Goal: Task Accomplishment & Management: Manage account settings

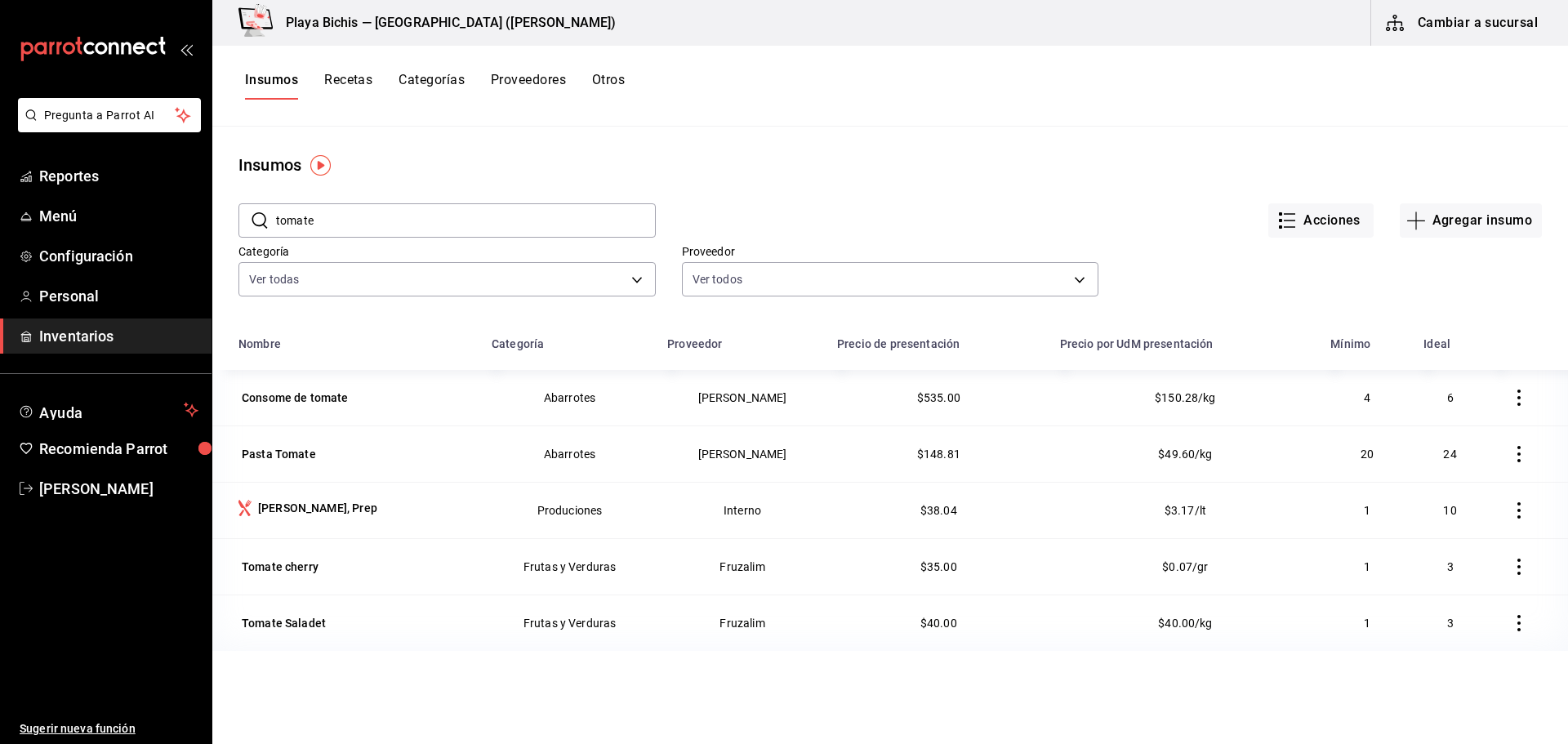
click at [590, 229] on input "tomate" at bounding box center [466, 220] width 380 height 33
type input "t"
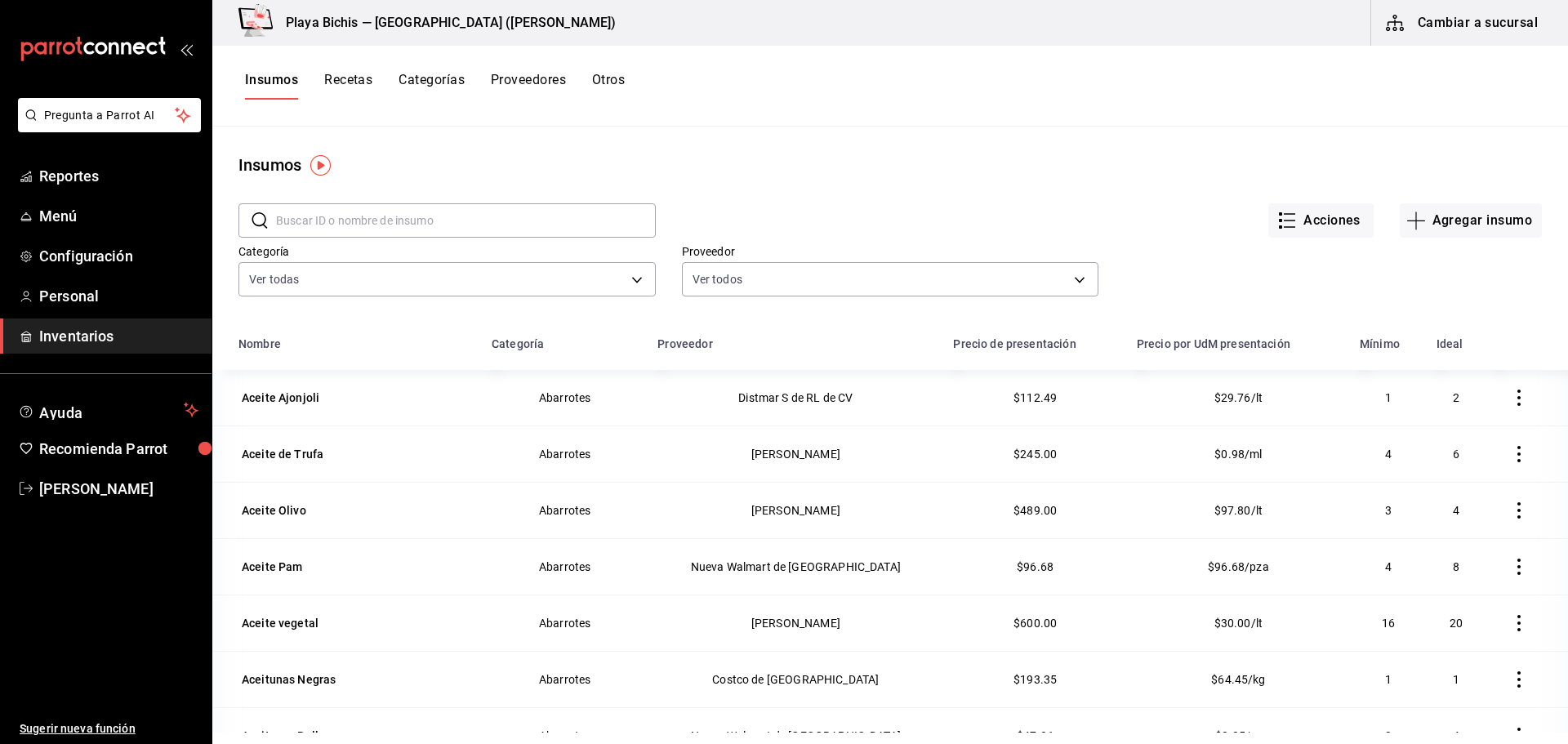
click at [343, 220] on input "text" at bounding box center [466, 220] width 380 height 33
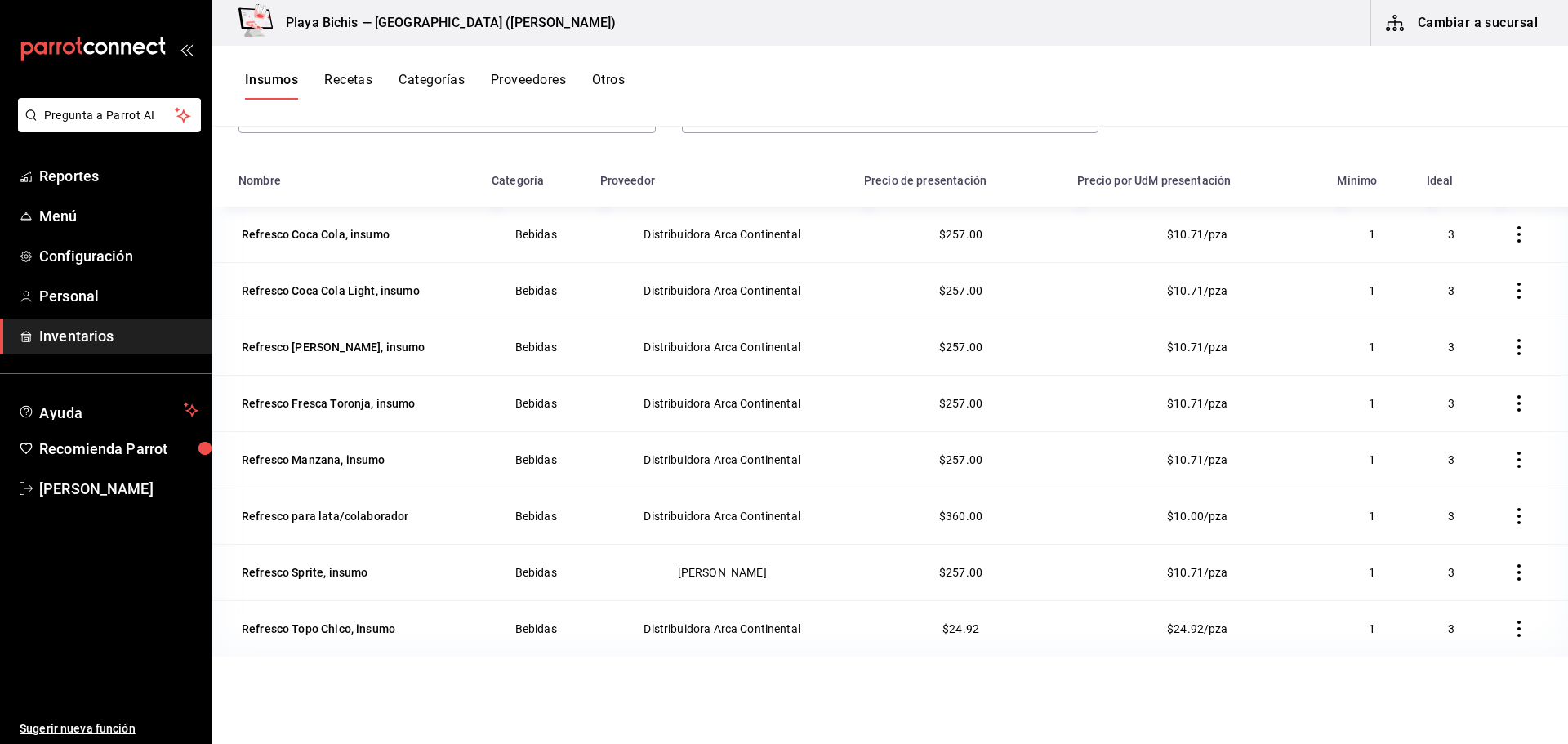
scroll to position [201, 0]
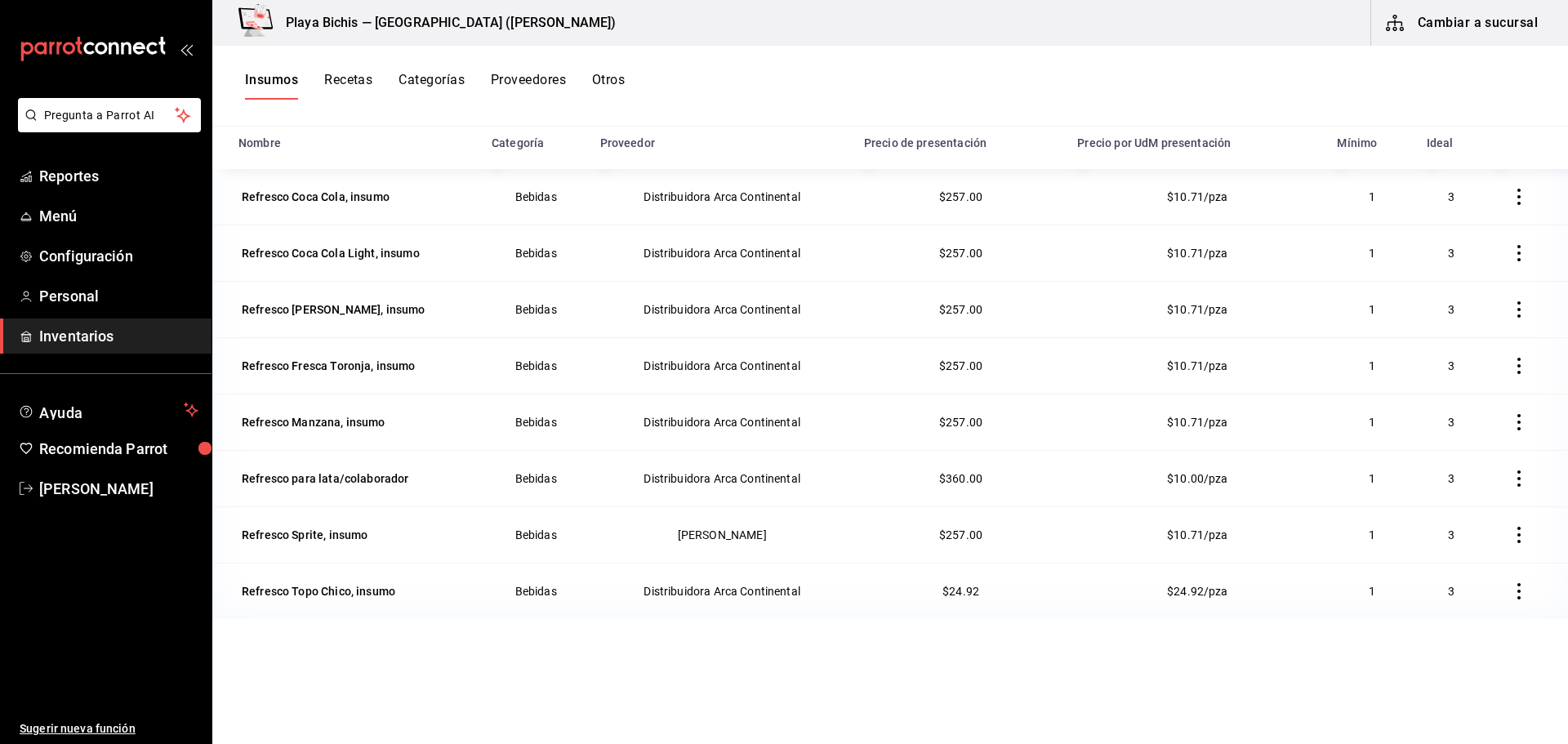
click at [1501, 475] on button "button" at bounding box center [1519, 479] width 36 height 36
click at [1457, 476] on span "Eliminar" at bounding box center [1457, 479] width 41 height 13
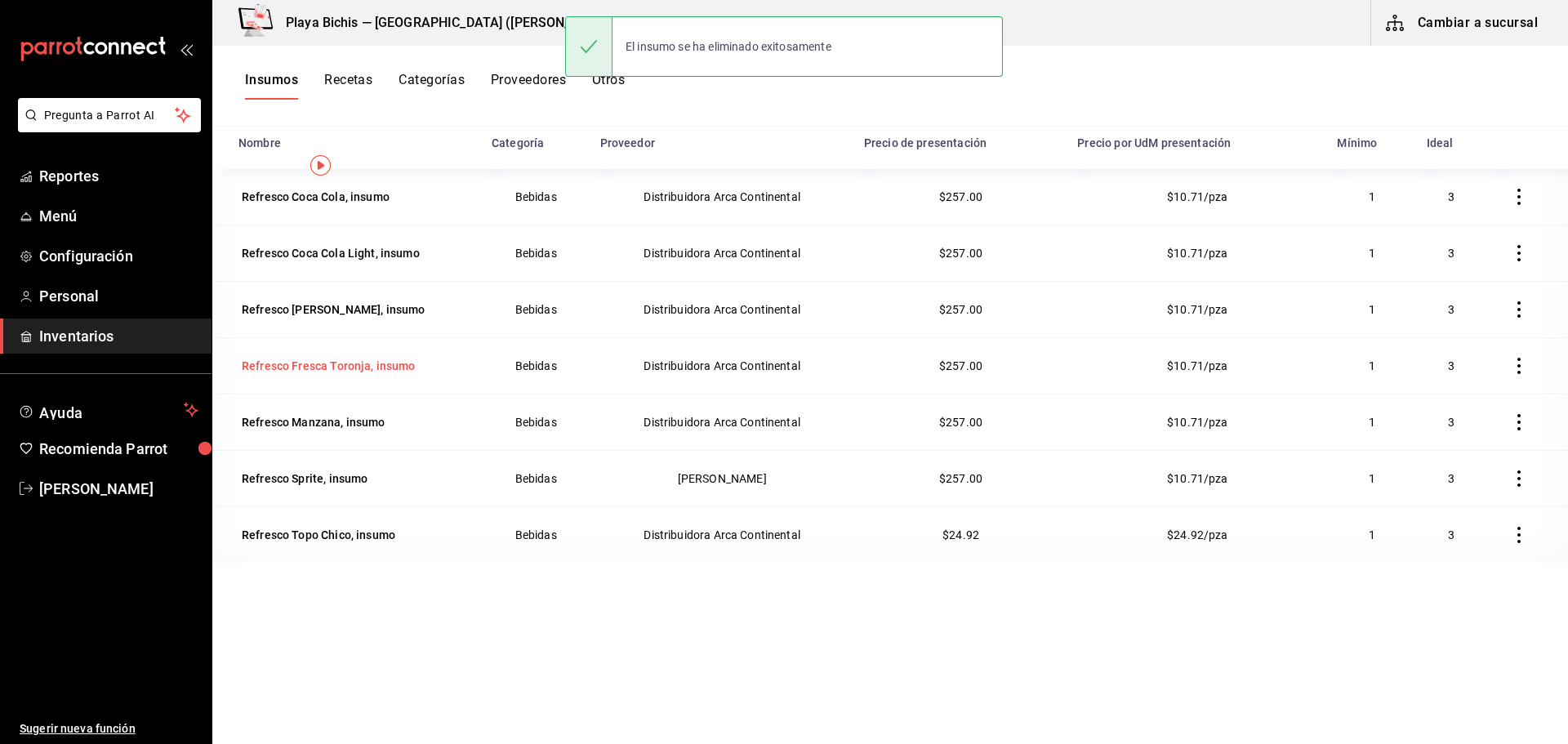
scroll to position [0, 0]
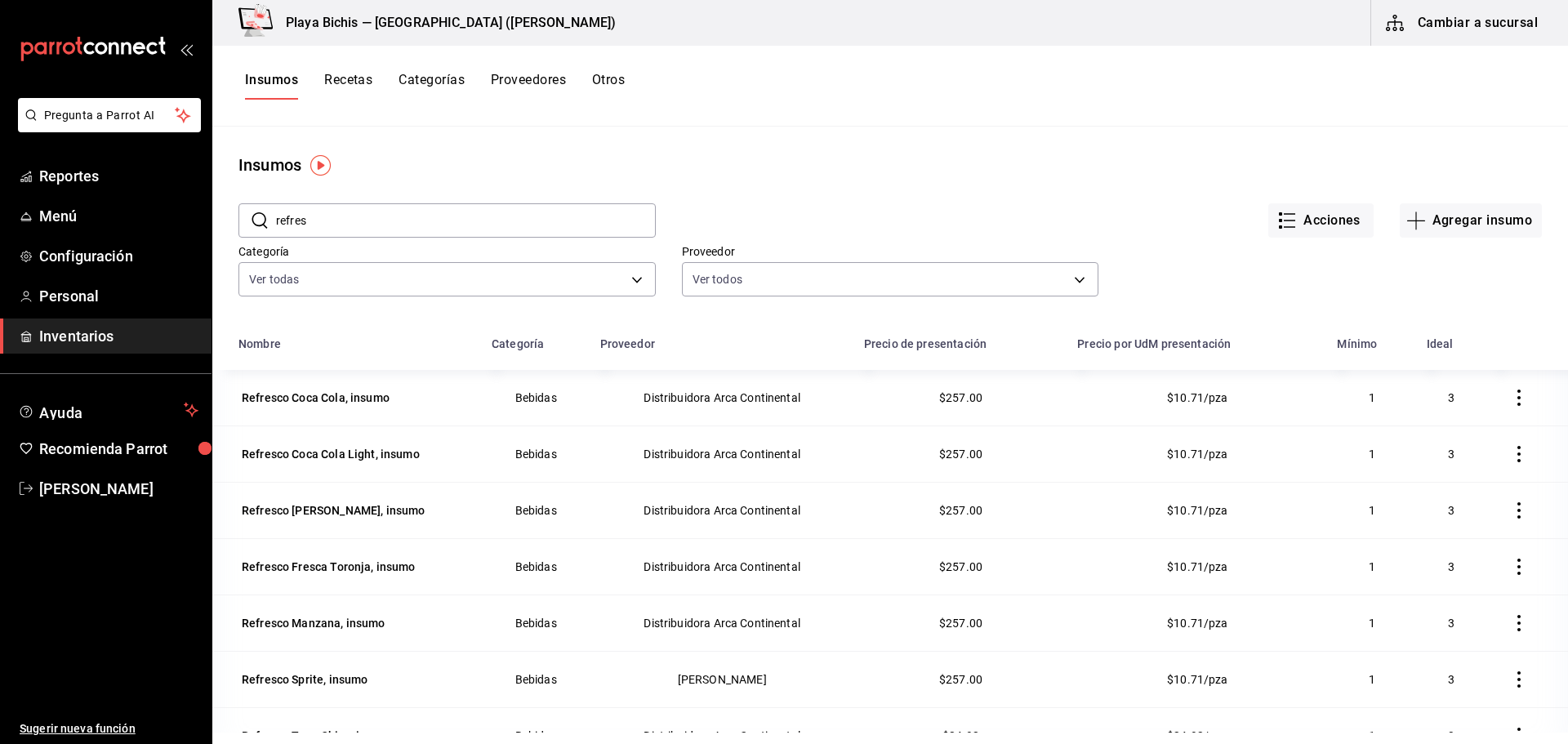
drag, startPoint x: 355, startPoint y: 216, endPoint x: 280, endPoint y: 227, distance: 75.8
click at [280, 227] on input "refres" at bounding box center [466, 220] width 380 height 33
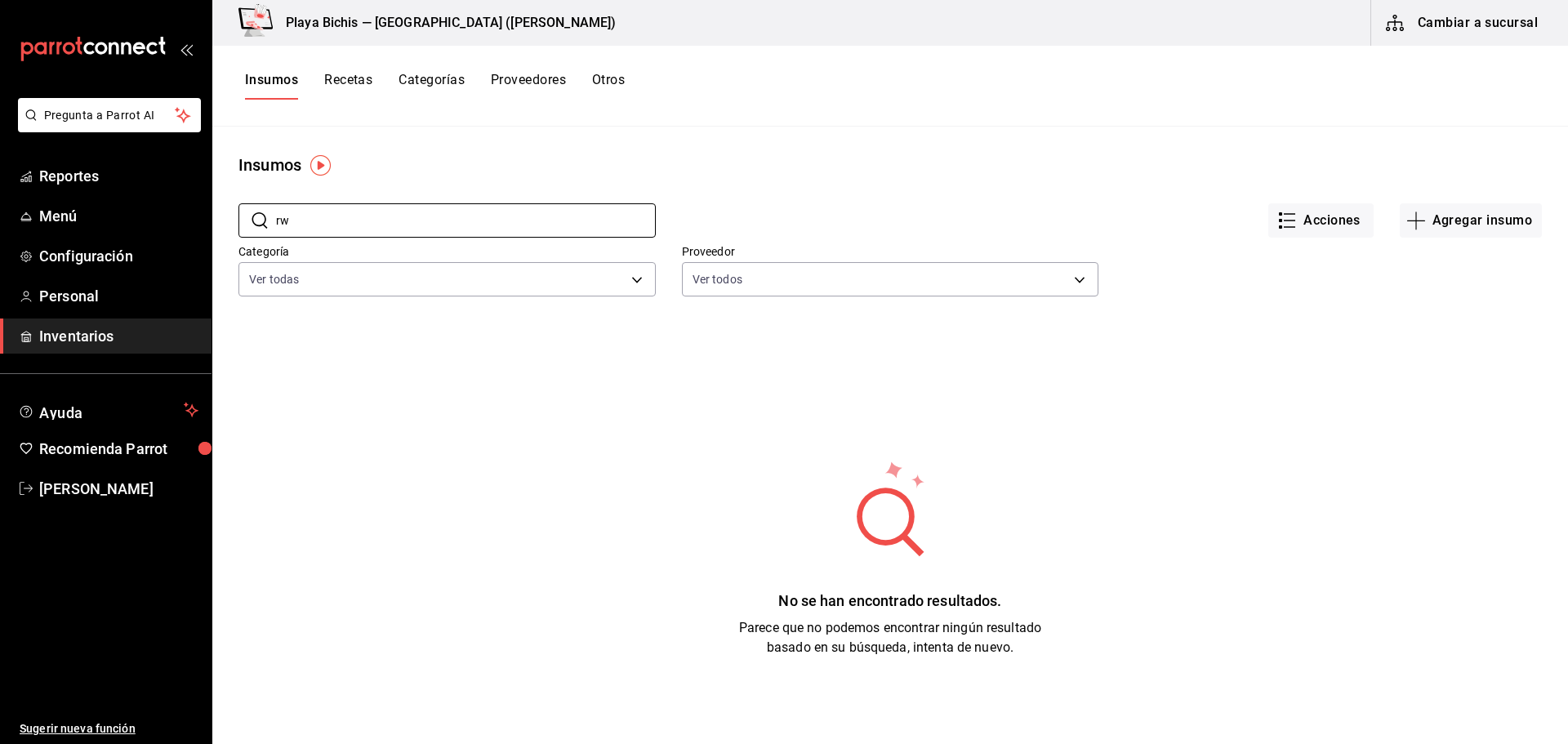
type input "r"
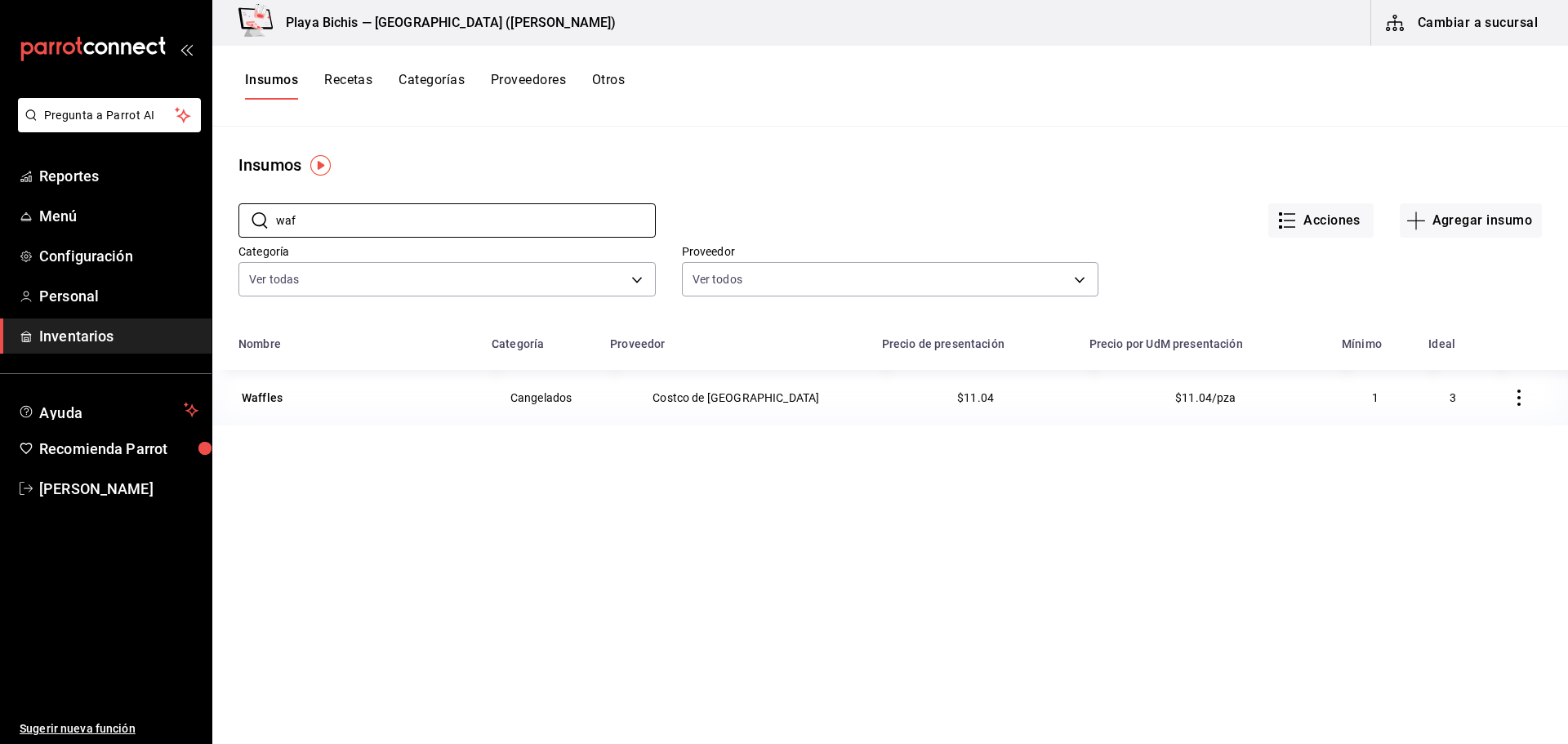
click at [1511, 395] on icon "button" at bounding box center [1519, 398] width 16 height 16
click at [1471, 400] on span "Eliminar" at bounding box center [1457, 398] width 41 height 13
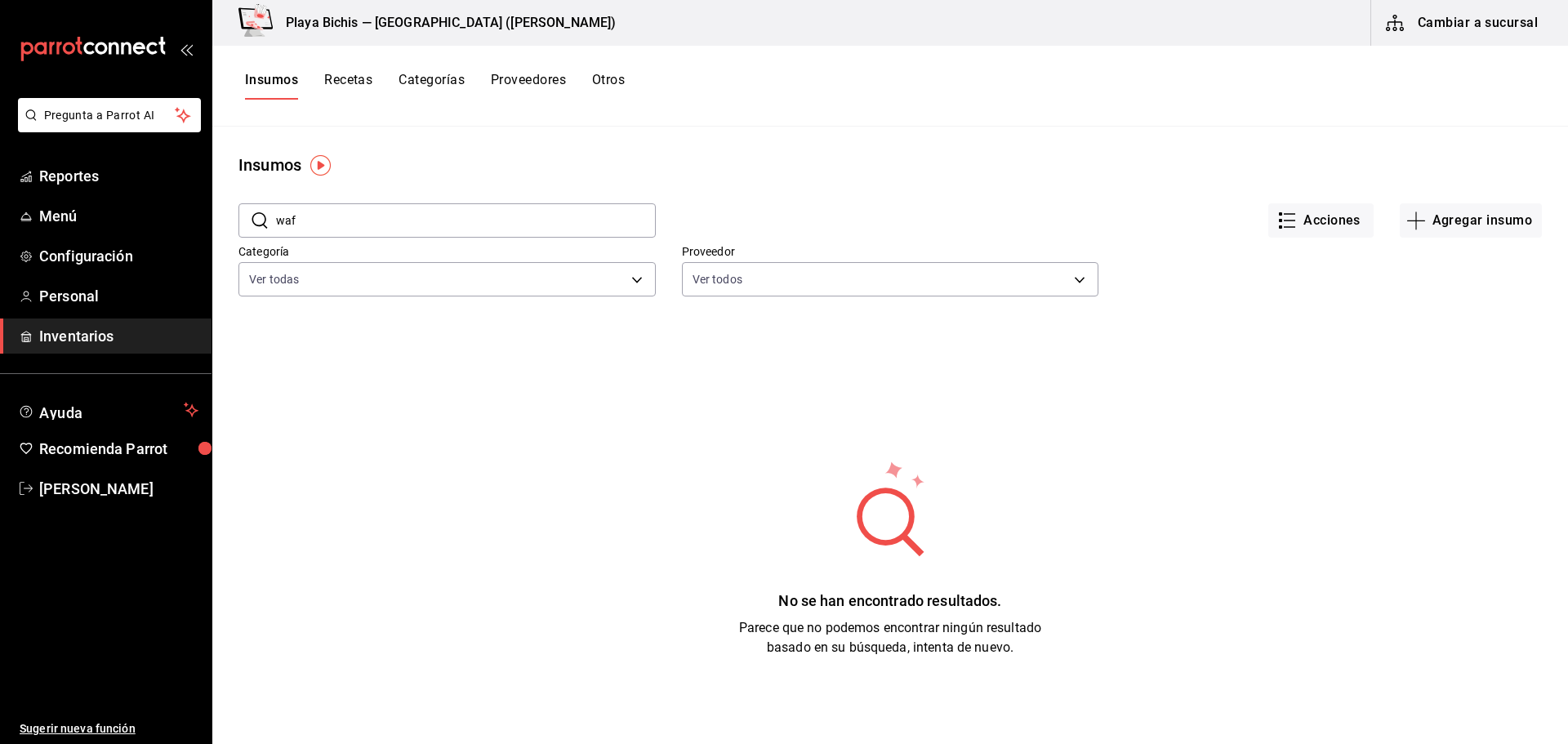
drag, startPoint x: 398, startPoint y: 225, endPoint x: 244, endPoint y: 221, distance: 154.1
click at [244, 223] on div "​ waf ​" at bounding box center [447, 220] width 417 height 34
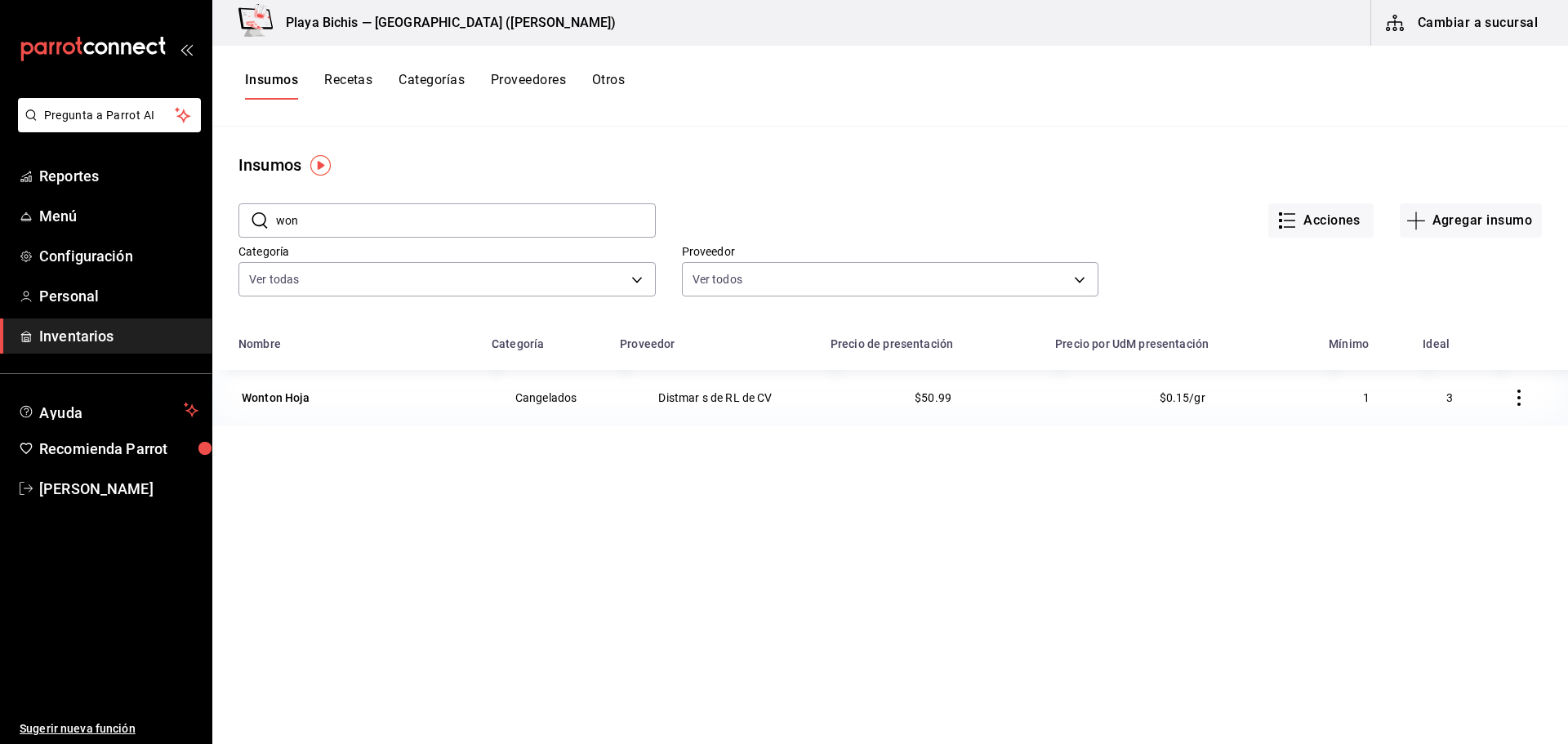
click at [1513, 403] on button "button" at bounding box center [1519, 398] width 36 height 36
click at [1464, 400] on span "Eliminar" at bounding box center [1457, 398] width 41 height 13
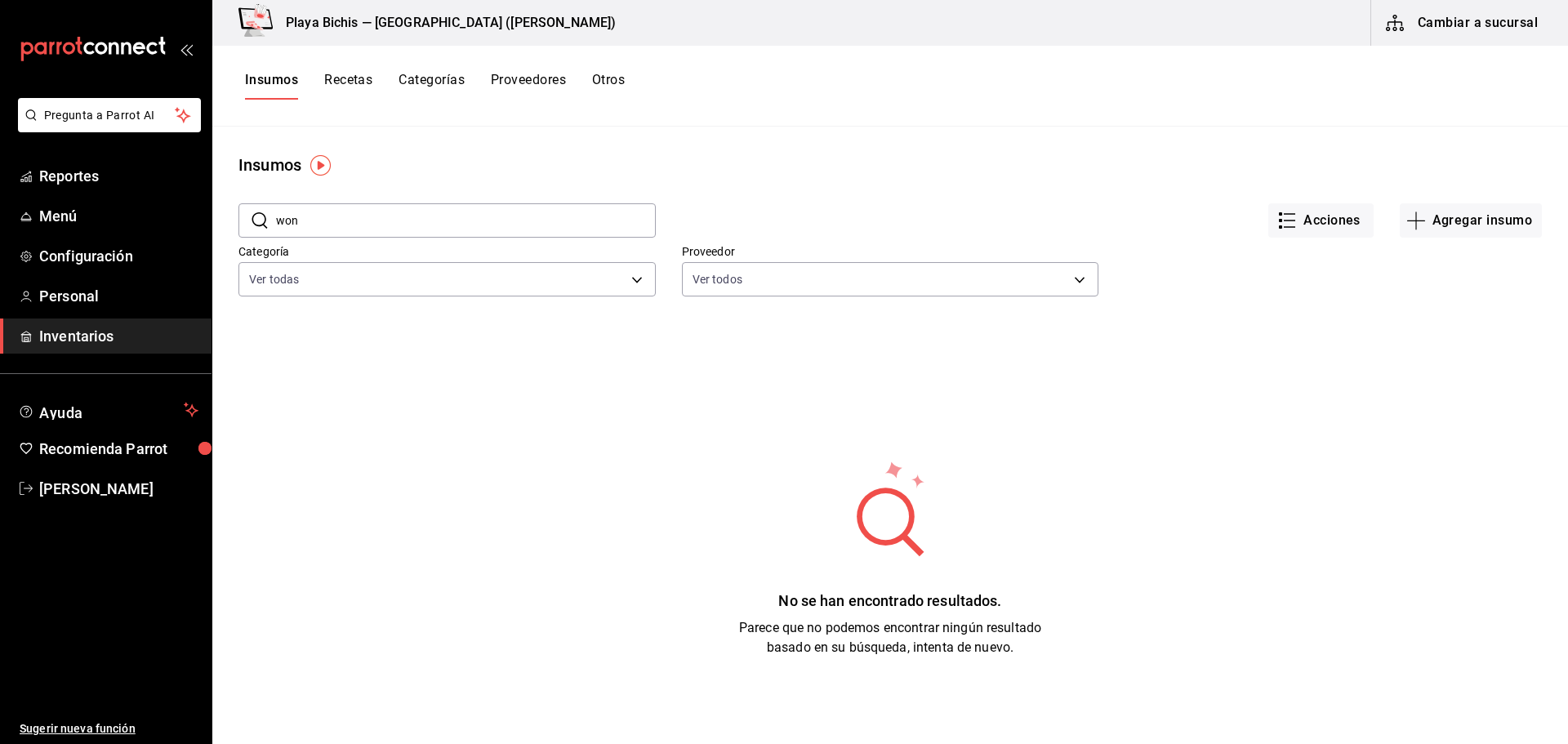
drag, startPoint x: 608, startPoint y: 220, endPoint x: 249, endPoint y: 222, distance: 359.0
click at [249, 222] on div "​ won ​" at bounding box center [447, 220] width 417 height 34
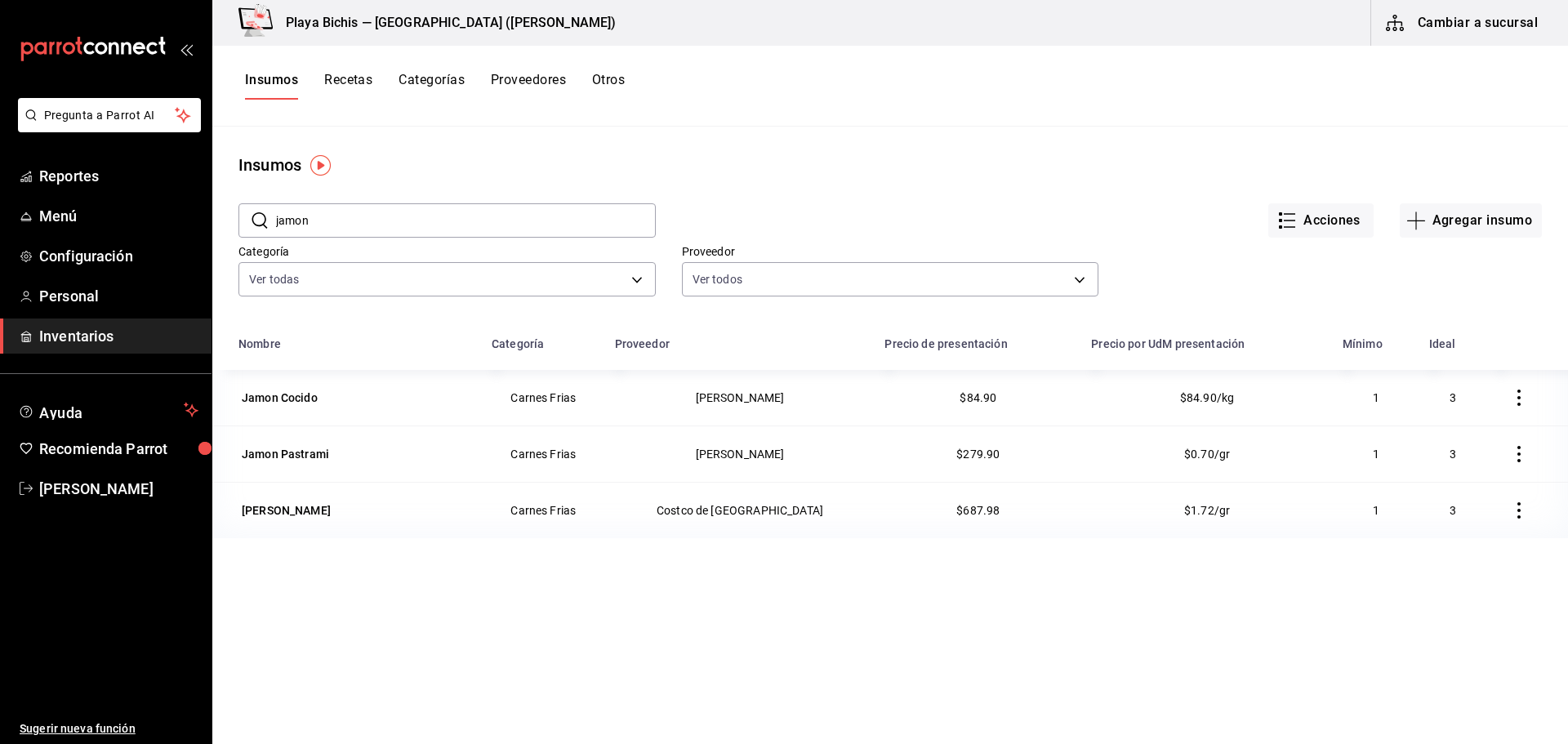
click at [1517, 456] on icon "button" at bounding box center [1519, 454] width 3 height 16
click at [1455, 454] on span "Eliminar" at bounding box center [1457, 455] width 41 height 13
drag, startPoint x: 351, startPoint y: 222, endPoint x: 227, endPoint y: 229, distance: 124.2
click at [236, 230] on div "​ jamon ​ Acciones Agregar insumo Categoría Ver todas 0381c52f-9b45-4fec-899c-a…" at bounding box center [890, 252] width 1355 height 151
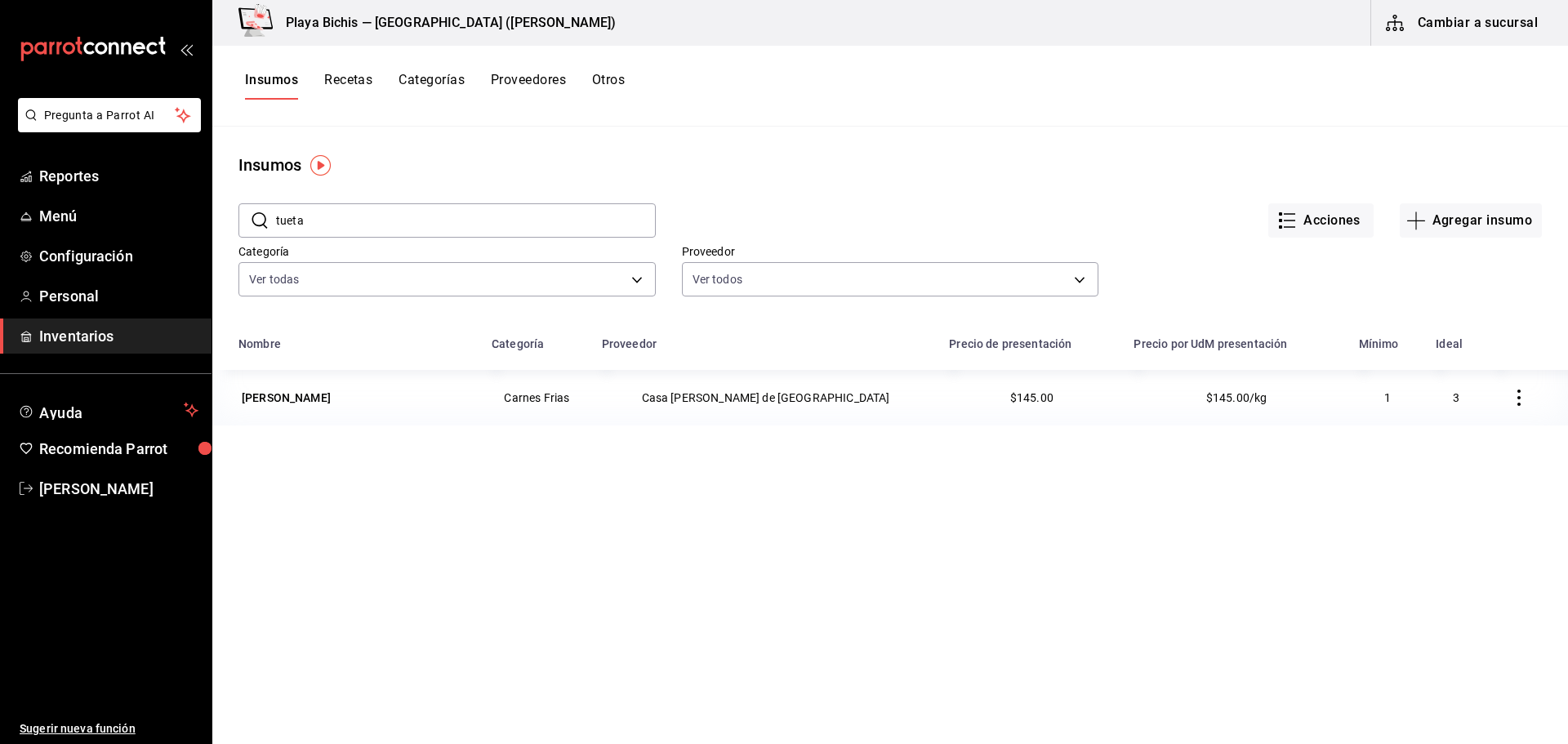
click at [1511, 398] on icon "button" at bounding box center [1519, 398] width 16 height 16
click at [1439, 400] on span "Eliminar" at bounding box center [1457, 398] width 41 height 13
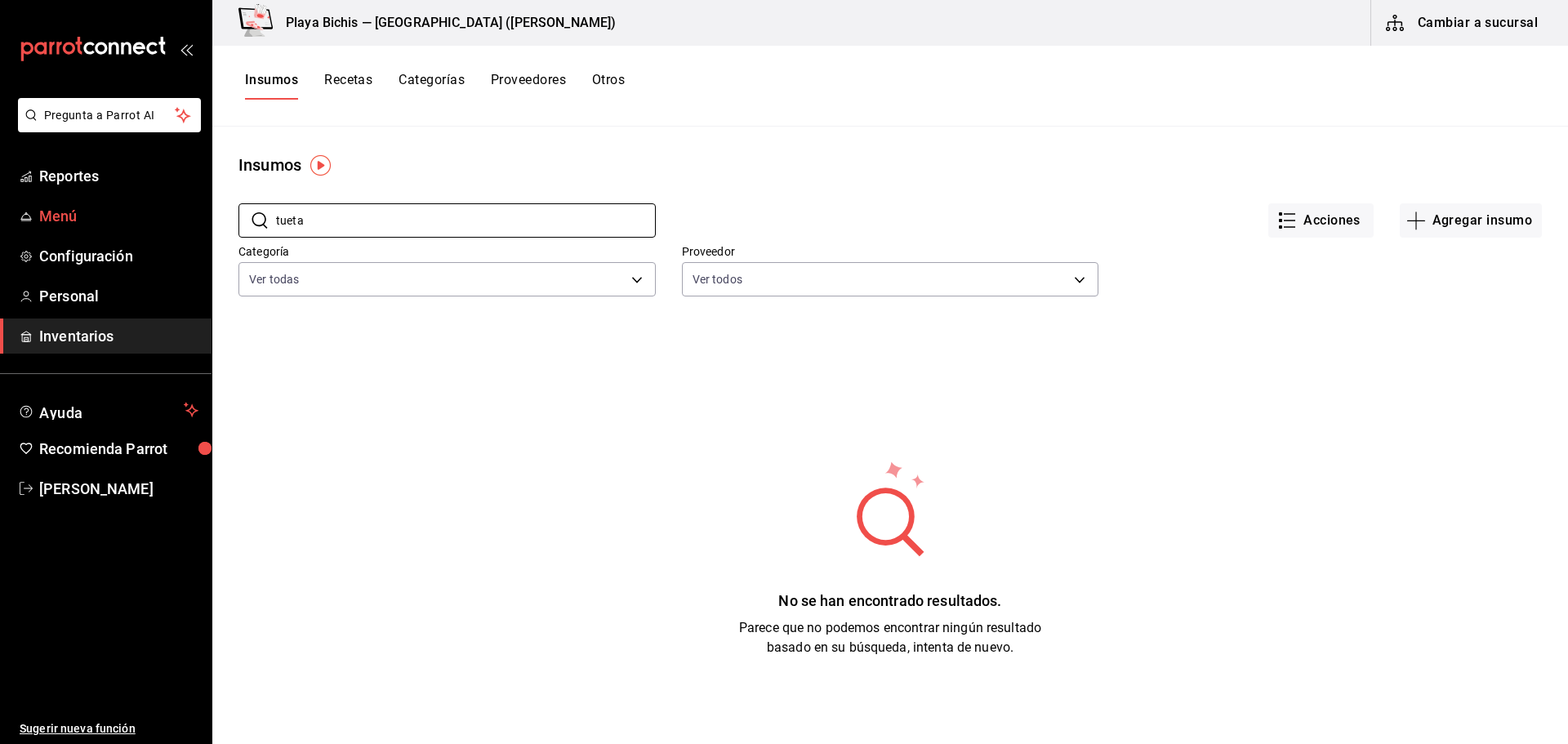
drag, startPoint x: 393, startPoint y: 214, endPoint x: 197, endPoint y: 220, distance: 196.1
click at [201, 220] on div "Pregunta a Parrot AI Reportes Menú Configuración Personal Inventarios Ayuda Rec…" at bounding box center [784, 366] width 1568 height 733
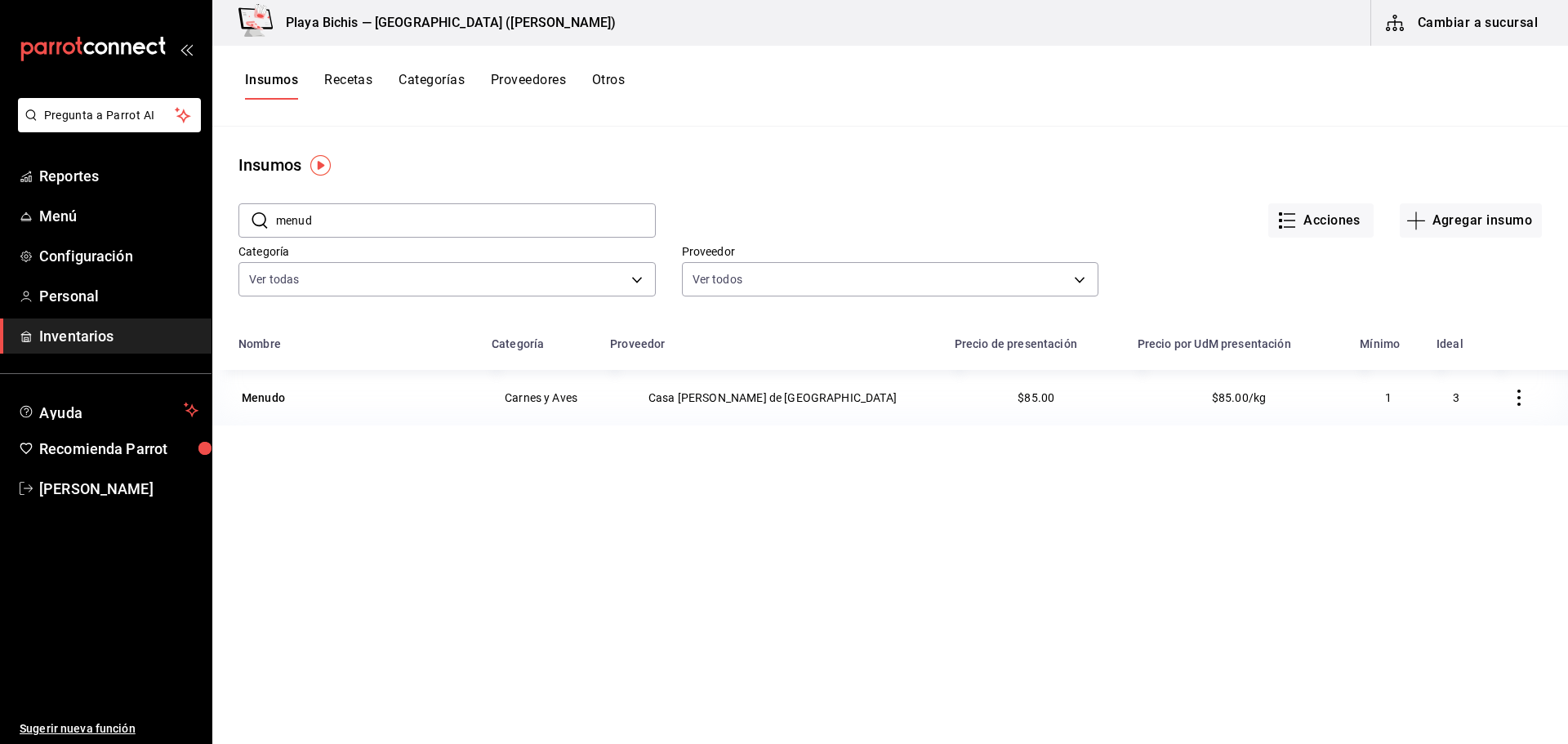
click at [1511, 400] on icon "button" at bounding box center [1519, 398] width 16 height 16
click at [1460, 398] on span "Eliminar" at bounding box center [1457, 398] width 41 height 13
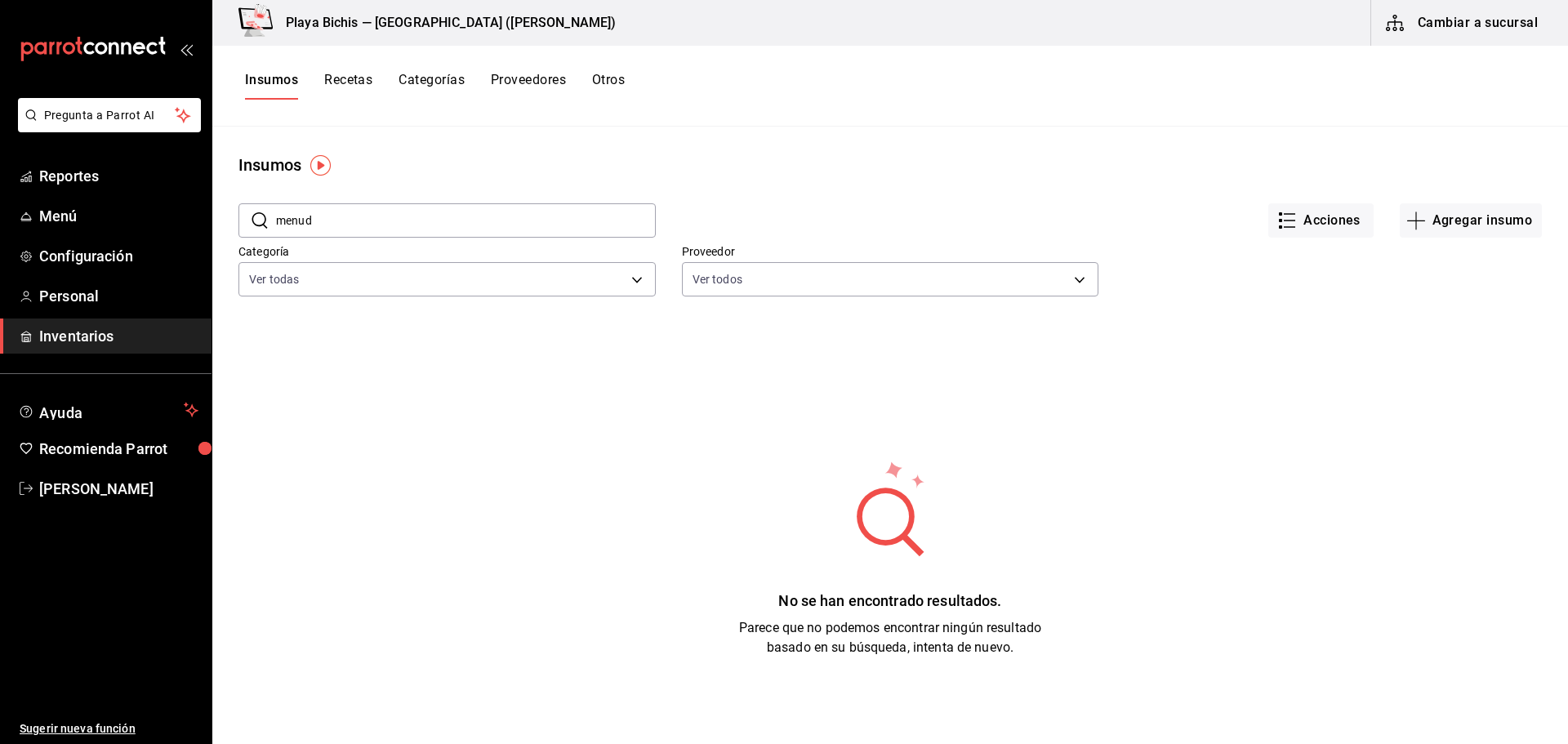
drag, startPoint x: 398, startPoint y: 226, endPoint x: 241, endPoint y: 216, distance: 157.3
click at [237, 216] on div "​ menud ​" at bounding box center [434, 208] width 443 height 60
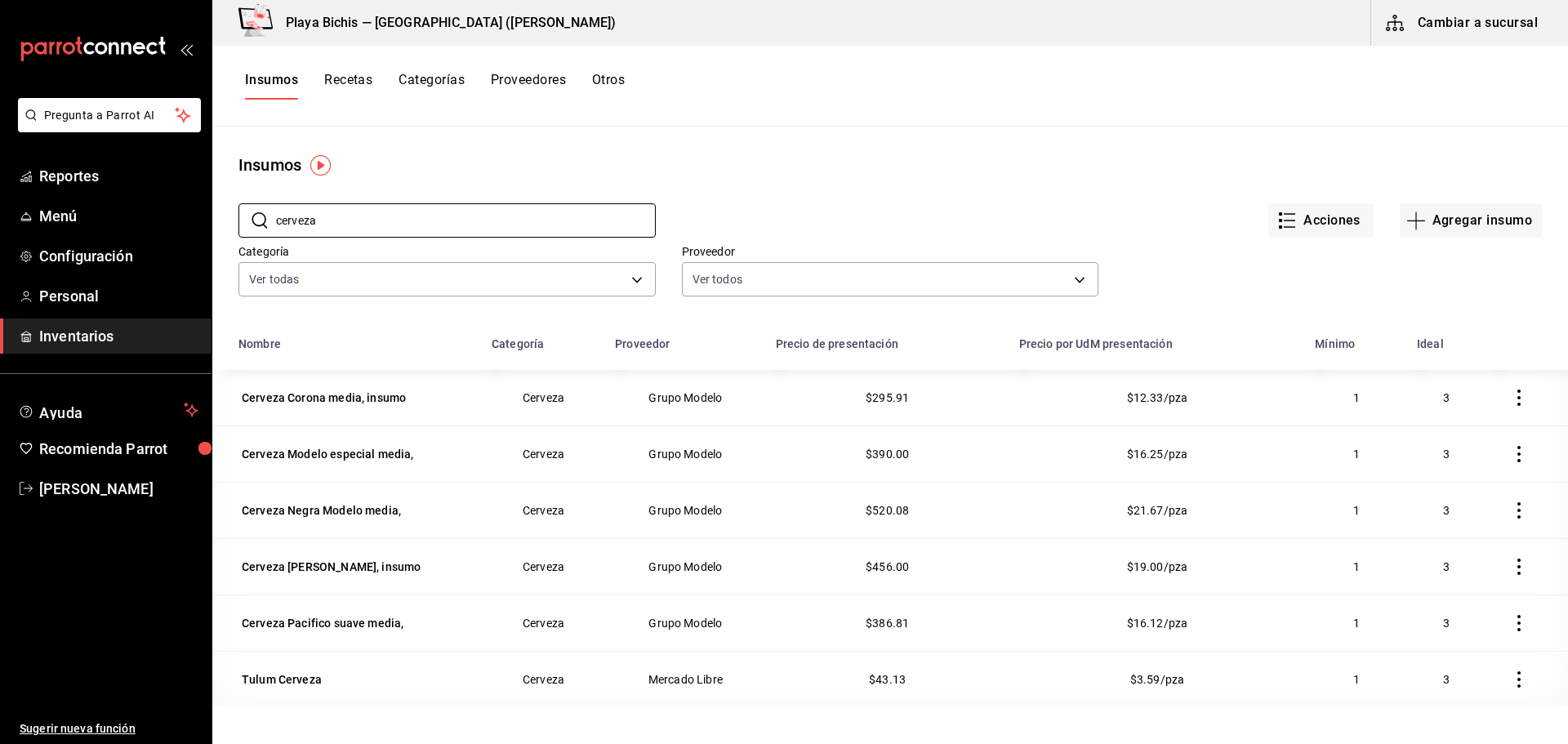
scroll to position [164, 0]
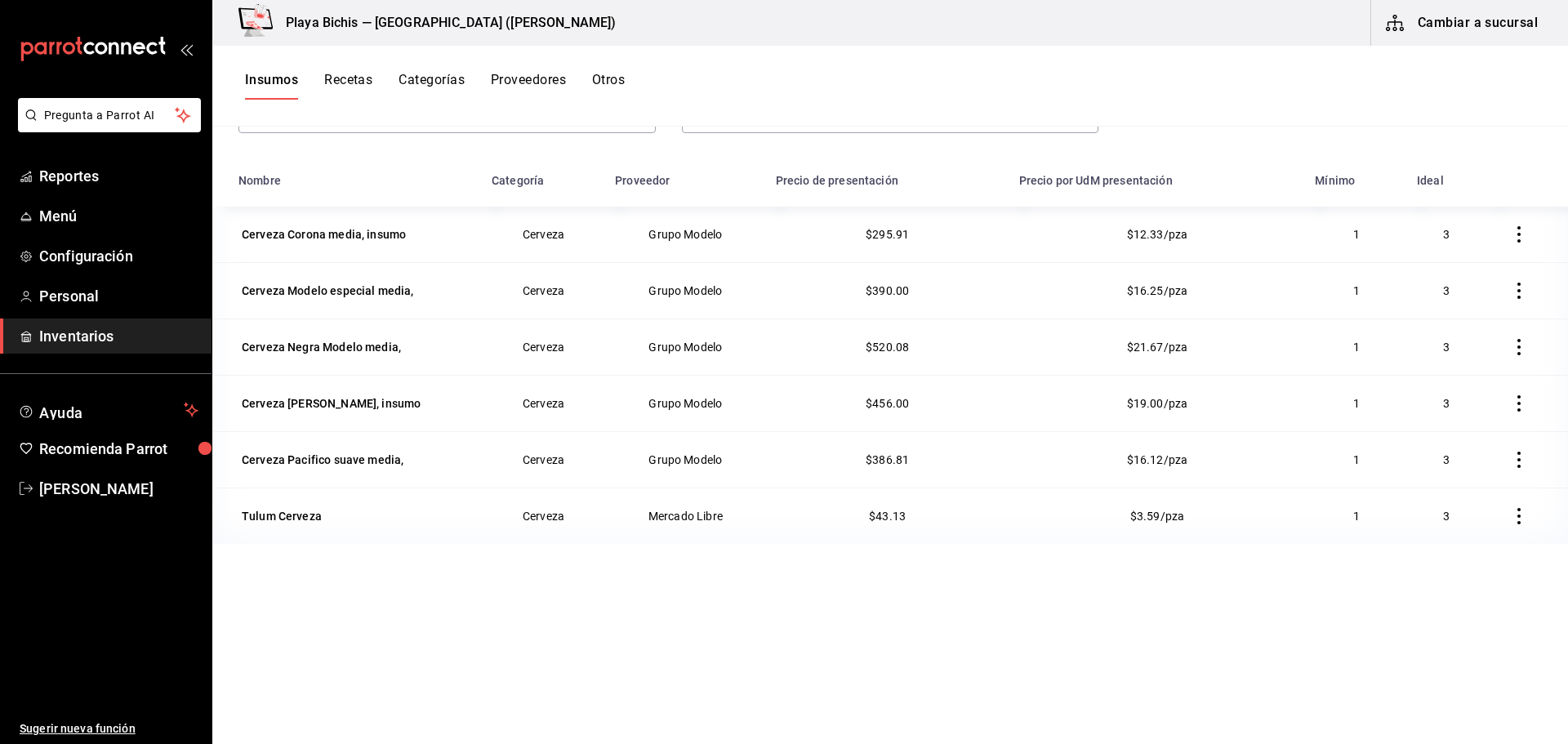
click at [1511, 458] on icon "button" at bounding box center [1519, 460] width 16 height 16
click at [1439, 461] on span "Eliminar" at bounding box center [1457, 461] width 41 height 13
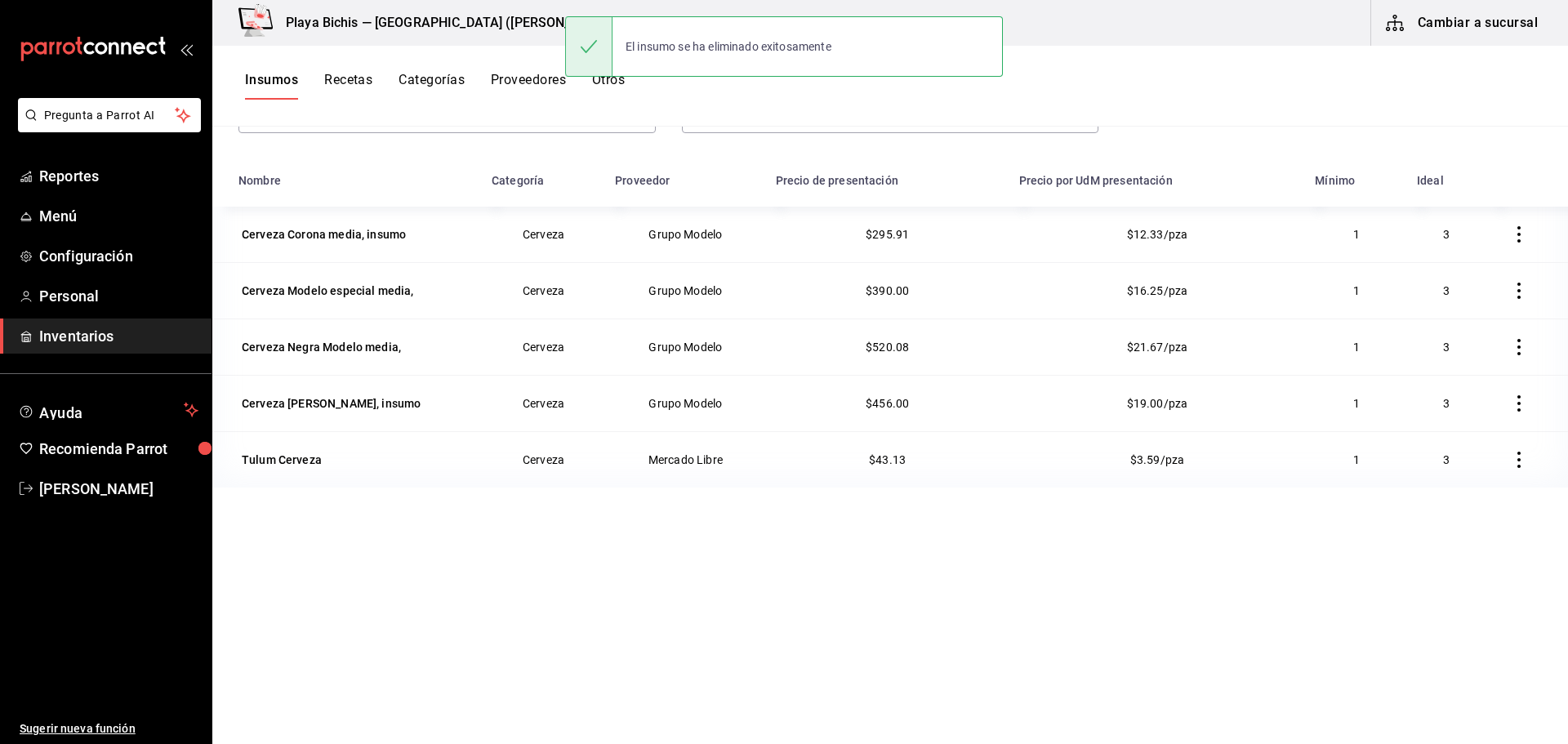
scroll to position [0, 0]
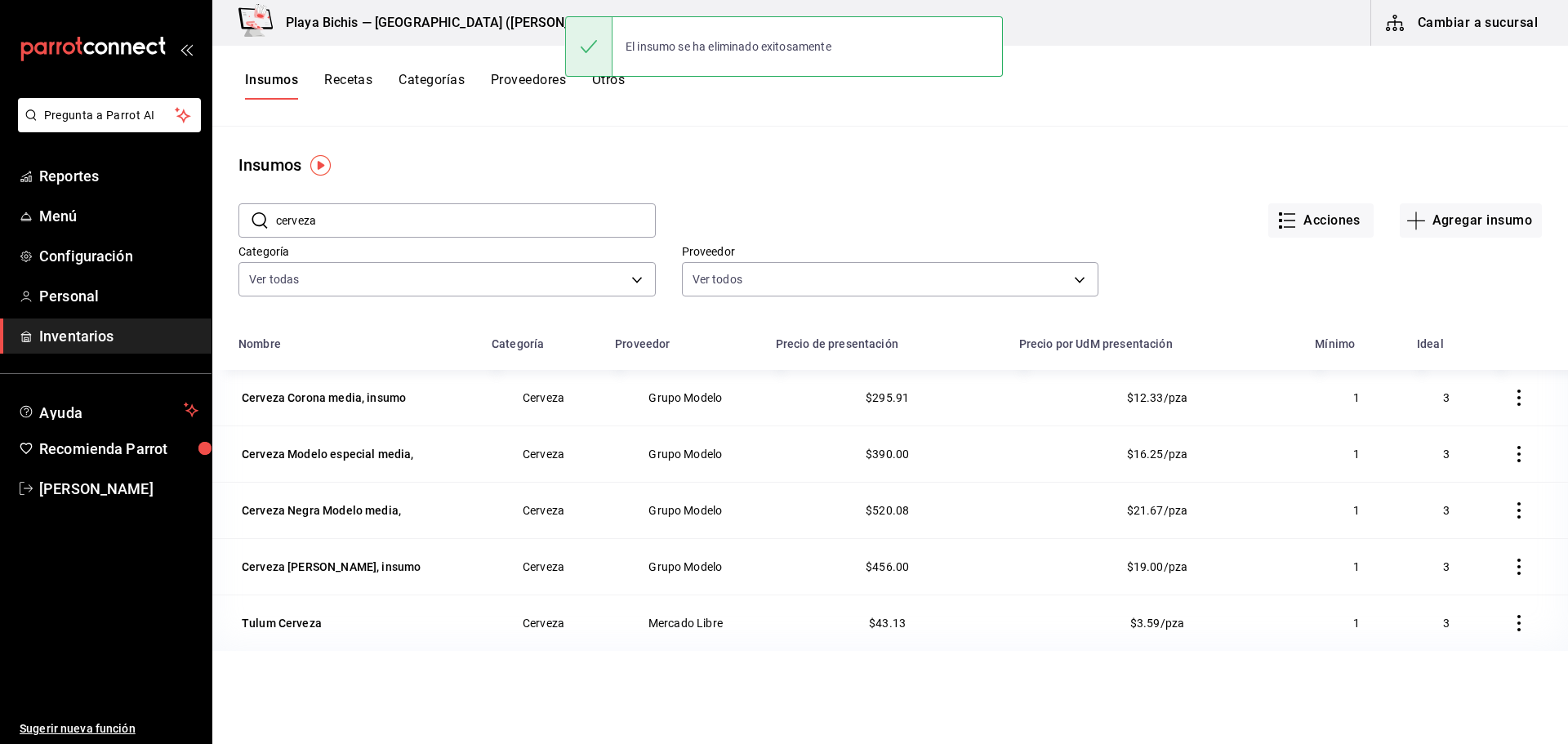
drag, startPoint x: 373, startPoint y: 225, endPoint x: 0, endPoint y: 194, distance: 374.3
click at [12, 198] on div "Pregunta a Parrot AI Reportes Menú Configuración Personal Inventarios Ayuda Rec…" at bounding box center [784, 366] width 1568 height 733
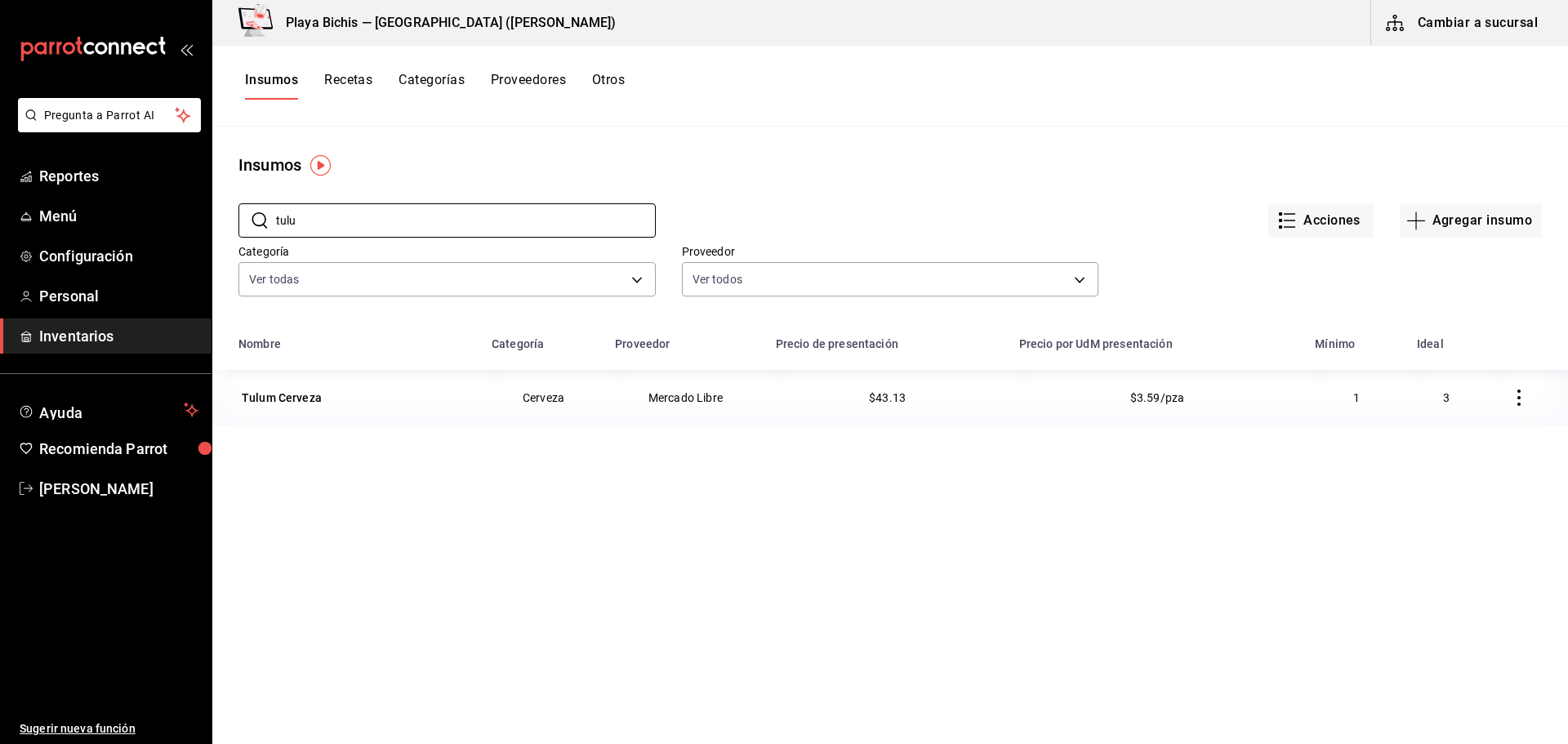
click at [1513, 392] on icon "button" at bounding box center [1519, 398] width 16 height 16
click at [1454, 398] on span "Eliminar" at bounding box center [1457, 398] width 41 height 13
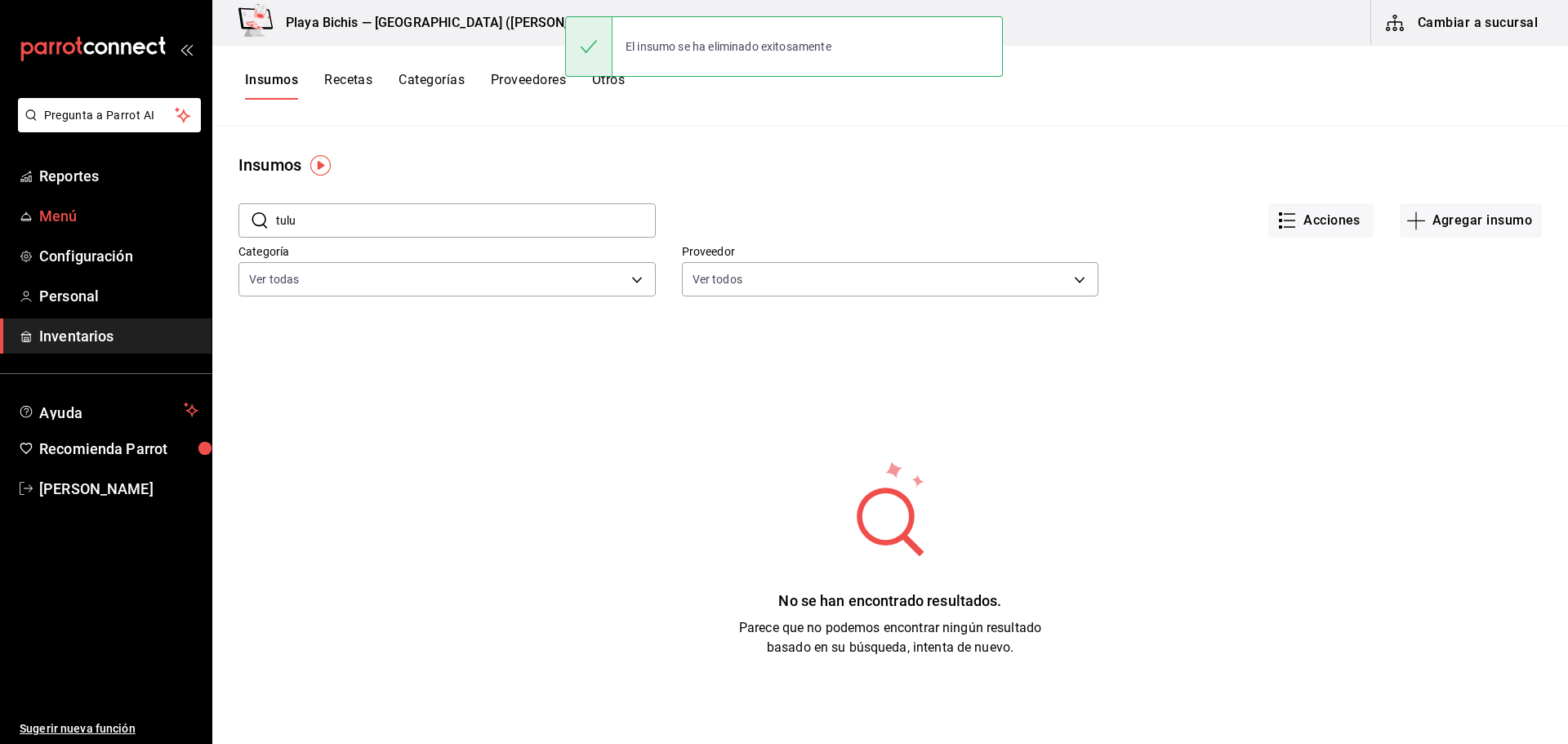
drag, startPoint x: 299, startPoint y: 226, endPoint x: 164, endPoint y: 225, distance: 135.0
click at [164, 225] on div "Pregunta a Parrot AI Reportes Menú Configuración Personal Inventarios Ayuda Rec…" at bounding box center [784, 366] width 1568 height 733
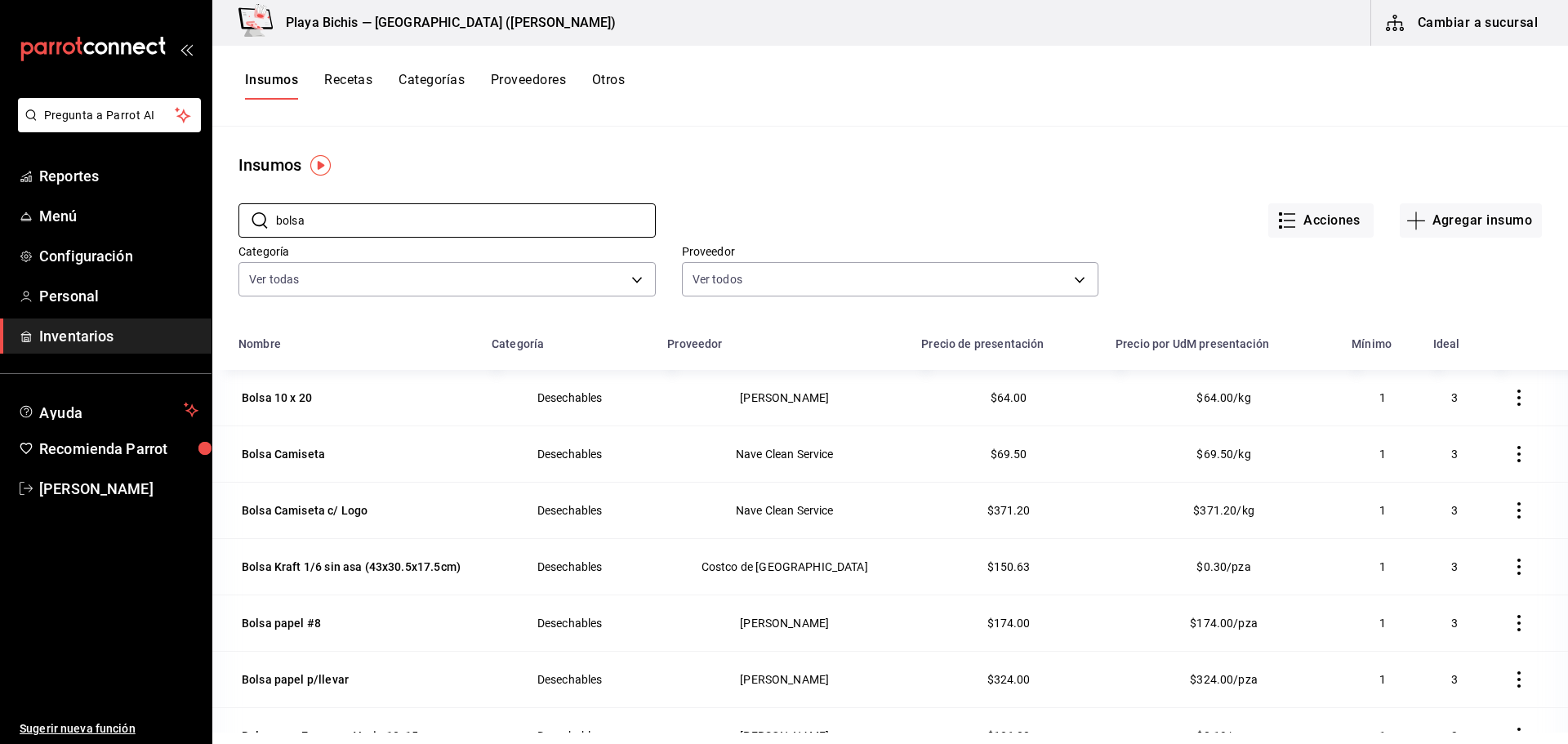
type input "bolsa"
click at [1517, 393] on icon "button" at bounding box center [1519, 398] width 3 height 16
click at [1445, 393] on span "Eliminar" at bounding box center [1445, 398] width 41 height 13
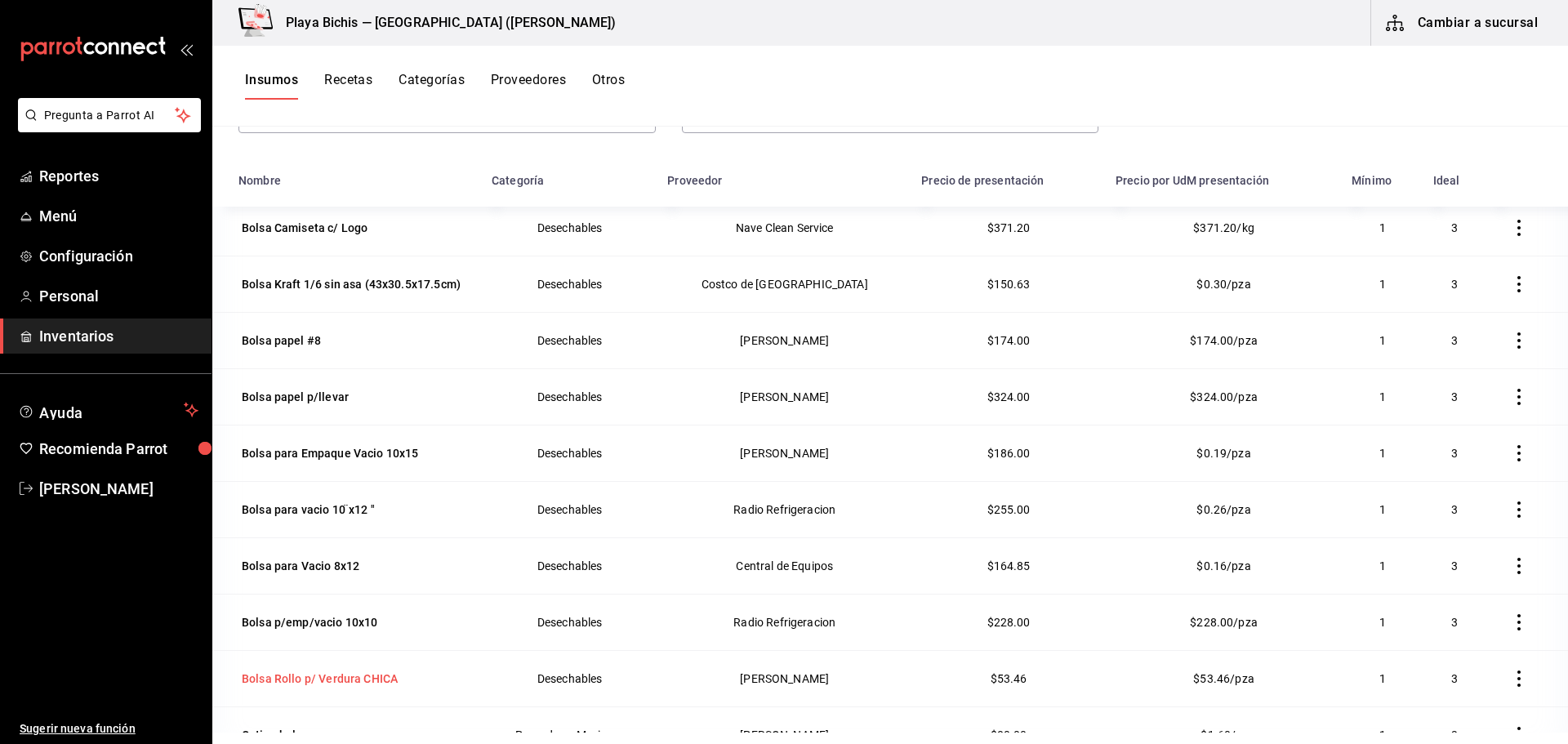
scroll to position [201, 0]
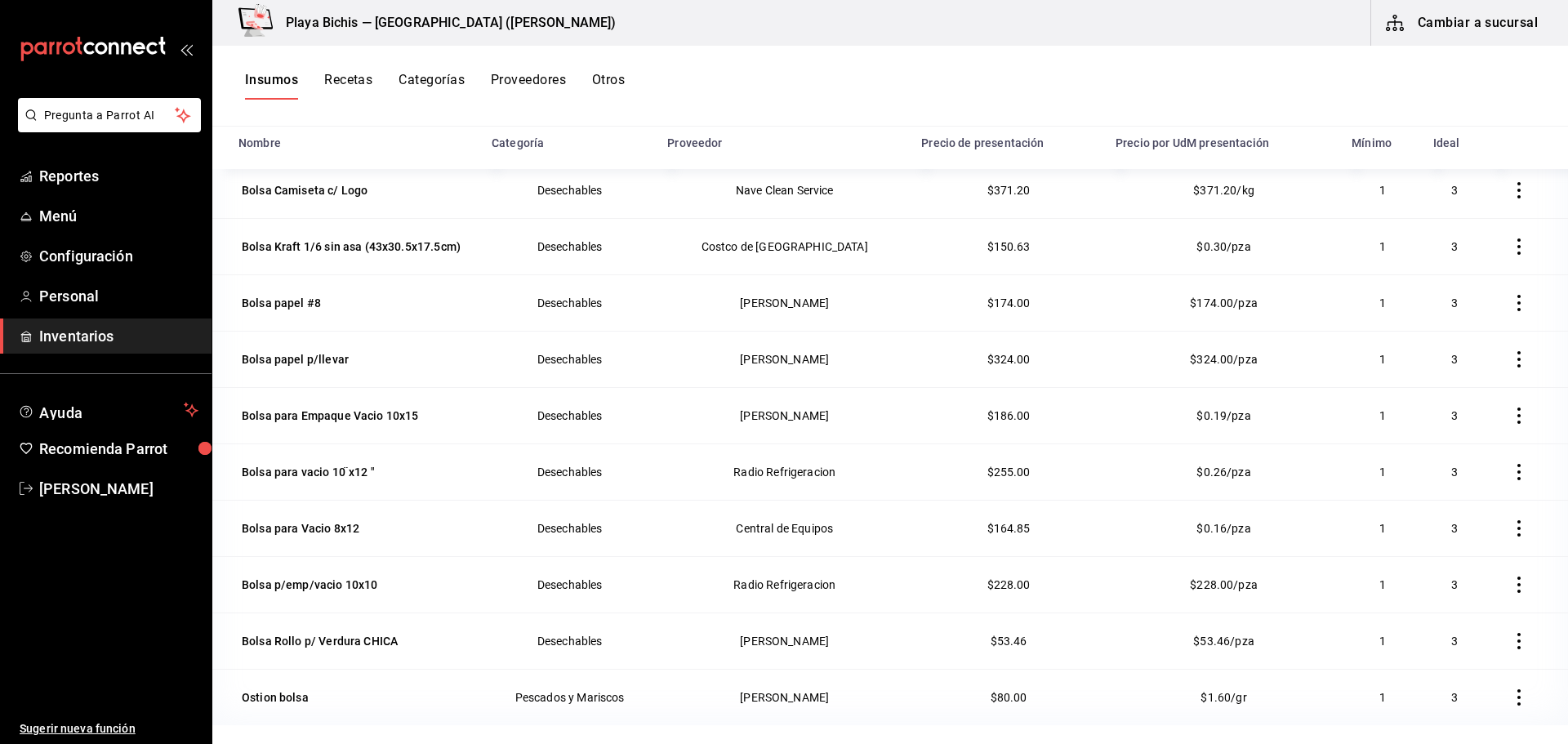
click at [1517, 579] on icon "button" at bounding box center [1519, 585] width 3 height 16
click at [1433, 586] on span "Eliminar" at bounding box center [1445, 585] width 41 height 13
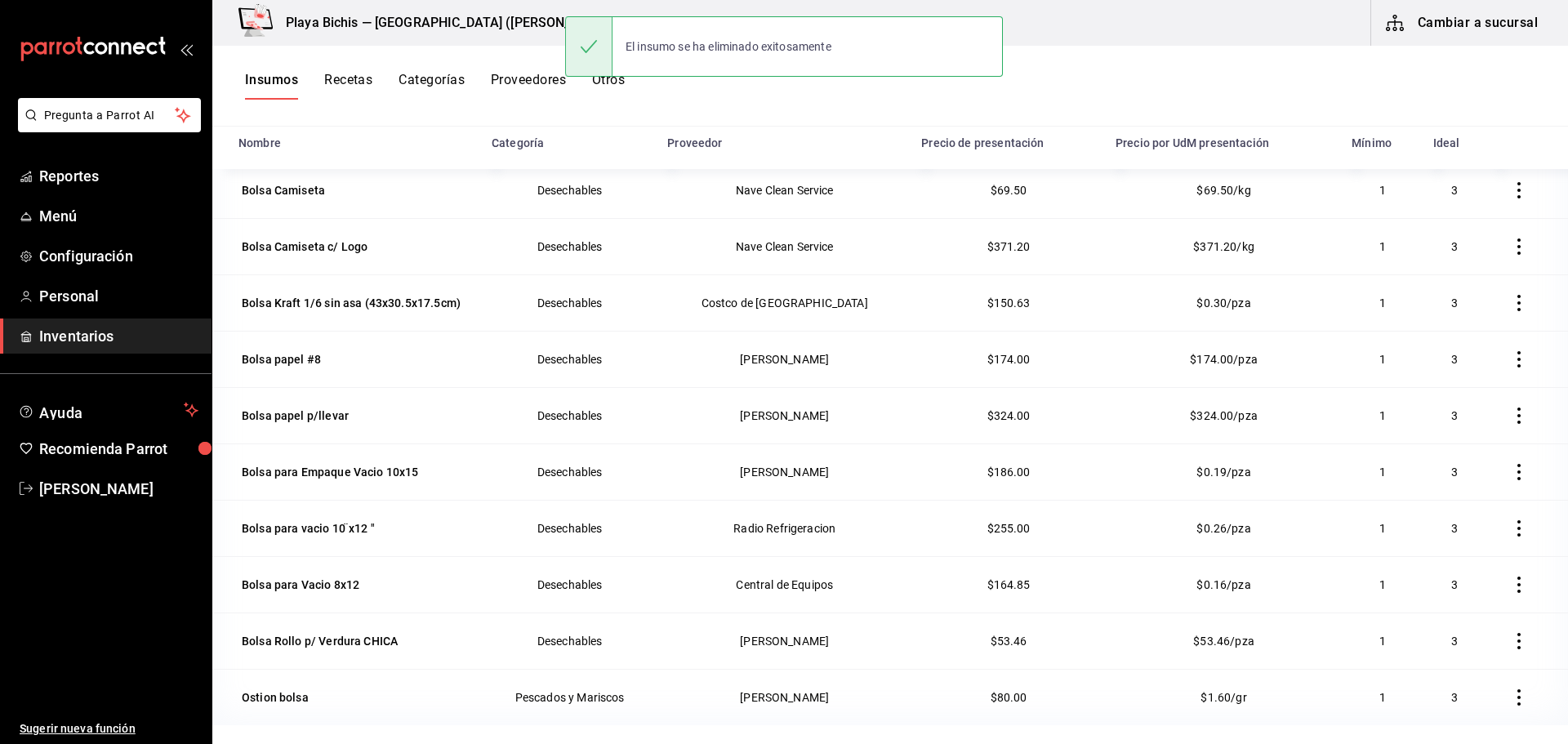
scroll to position [8, 0]
click at [1511, 362] on icon "button" at bounding box center [1519, 359] width 16 height 16
click at [1451, 359] on span "Eliminar" at bounding box center [1445, 359] width 41 height 13
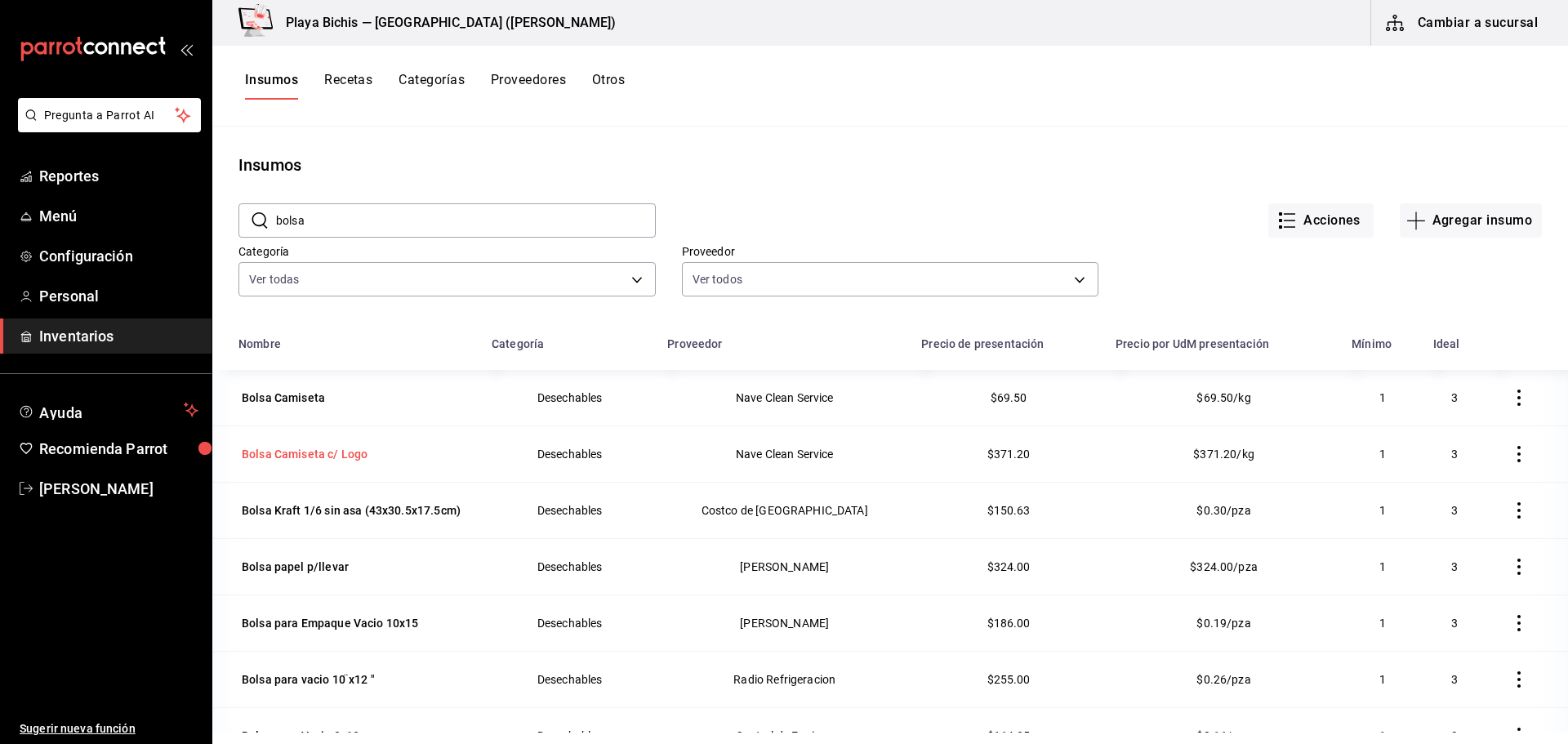
scroll to position [164, 0]
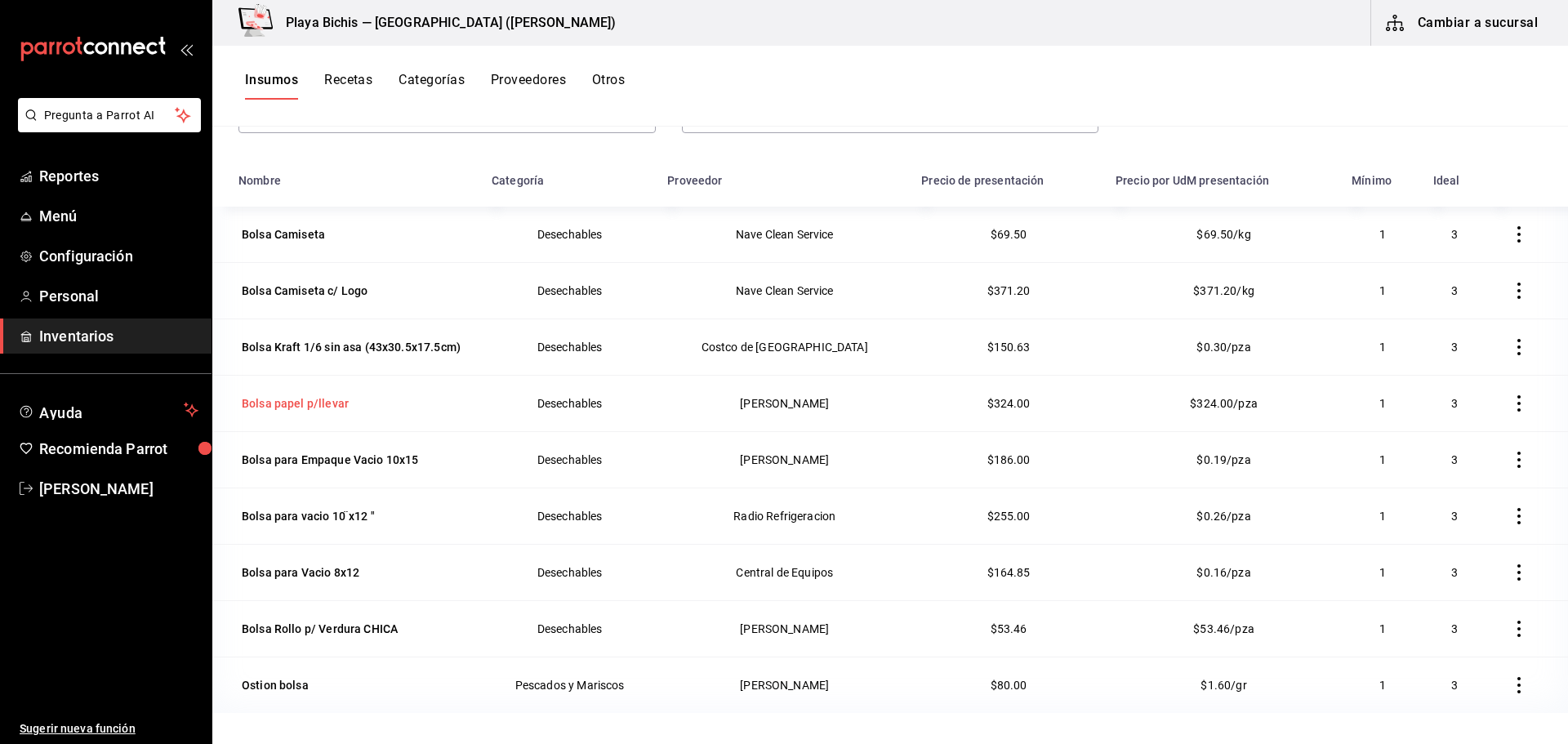
click at [345, 399] on div "Bolsa papel p/llevar" at bounding box center [295, 403] width 114 height 23
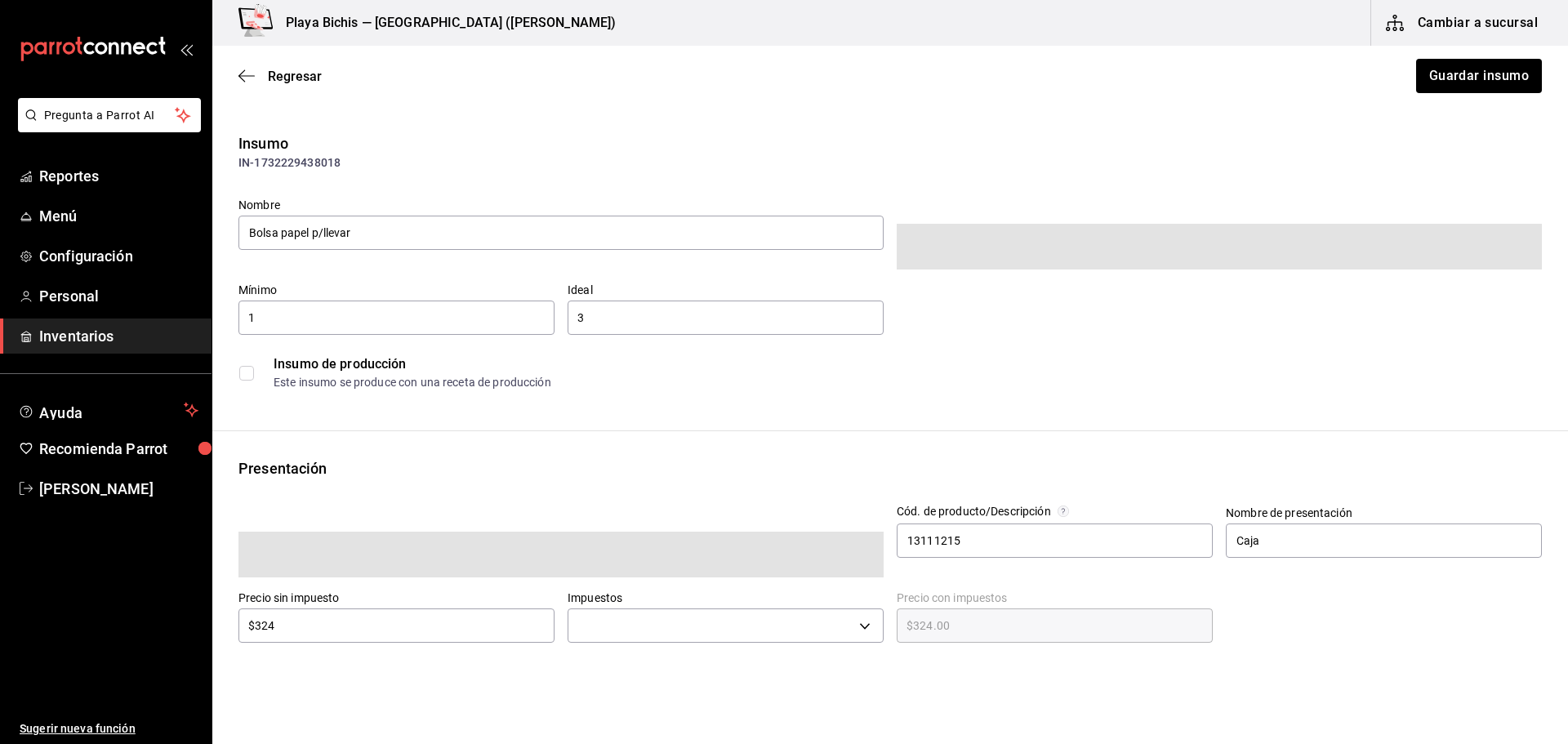
type input "$349.92"
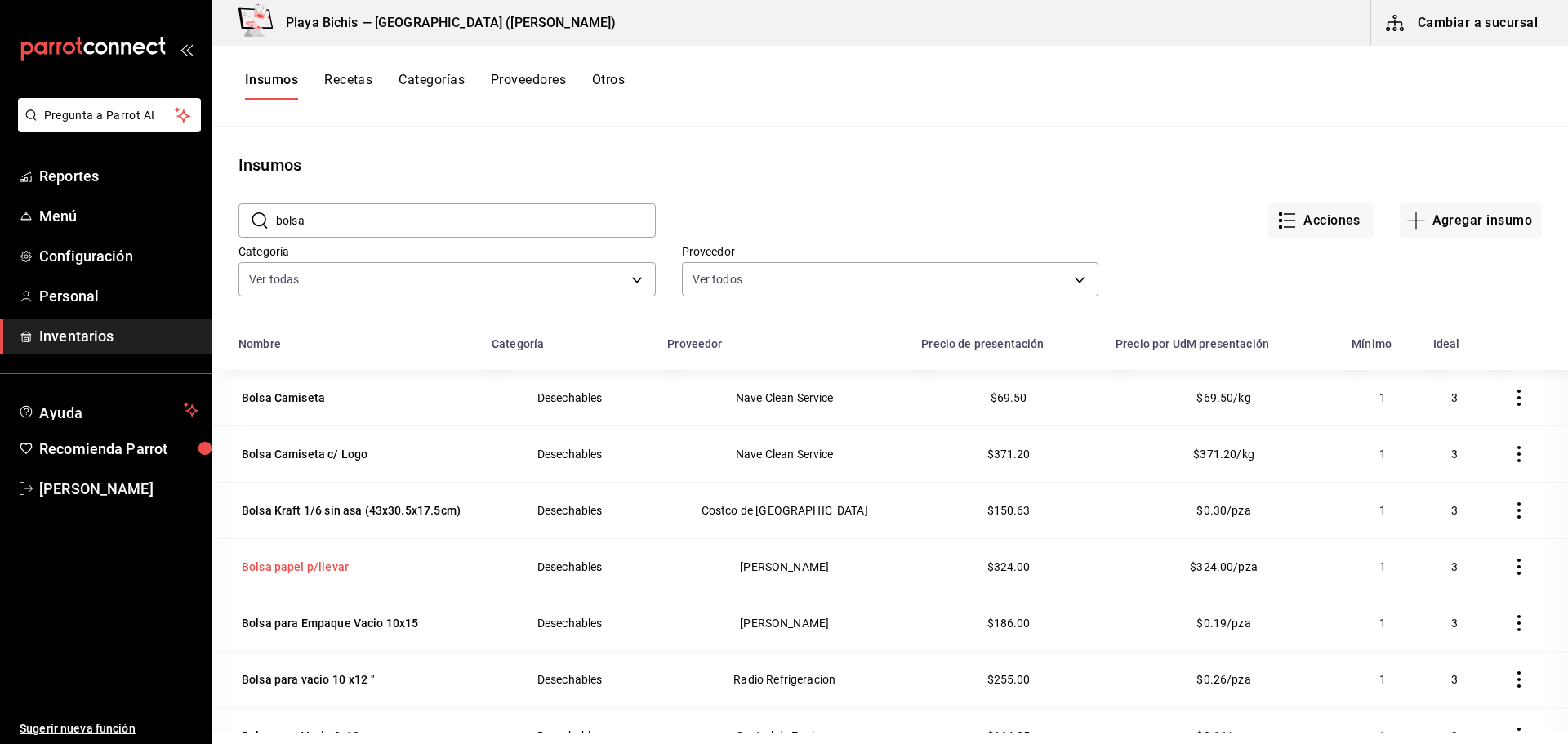
scroll to position [82, 0]
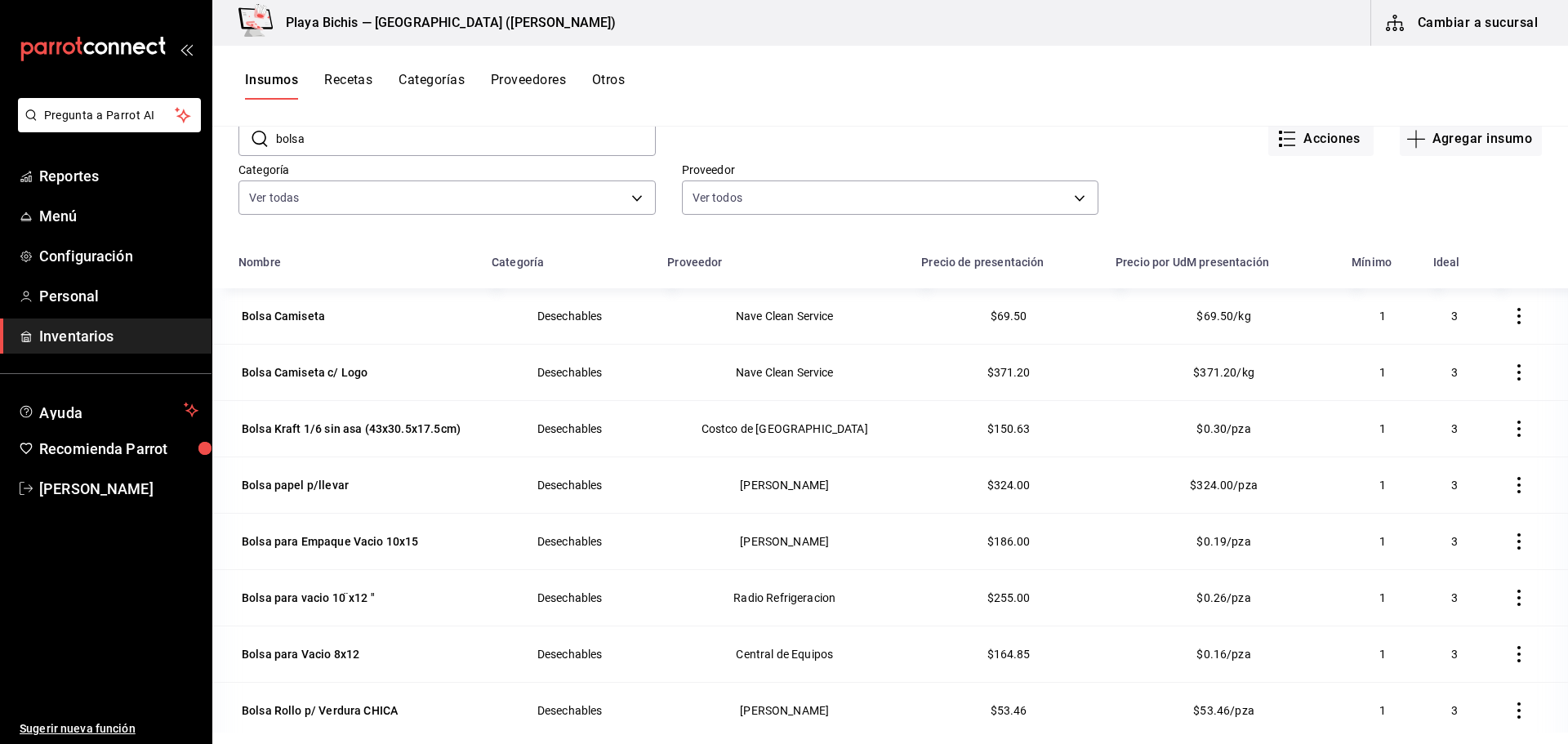
click at [1511, 482] on icon "button" at bounding box center [1519, 485] width 16 height 16
click at [1434, 483] on span "Eliminar" at bounding box center [1442, 486] width 71 height 20
click at [1511, 549] on icon "button" at bounding box center [1519, 542] width 16 height 16
click at [1441, 540] on span "Eliminar" at bounding box center [1457, 542] width 41 height 13
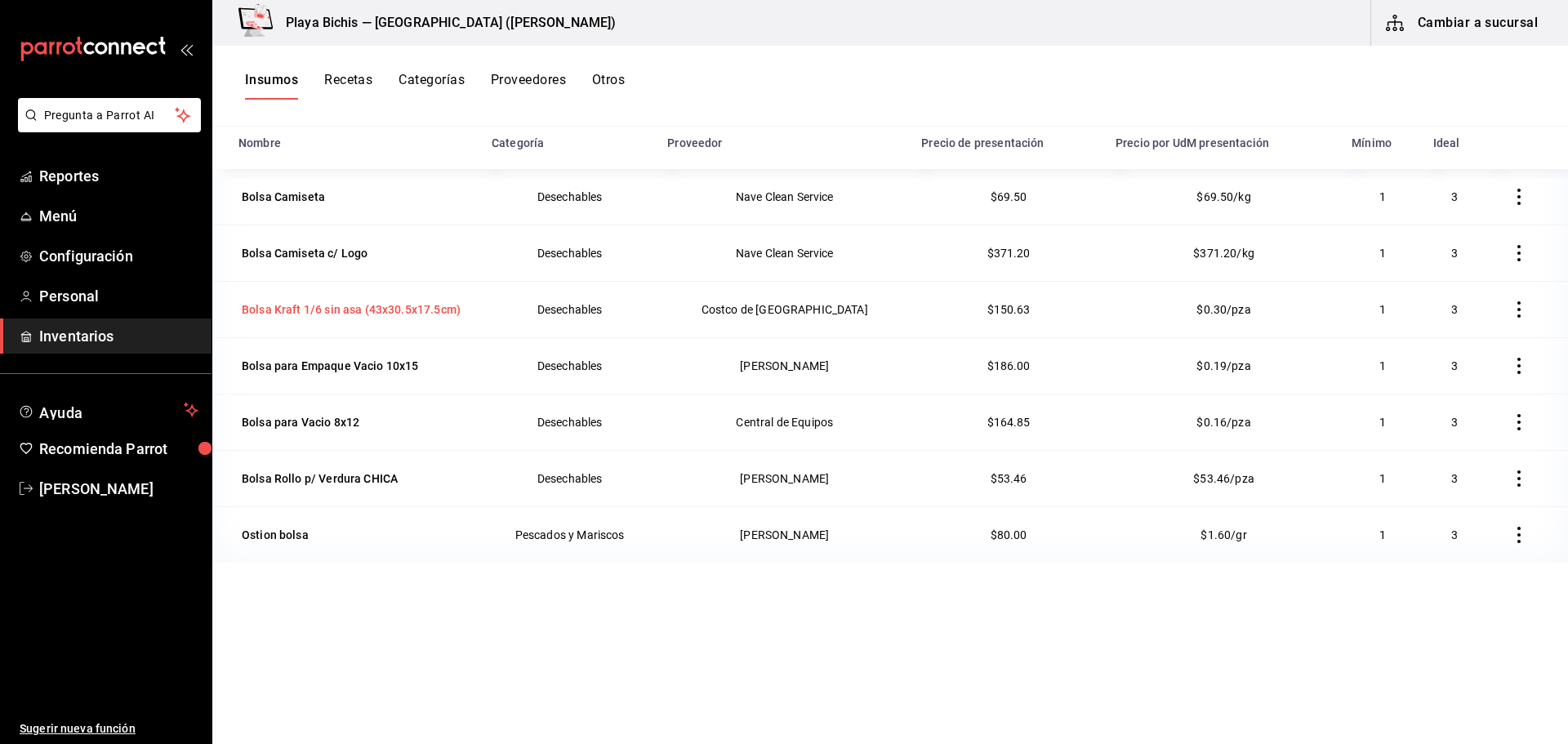
scroll to position [0, 0]
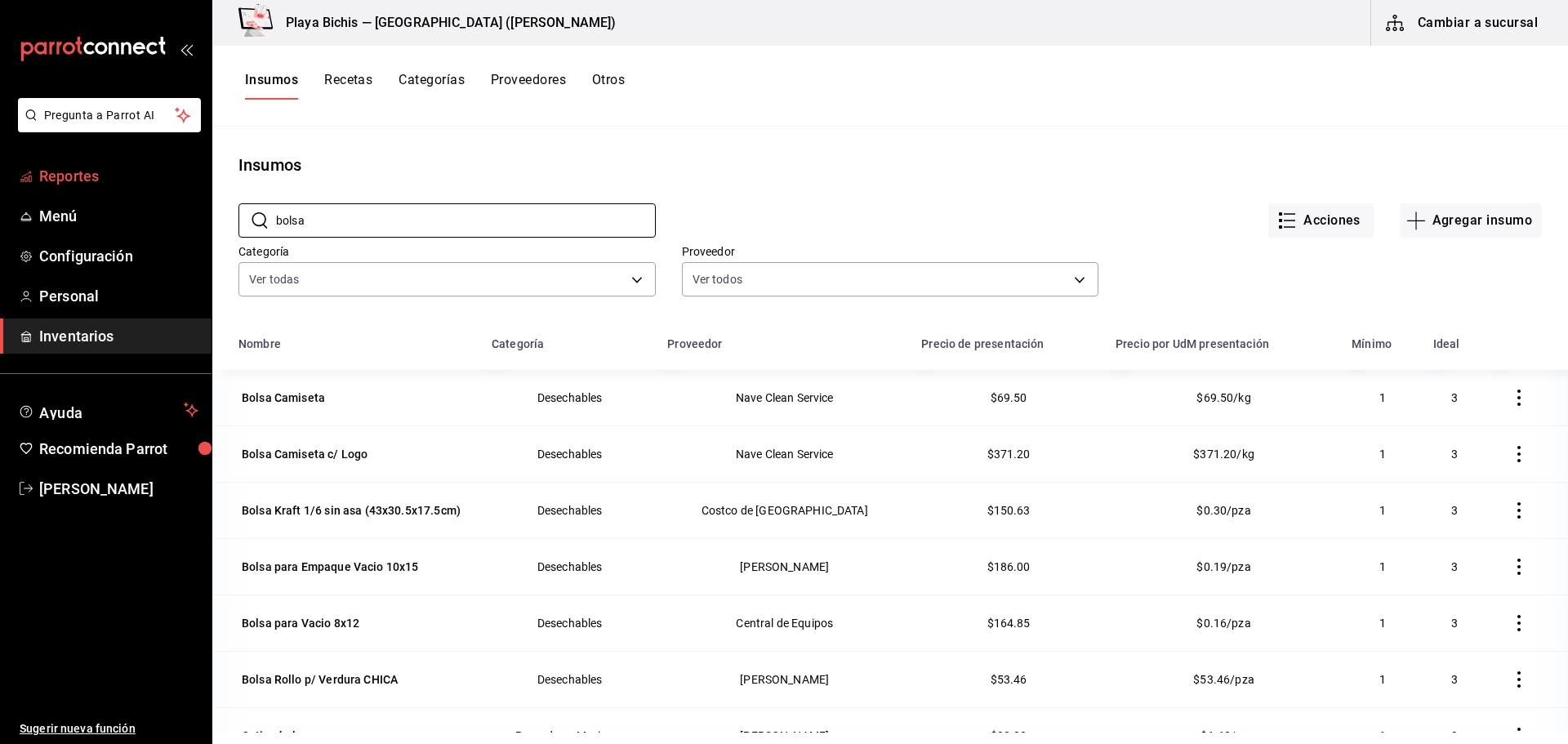
drag, startPoint x: 351, startPoint y: 211, endPoint x: 71, endPoint y: 183, distance: 281.4
click at [71, 183] on div "Pregunta a Parrot AI Reportes Menú Configuración Personal Inventarios Ayuda Rec…" at bounding box center [784, 366] width 1568 height 733
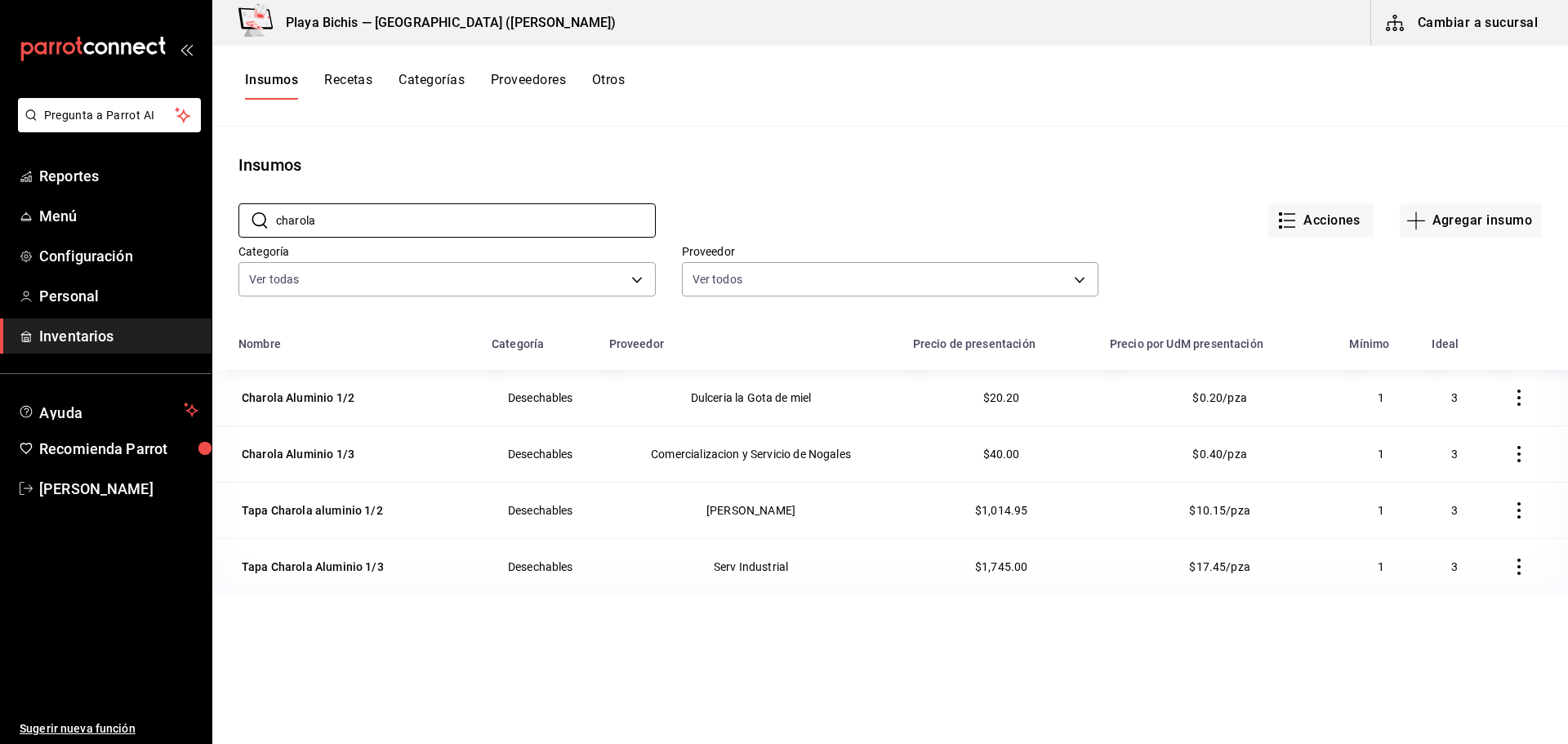
click at [1514, 456] on button "button" at bounding box center [1519, 455] width 36 height 36
click at [1452, 462] on span "Eliminar" at bounding box center [1442, 455] width 71 height 20
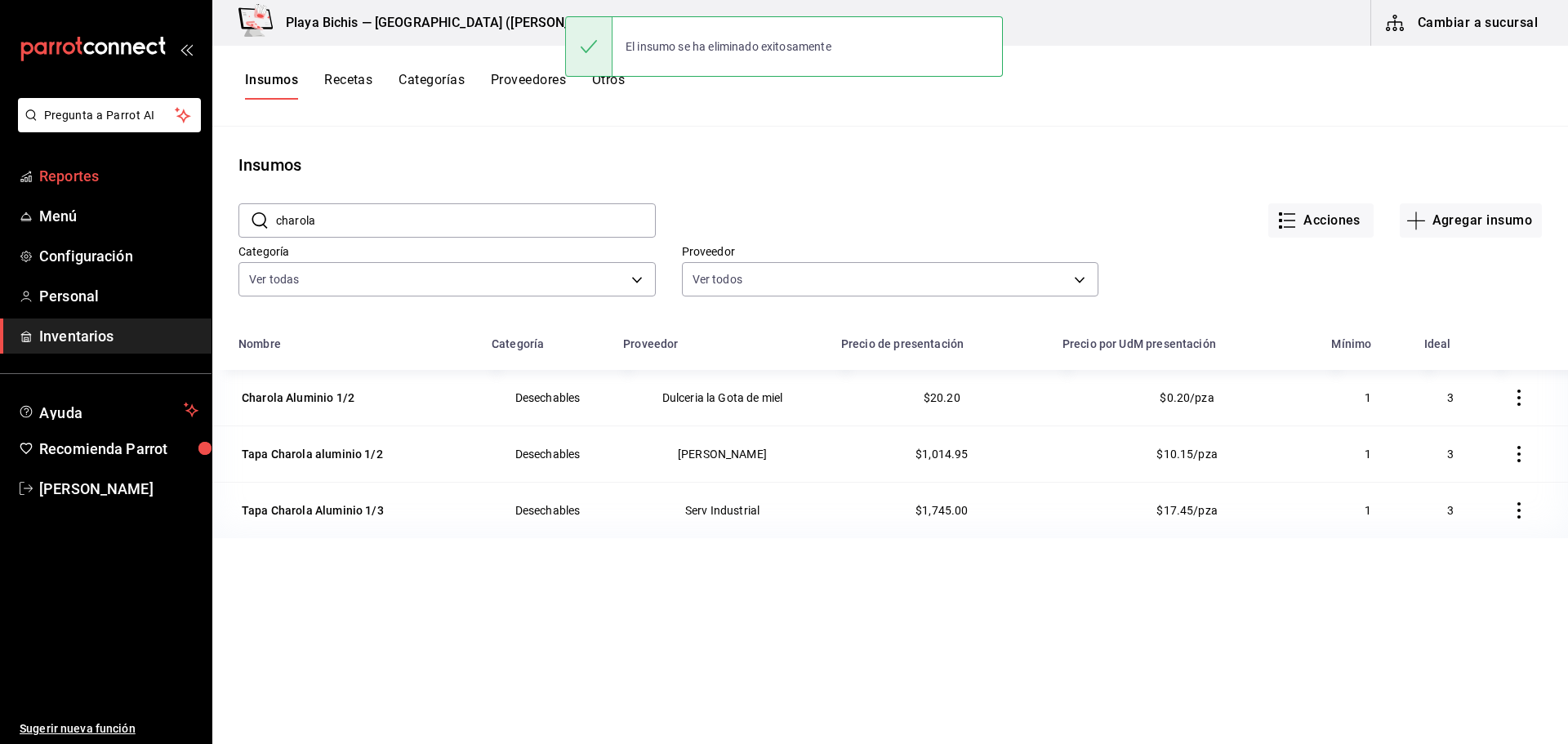
drag, startPoint x: 299, startPoint y: 230, endPoint x: 6, endPoint y: 187, distance: 296.1
click at [24, 194] on div "Pregunta a Parrot AI Reportes Menú Configuración Personal Inventarios Ayuda Rec…" at bounding box center [784, 366] width 1568 height 733
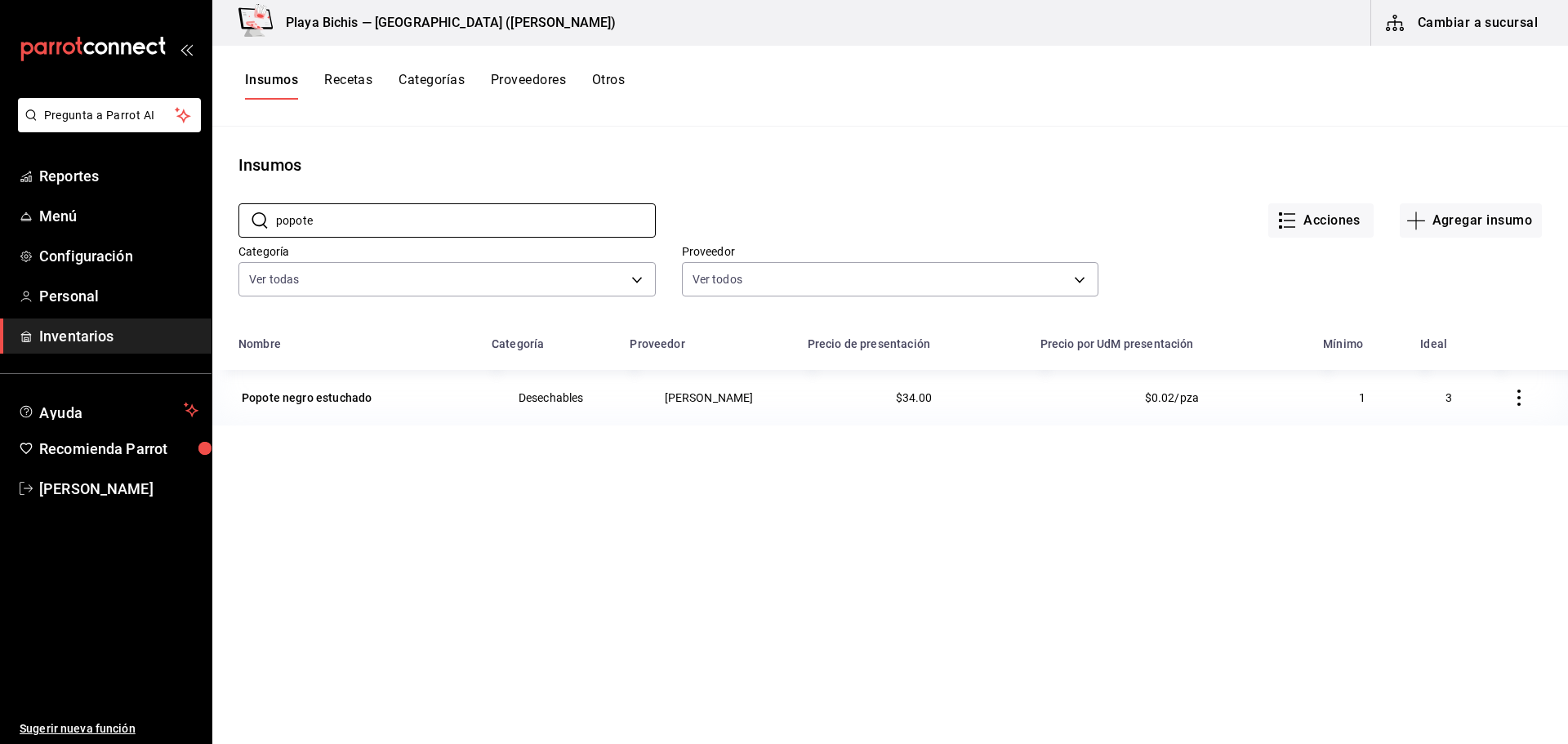
click at [1511, 398] on icon "button" at bounding box center [1519, 398] width 16 height 16
click at [1464, 403] on span "Eliminar" at bounding box center [1457, 398] width 41 height 13
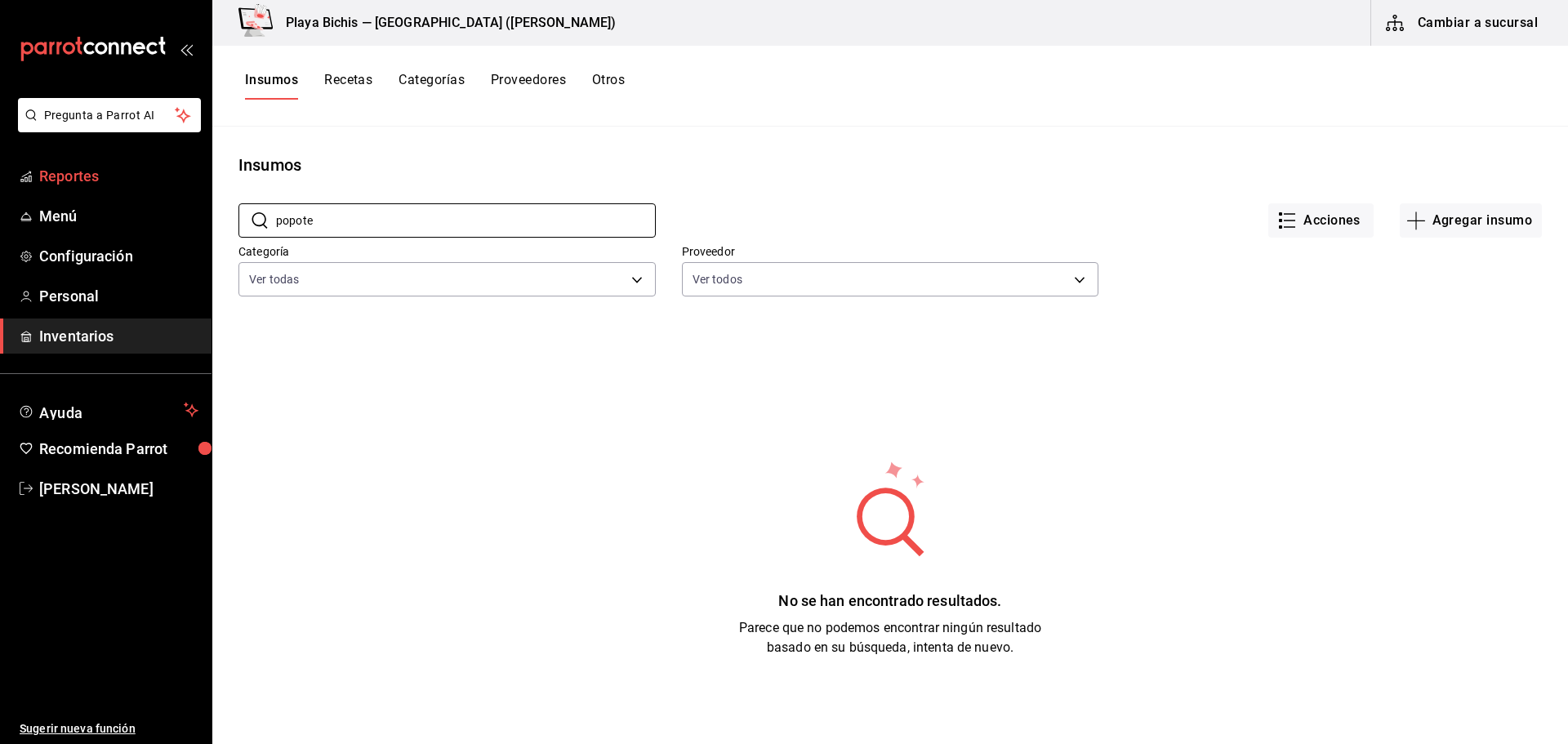
drag, startPoint x: 414, startPoint y: 213, endPoint x: 0, endPoint y: 181, distance: 415.2
click at [0, 181] on div "Pregunta a Parrot AI Reportes Menú Configuración Personal Inventarios Ayuda Rec…" at bounding box center [784, 366] width 1568 height 733
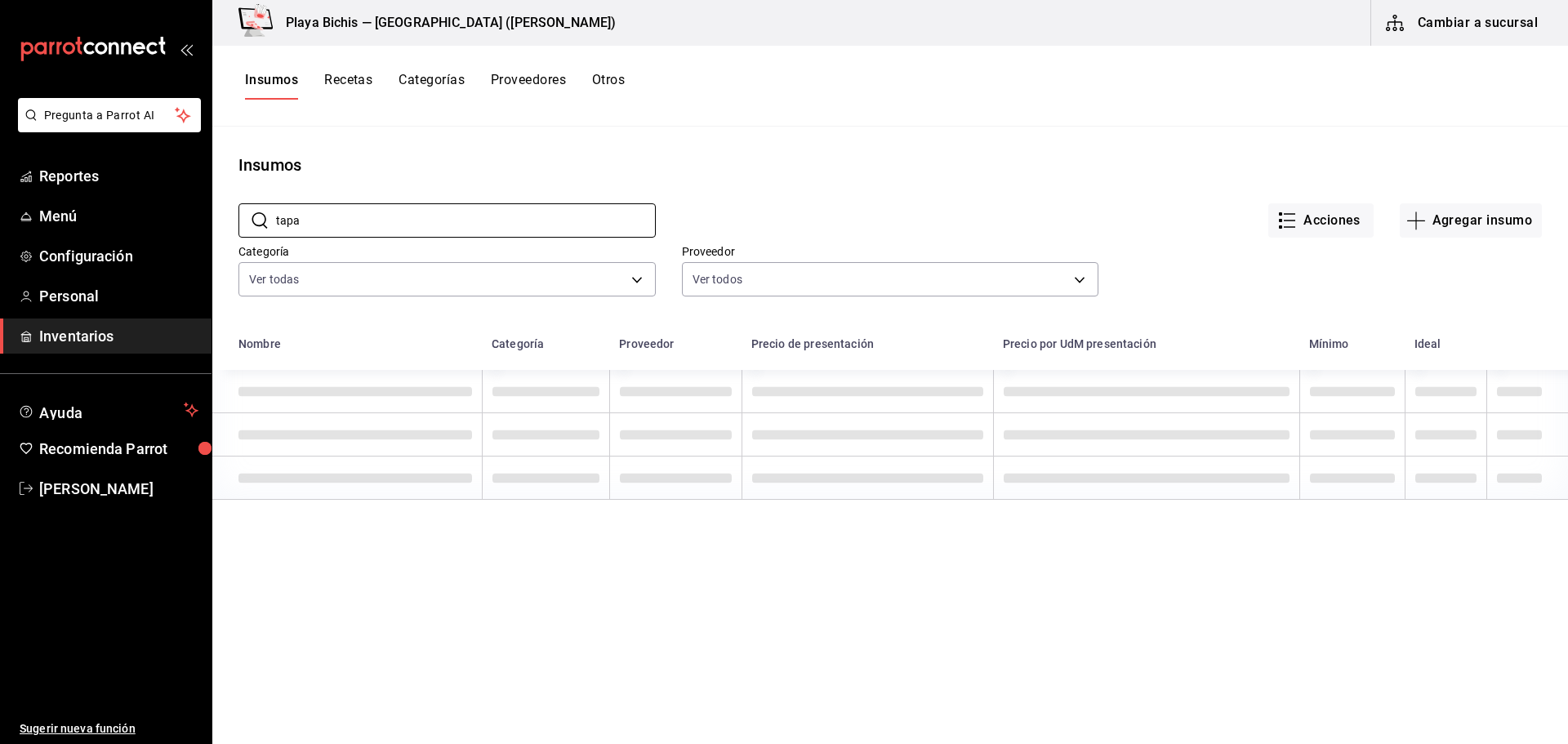
scroll to position [82, 0]
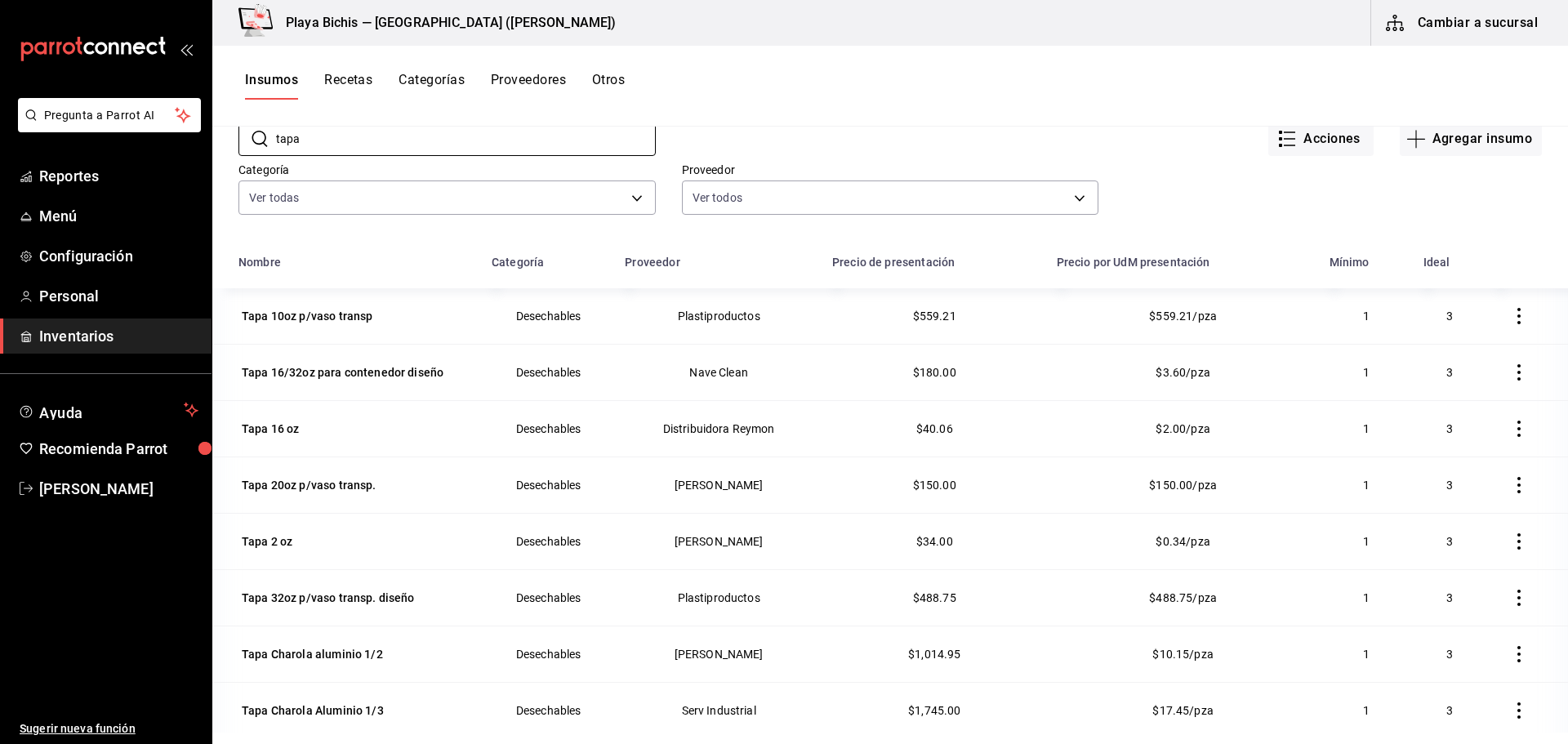
click at [1511, 318] on icon "button" at bounding box center [1519, 316] width 16 height 16
click at [1464, 316] on span "Eliminar" at bounding box center [1457, 317] width 41 height 13
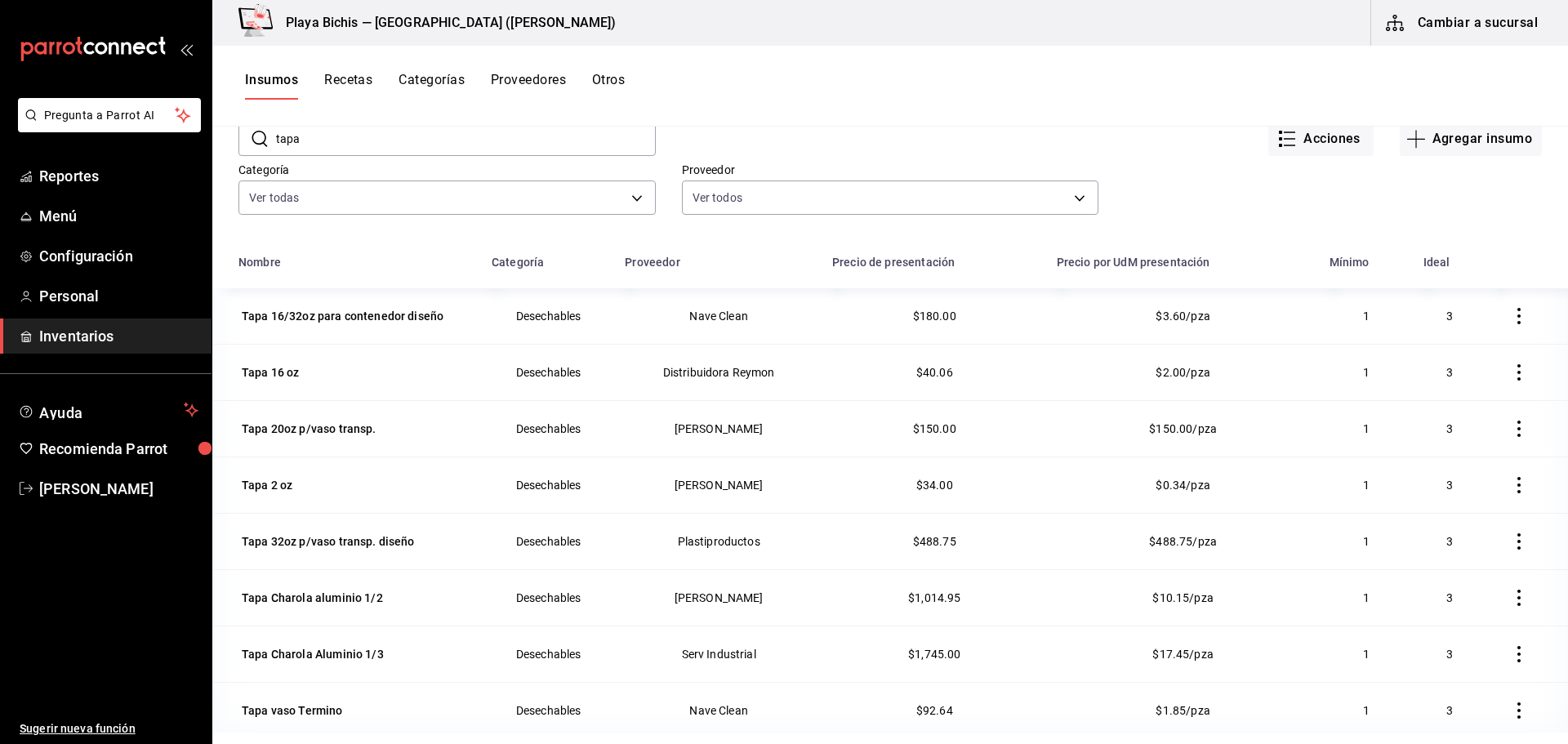
click at [1511, 372] on icon "button" at bounding box center [1519, 372] width 16 height 16
click at [1446, 375] on span "Eliminar" at bounding box center [1457, 373] width 41 height 13
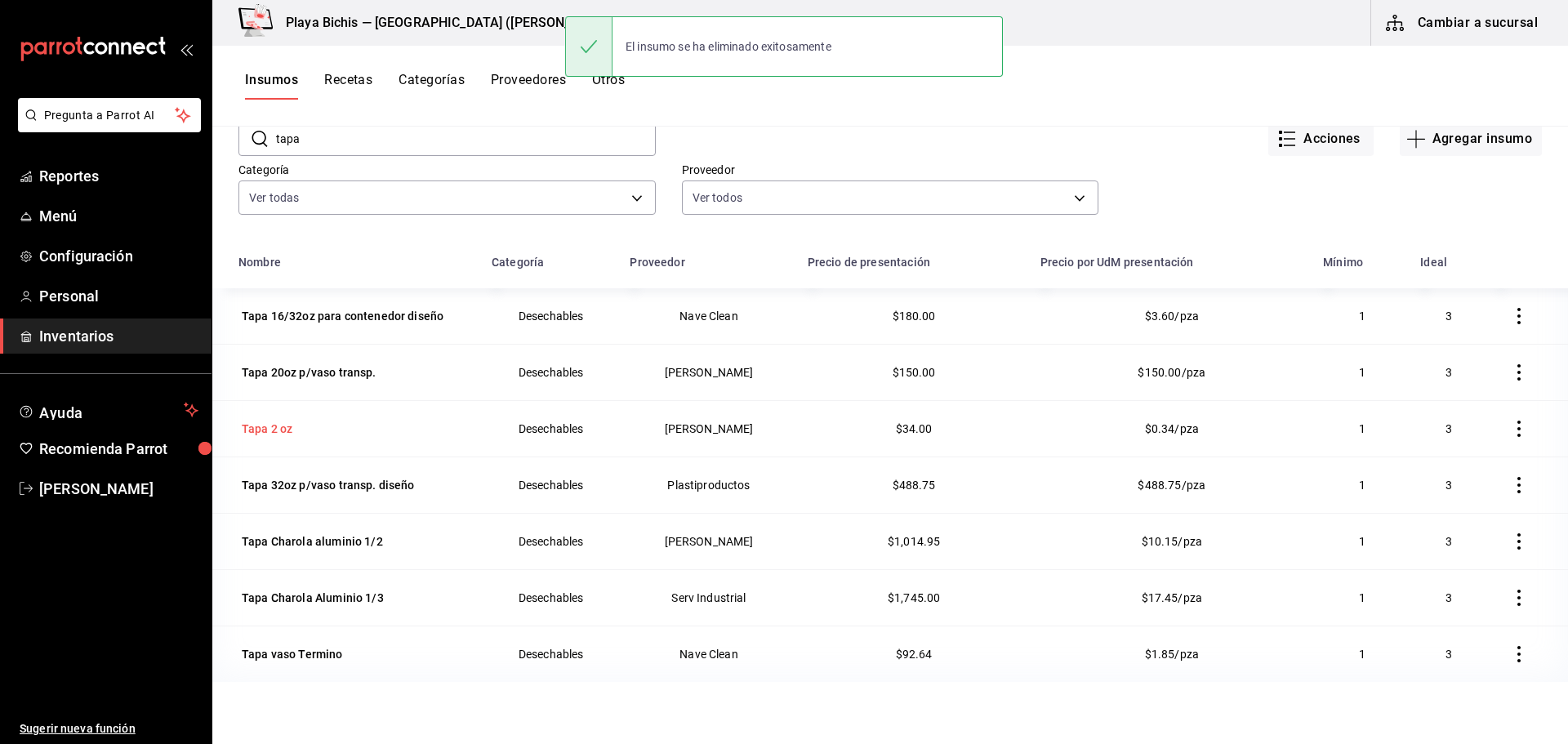
scroll to position [164, 0]
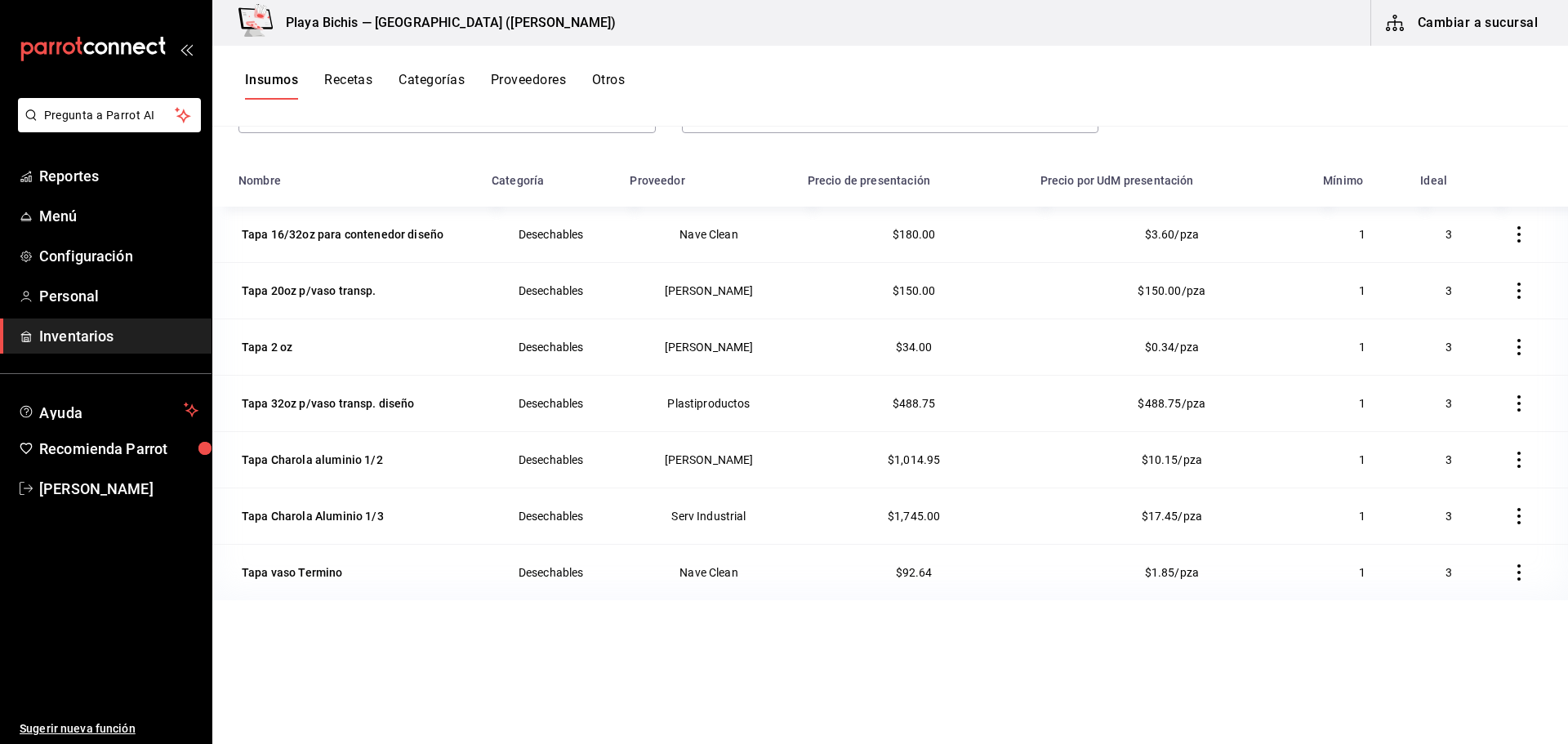
click at [1511, 518] on icon "button" at bounding box center [1519, 516] width 16 height 16
click at [1451, 512] on span "Eliminar" at bounding box center [1457, 517] width 41 height 13
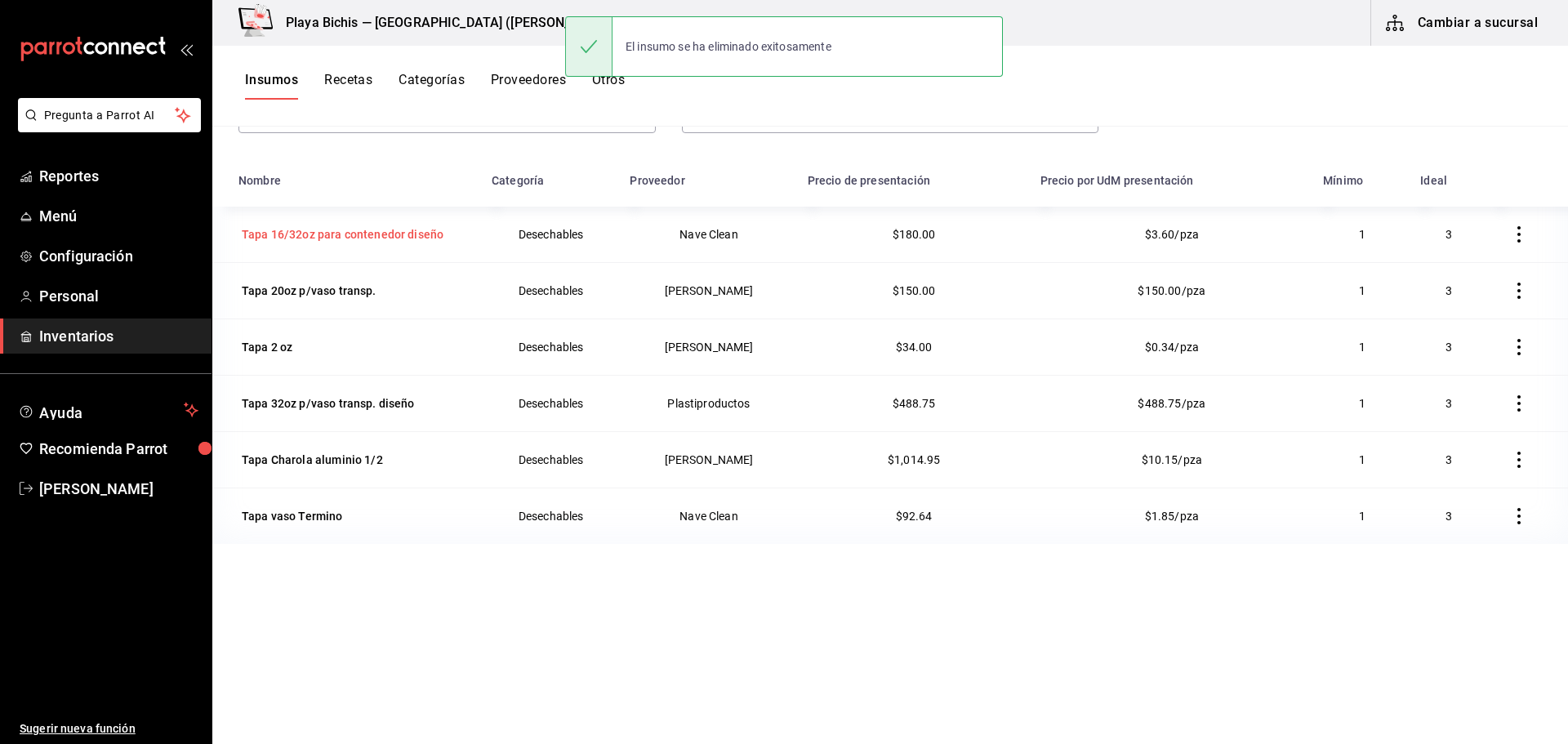
scroll to position [0, 0]
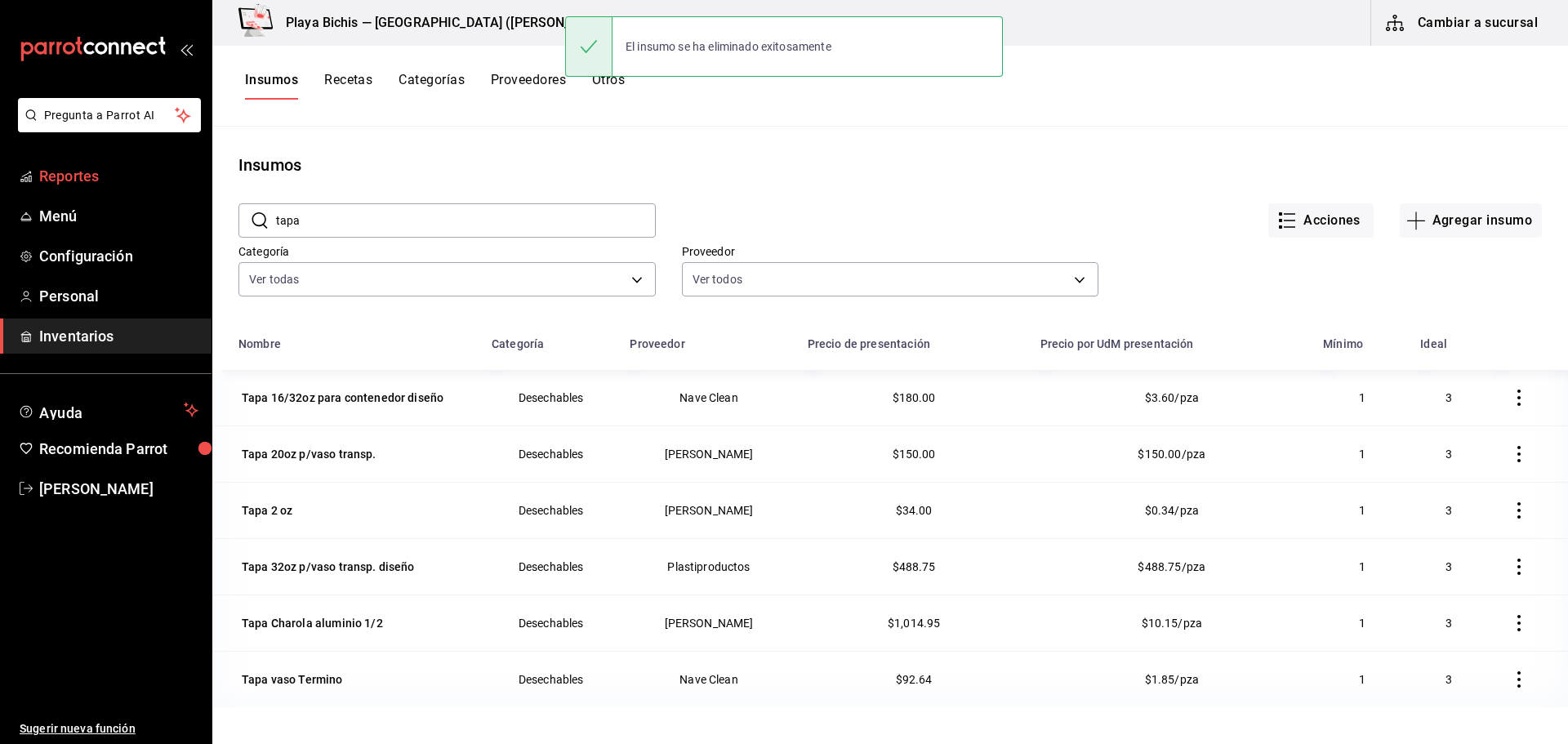
drag, startPoint x: 279, startPoint y: 224, endPoint x: 0, endPoint y: 180, distance: 282.4
click at [0, 184] on div "Pregunta a Parrot AI Reportes Menú Configuración Personal Inventarios Ayuda Rec…" at bounding box center [784, 366] width 1568 height 733
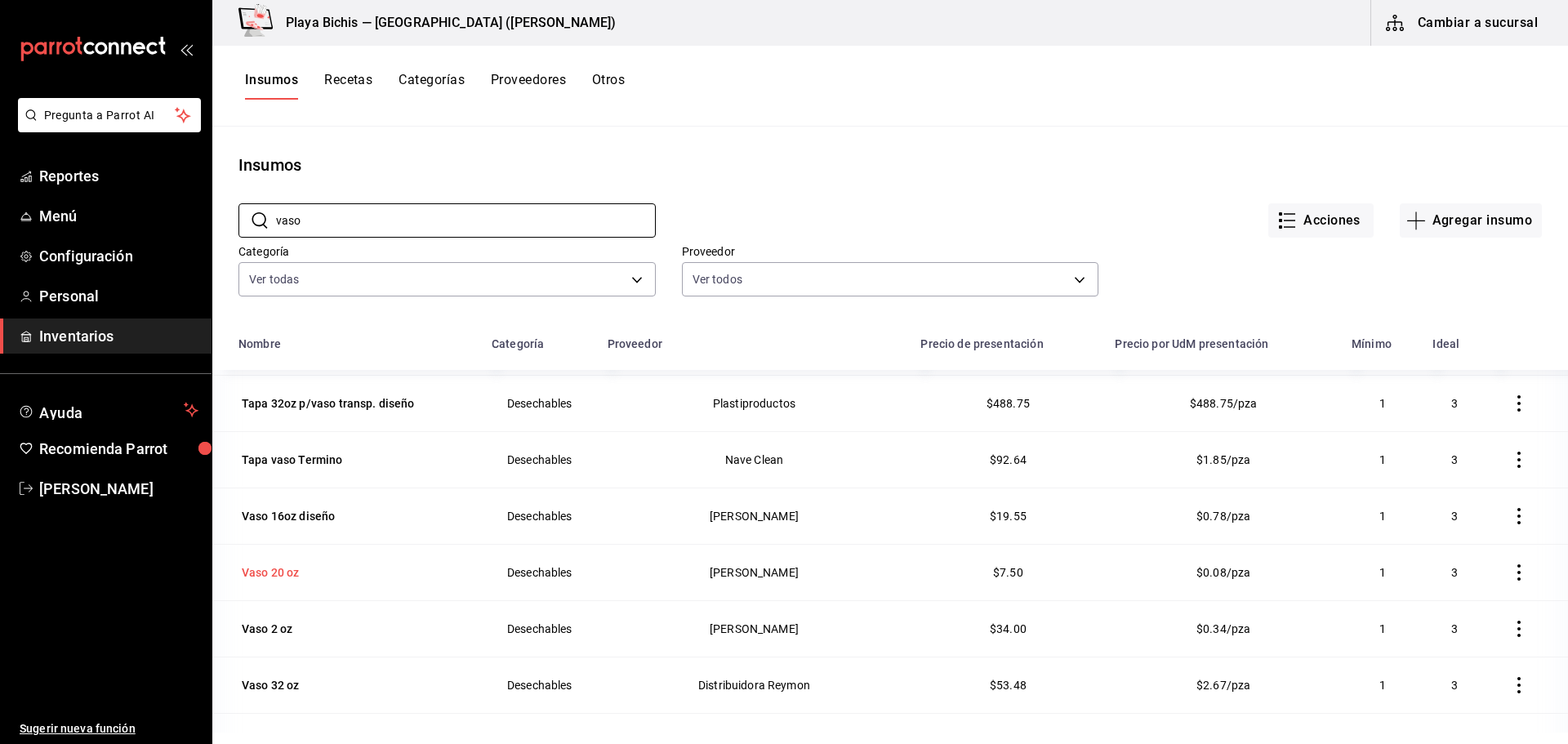
scroll to position [289, 0]
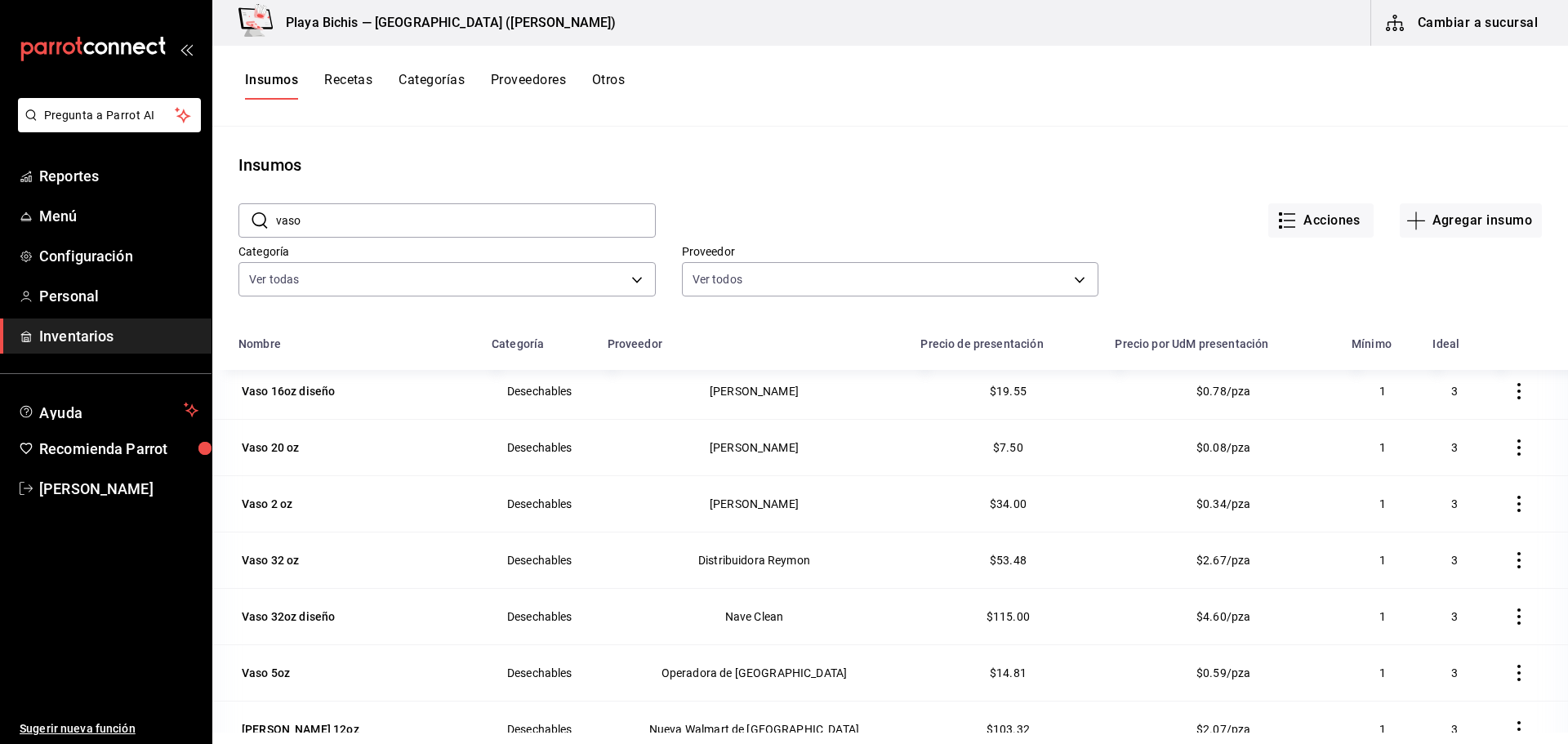
click at [1511, 561] on icon "button" at bounding box center [1519, 560] width 16 height 16
click at [1447, 561] on span "Eliminar" at bounding box center [1445, 560] width 41 height 13
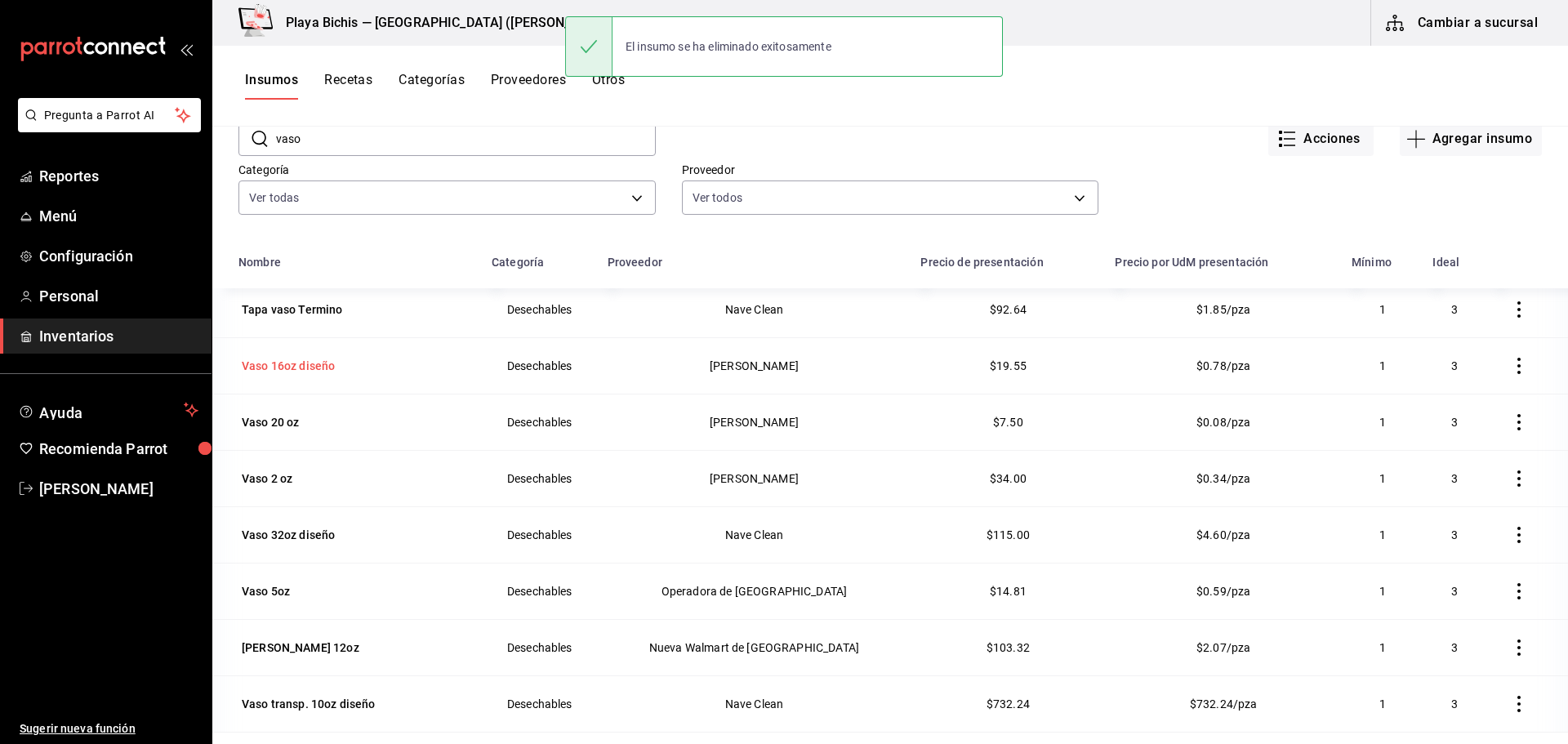
scroll to position [164, 0]
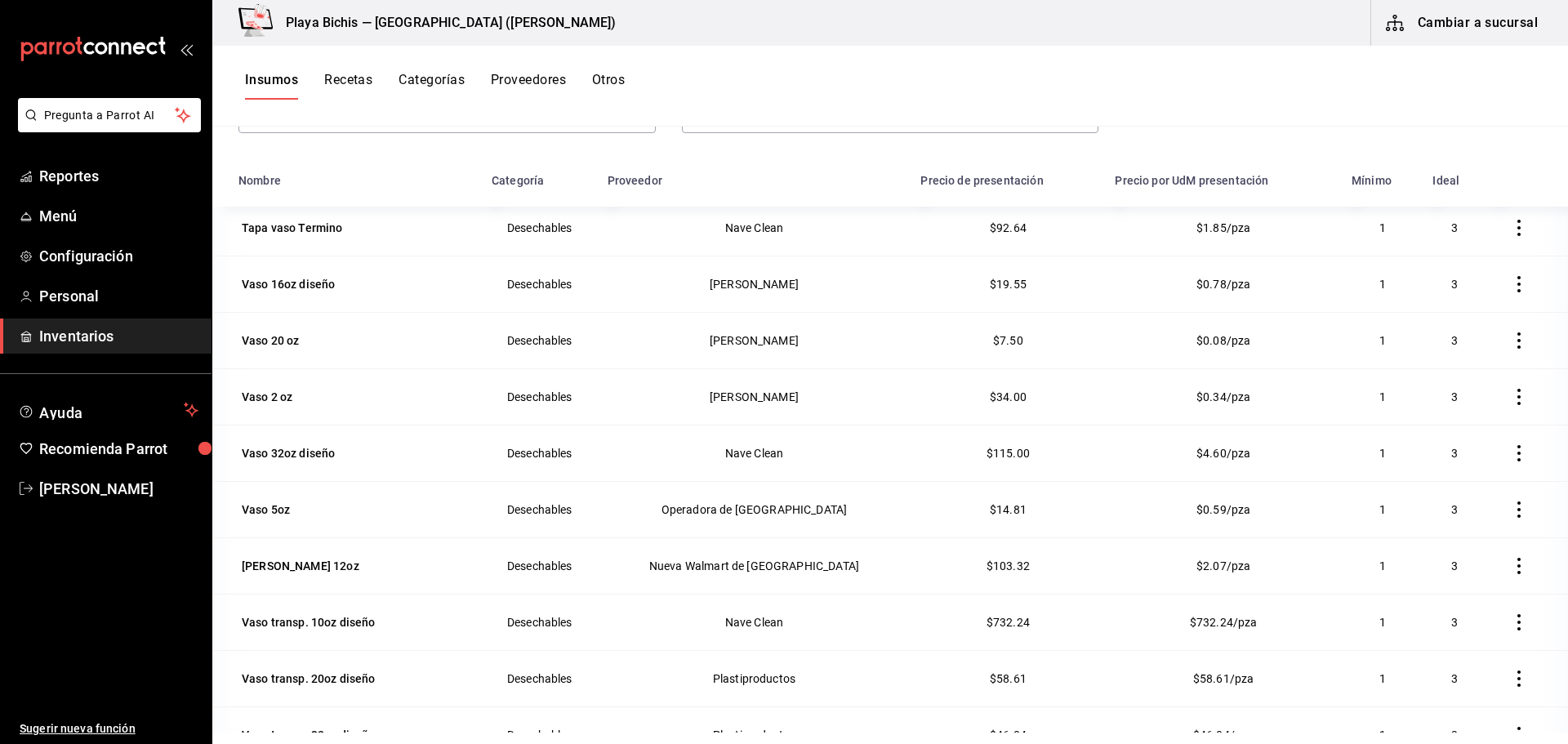
click at [1501, 501] on button "button" at bounding box center [1519, 510] width 36 height 36
click at [1442, 505] on span "Eliminar" at bounding box center [1445, 510] width 41 height 13
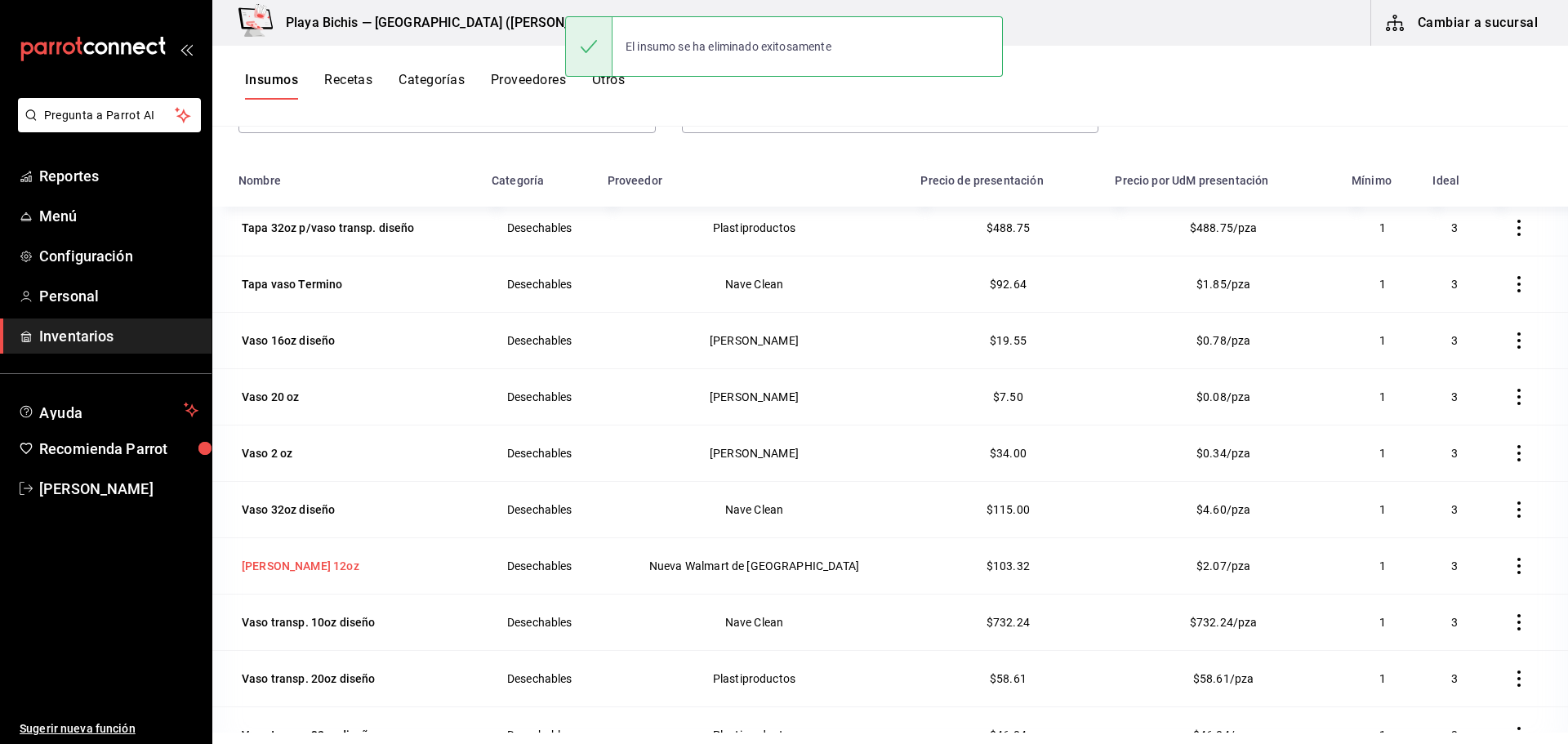
scroll to position [201, 0]
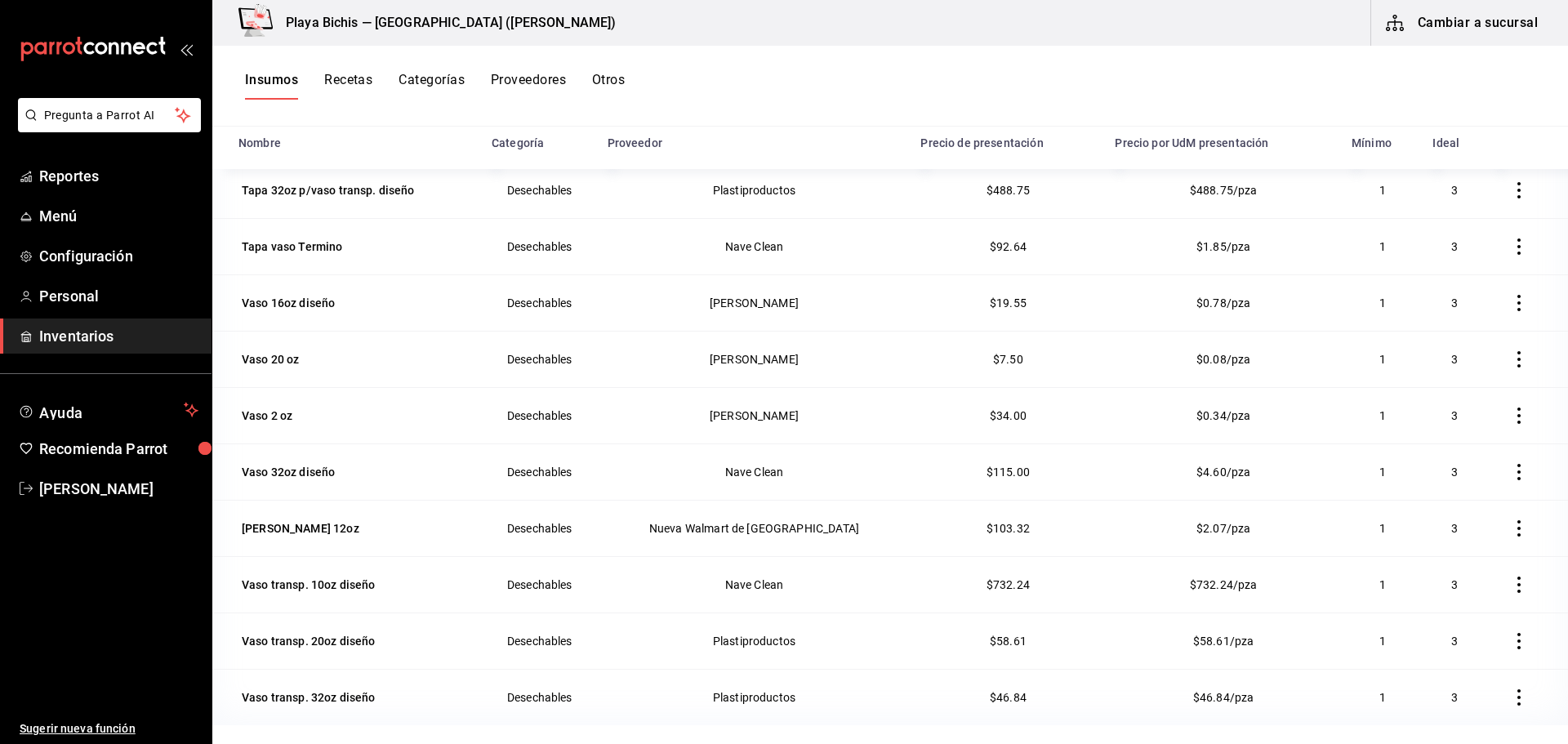
click at [1517, 592] on icon "button" at bounding box center [1519, 585] width 3 height 16
click at [1428, 585] on span "Eliminar" at bounding box center [1445, 585] width 41 height 13
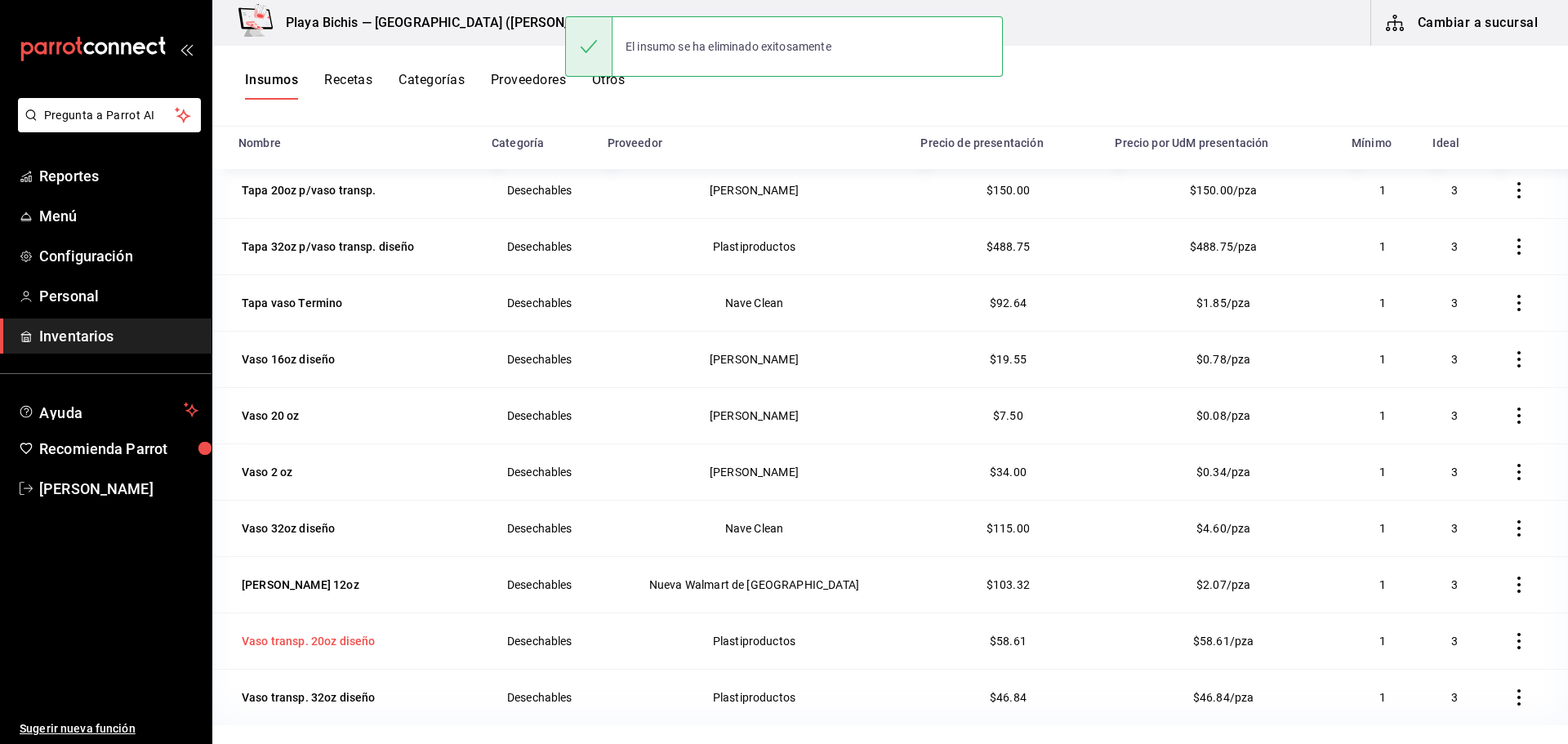
scroll to position [120, 0]
click at [1511, 641] on icon "button" at bounding box center [1519, 641] width 16 height 16
click at [1416, 627] on li "Eliminar" at bounding box center [1443, 641] width 137 height 46
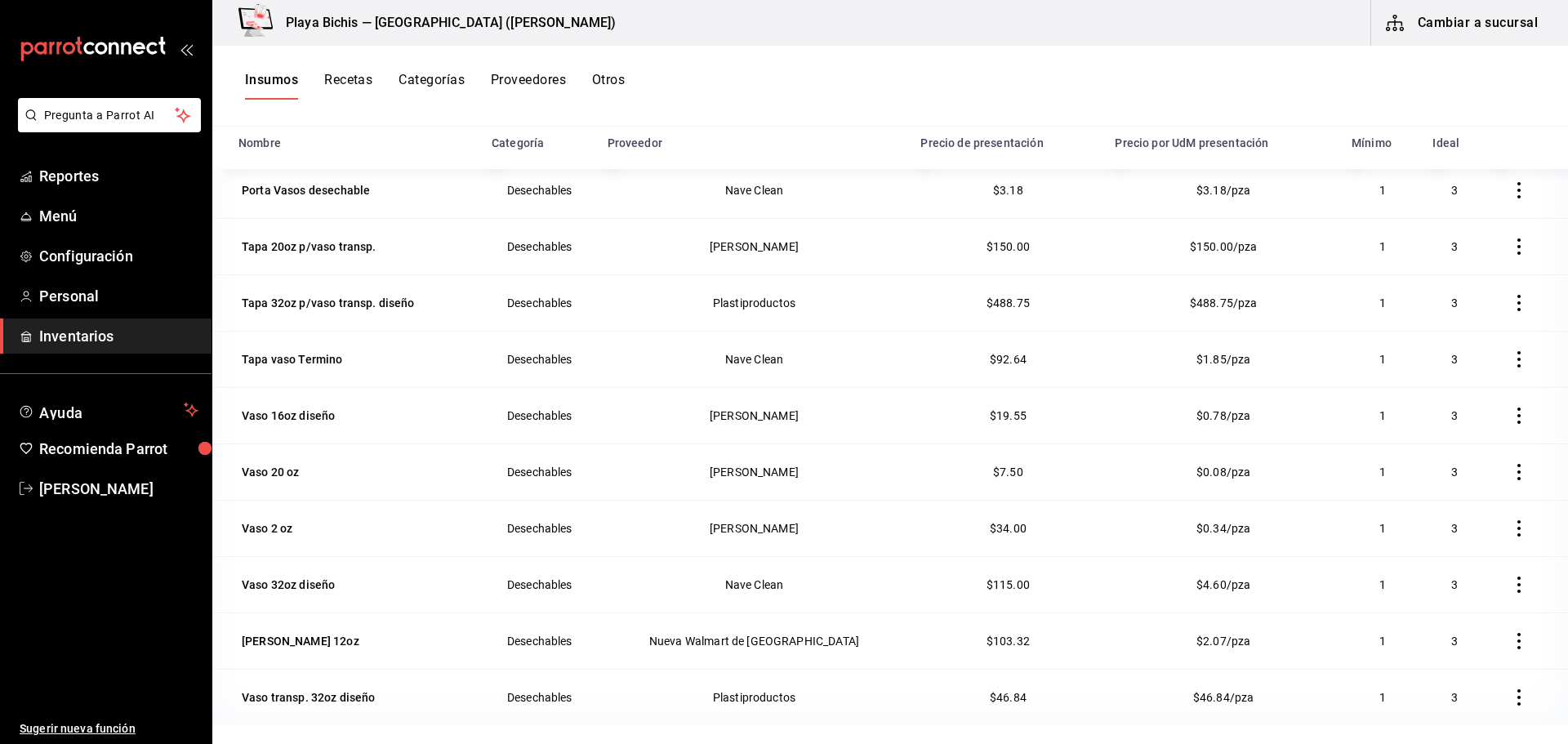
click at [1511, 694] on icon "button" at bounding box center [1519, 698] width 16 height 16
click at [1428, 691] on span "Eliminar" at bounding box center [1445, 698] width 41 height 13
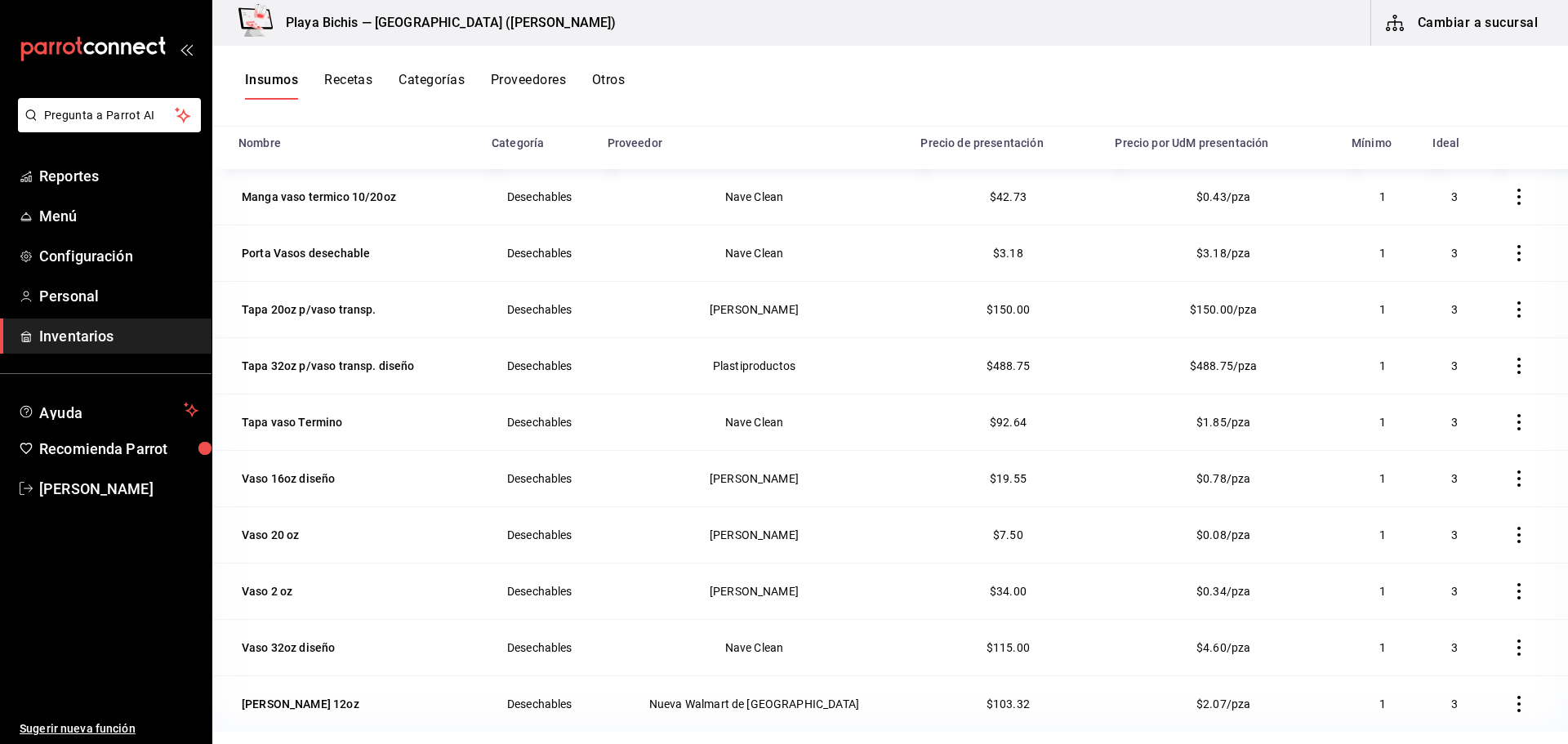
scroll to position [0, 0]
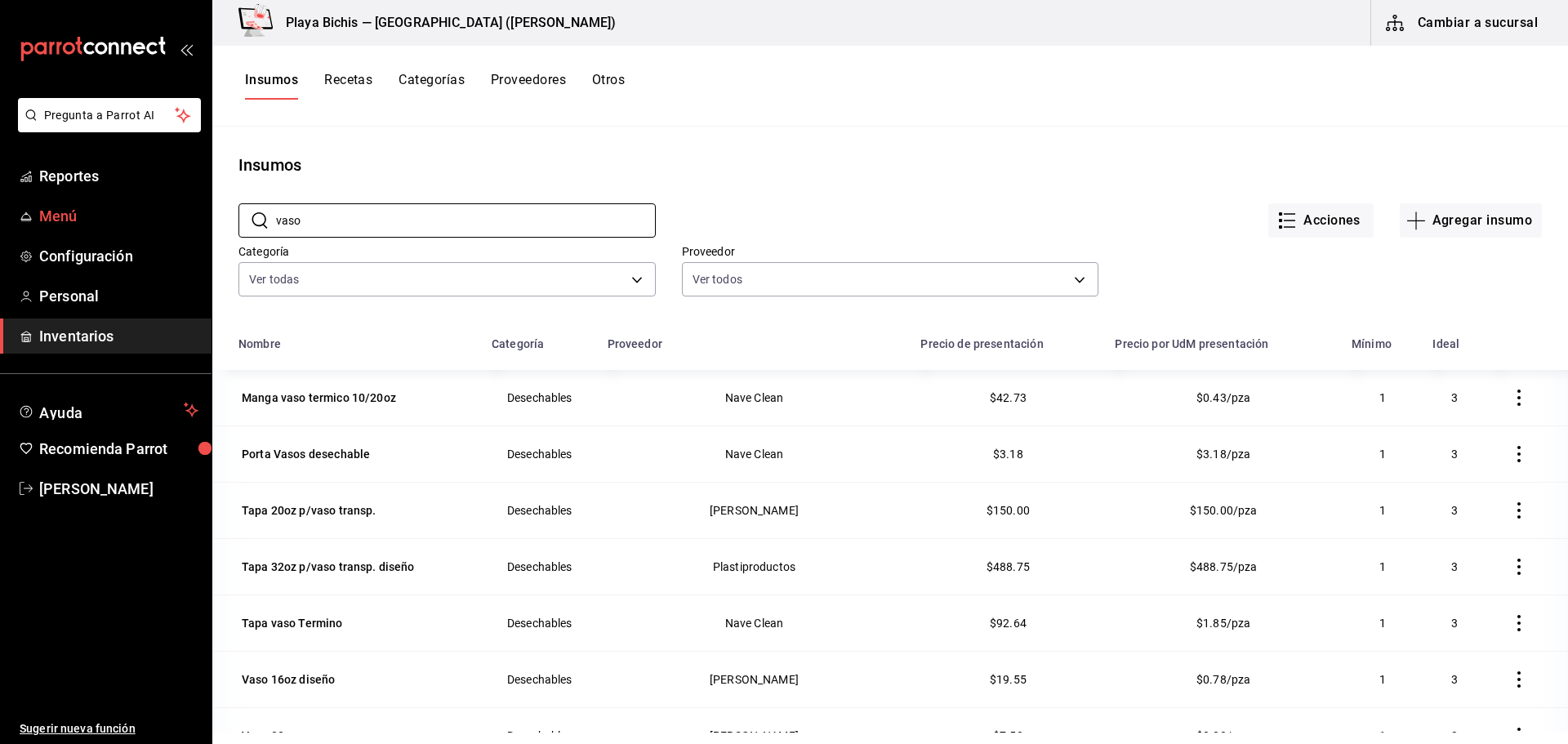
drag, startPoint x: 417, startPoint y: 219, endPoint x: 100, endPoint y: 225, distance: 317.1
click at [99, 225] on div "Pregunta a Parrot AI Reportes Menú Configuración Personal Inventarios Ayuda Rec…" at bounding box center [784, 366] width 1568 height 733
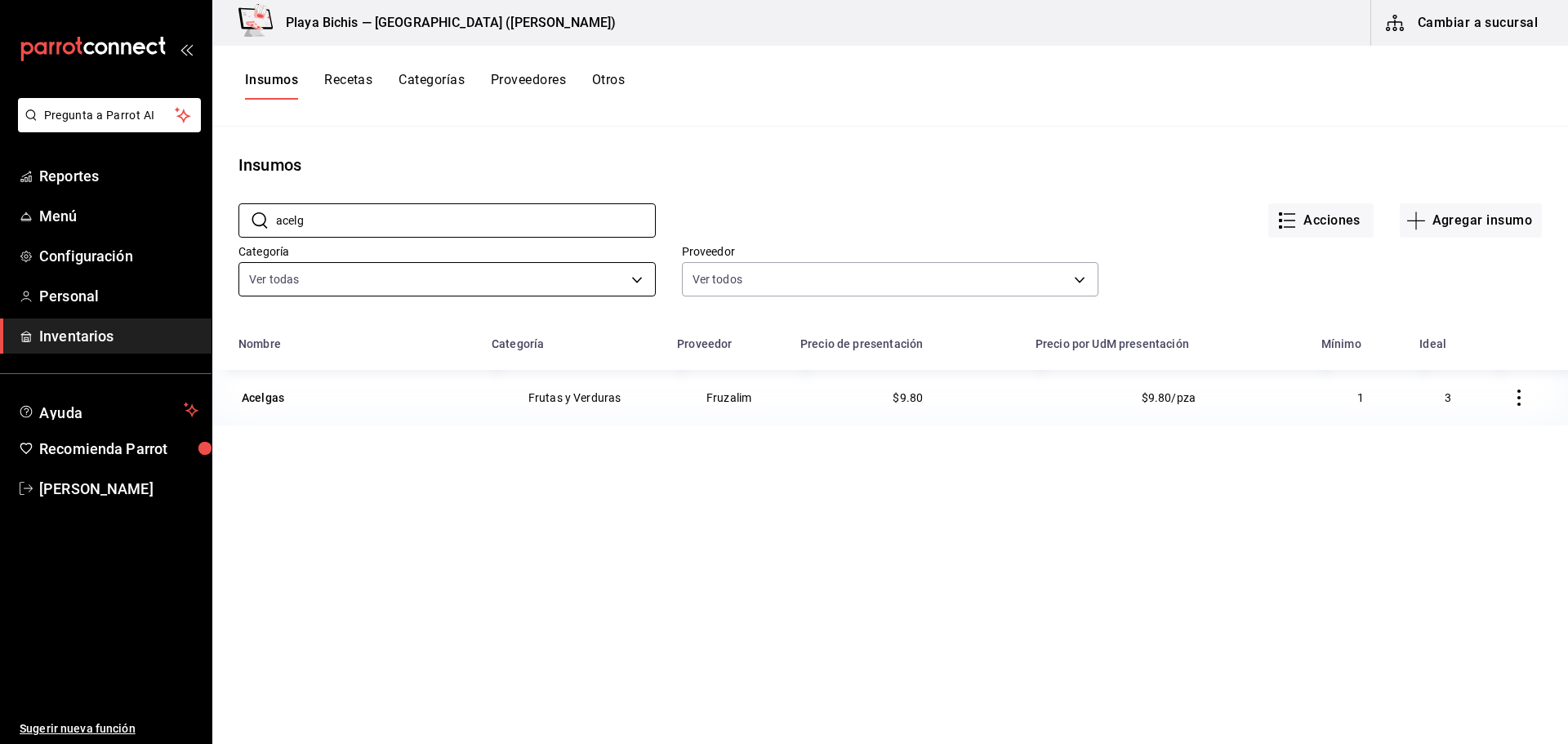
click at [627, 284] on body "Pregunta a Parrot AI Reportes Menú Configuración Personal Inventarios Ayuda Rec…" at bounding box center [784, 366] width 1568 height 733
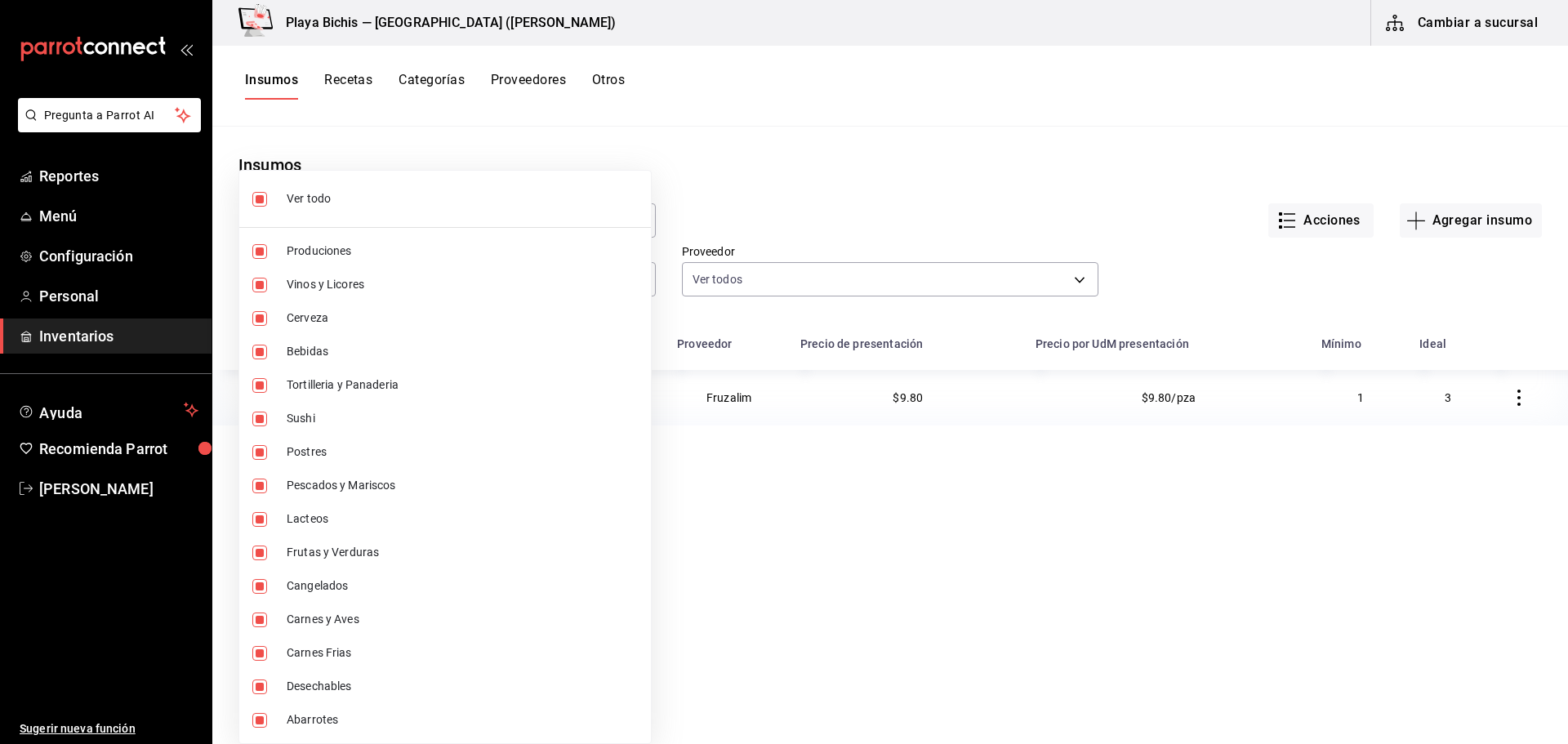
click at [848, 620] on div at bounding box center [784, 372] width 1568 height 744
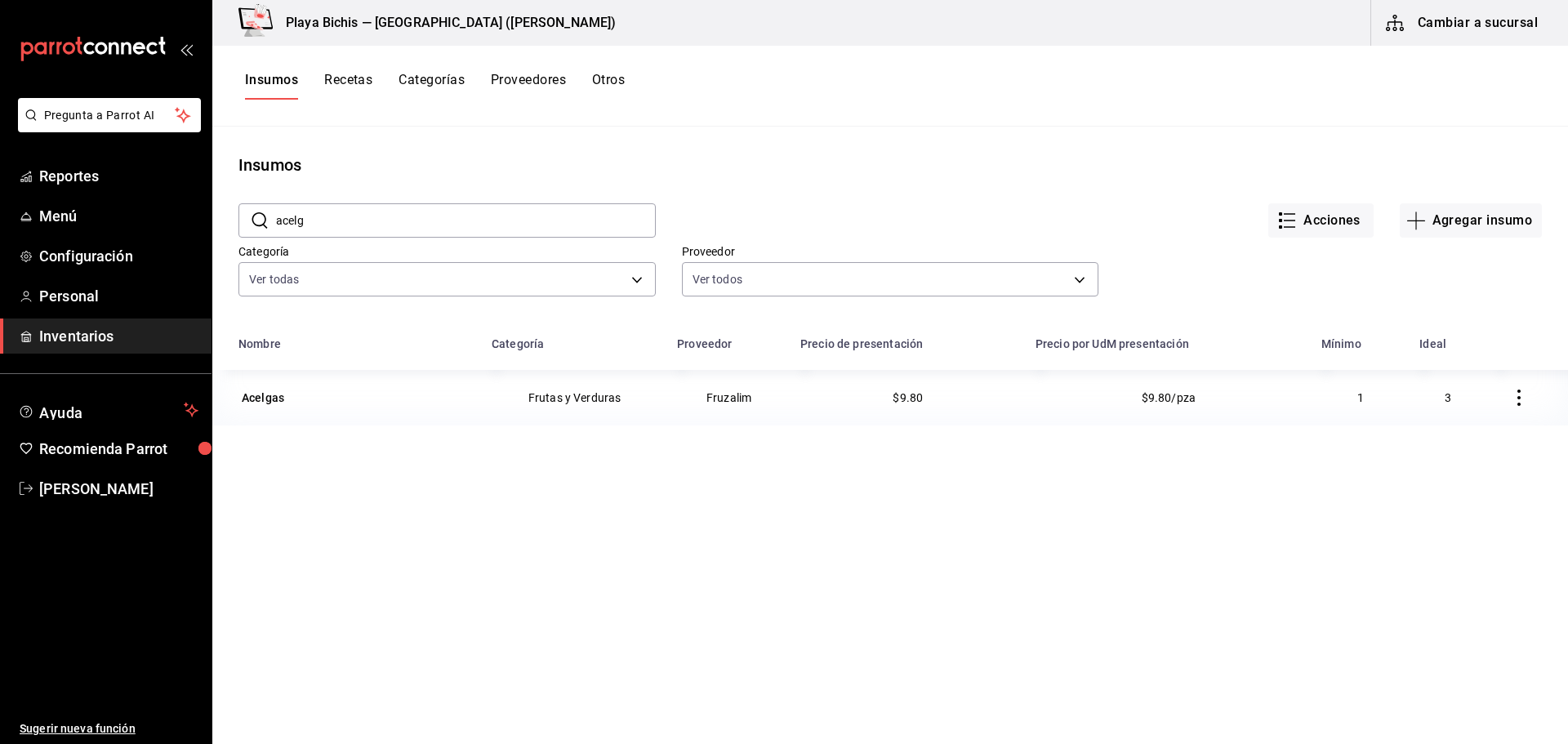
click at [1511, 394] on icon "button" at bounding box center [1519, 398] width 16 height 16
click at [1461, 400] on span "Eliminar" at bounding box center [1457, 398] width 41 height 13
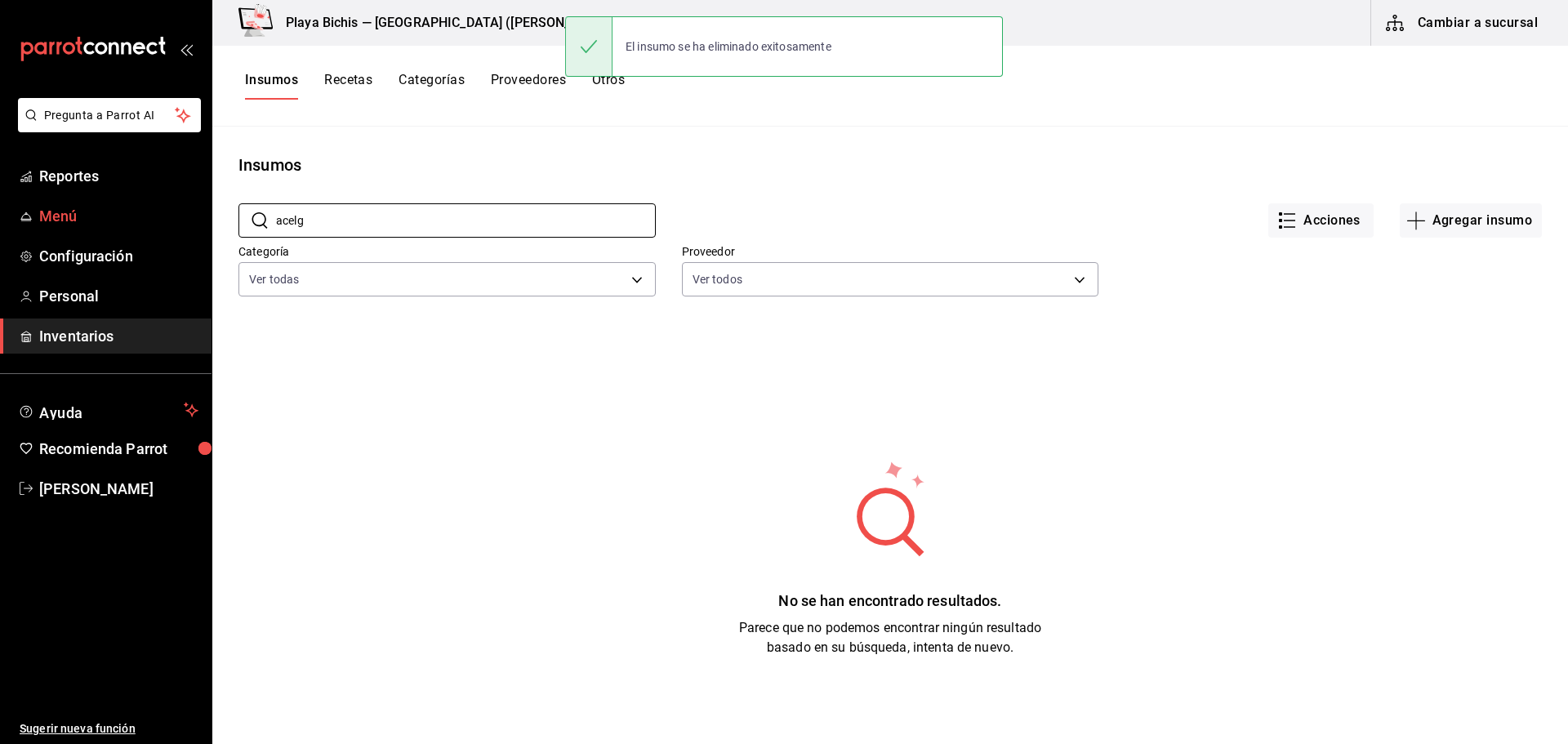
drag, startPoint x: 334, startPoint y: 223, endPoint x: 176, endPoint y: 214, distance: 158.3
click at [189, 214] on div "Pregunta a Parrot AI Reportes Menú Configuración Personal Inventarios Ayuda Rec…" at bounding box center [784, 366] width 1568 height 733
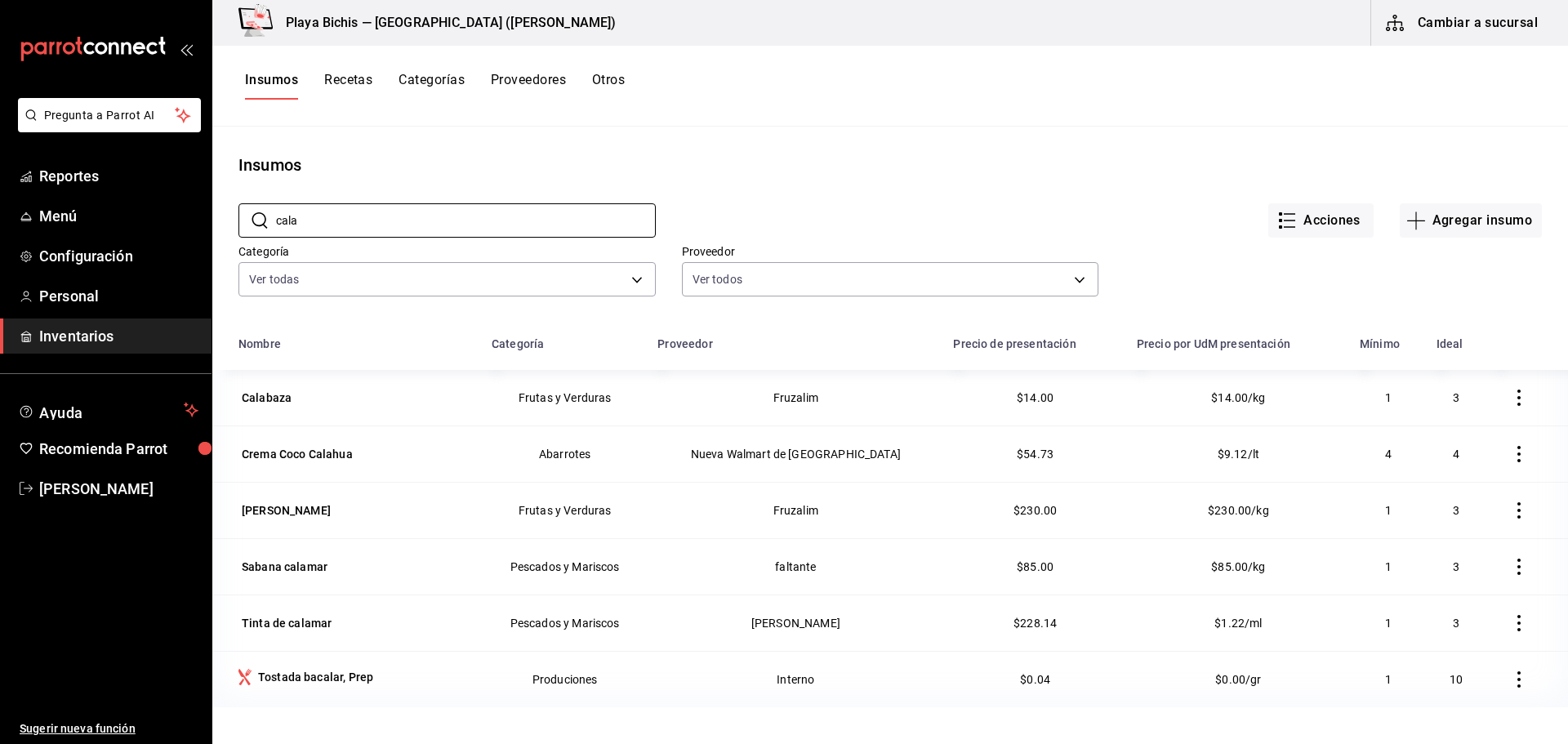
click at [1511, 394] on icon "button" at bounding box center [1519, 398] width 16 height 16
click at [1444, 399] on span "Eliminar" at bounding box center [1457, 398] width 41 height 13
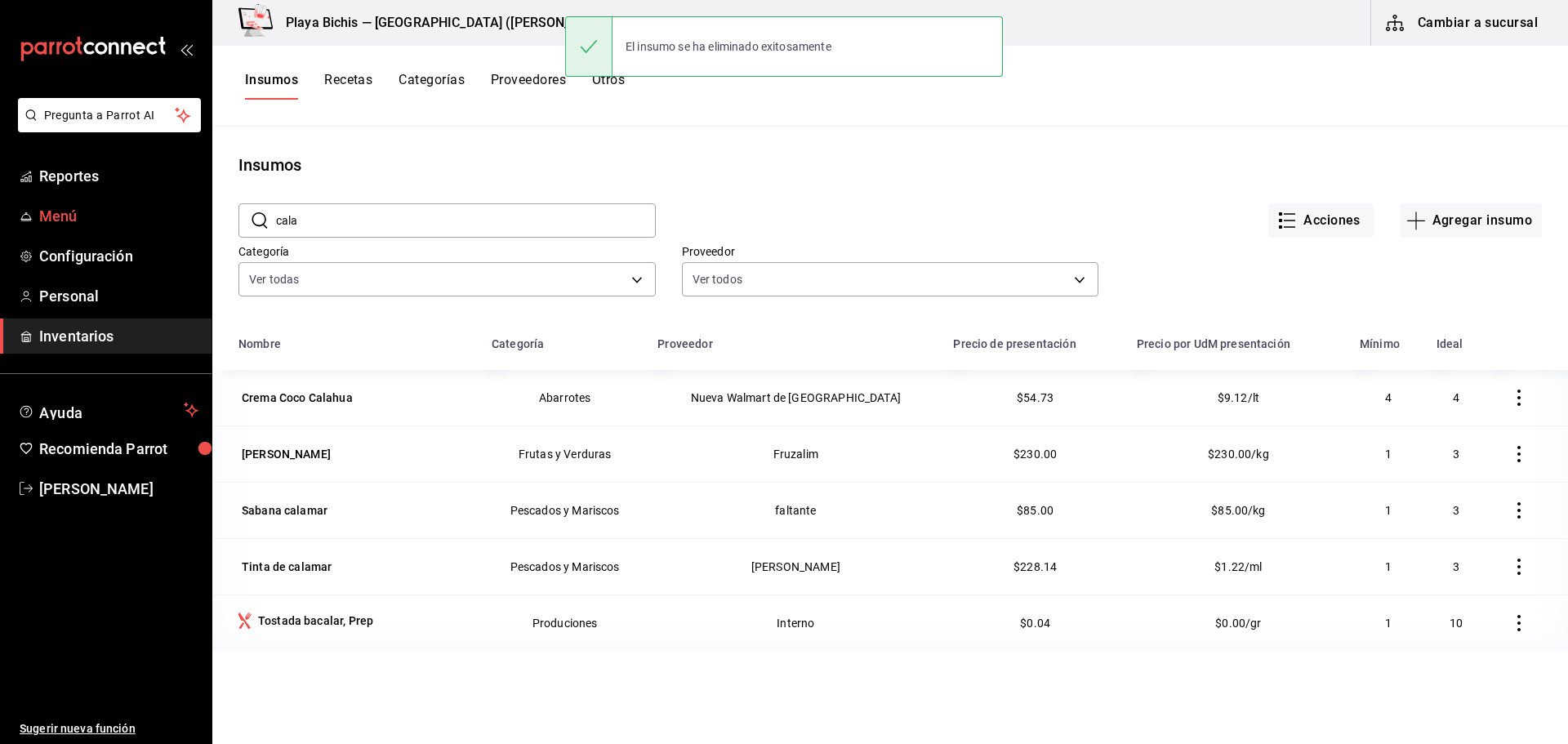
drag, startPoint x: 344, startPoint y: 225, endPoint x: 138, endPoint y: 214, distance: 206.3
click at [142, 214] on div "Pregunta a Parrot AI Reportes Menú Configuración Personal Inventarios Ayuda Rec…" at bounding box center [784, 366] width 1568 height 733
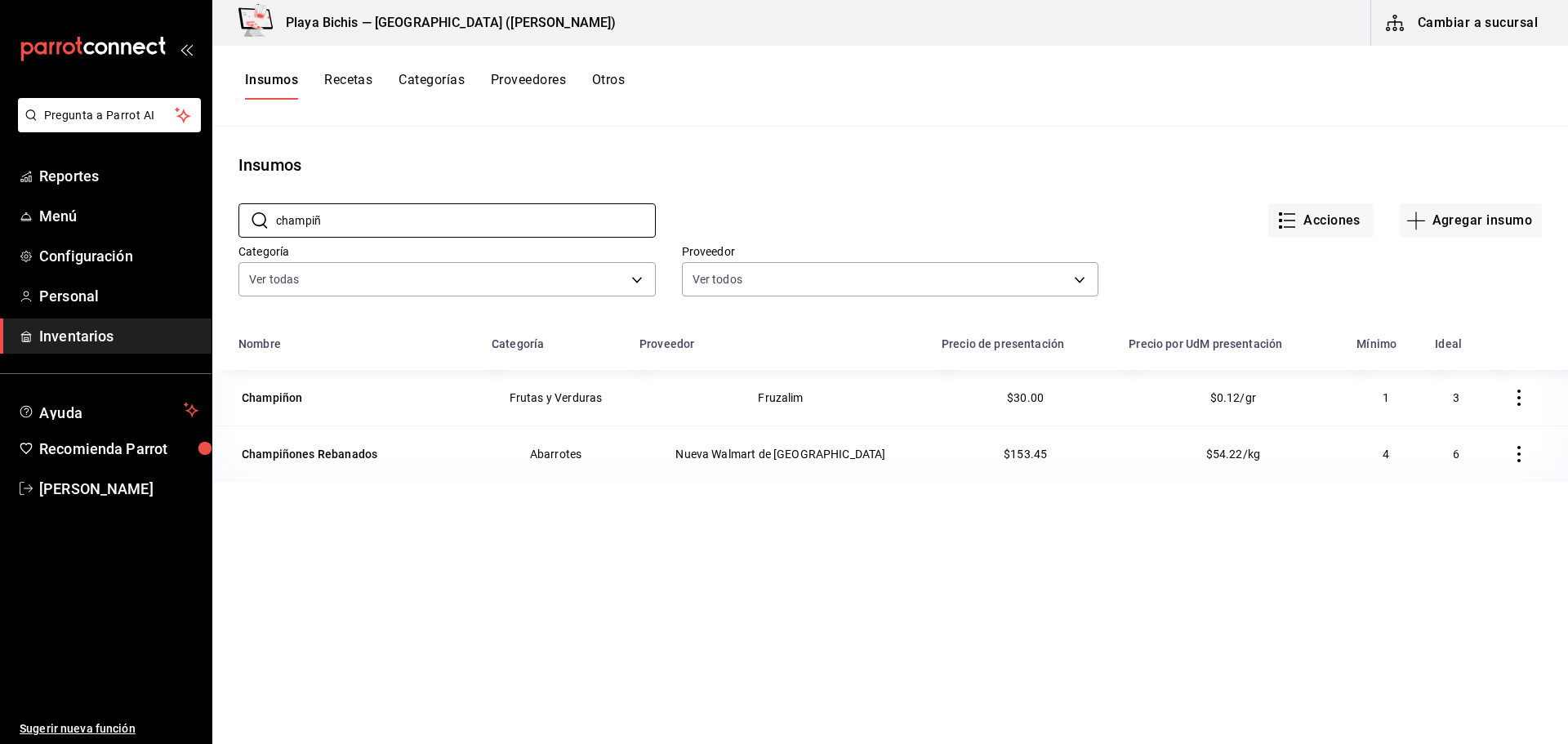
click at [1511, 398] on icon "button" at bounding box center [1519, 398] width 16 height 16
click at [1442, 400] on span "Eliminar" at bounding box center [1457, 398] width 41 height 13
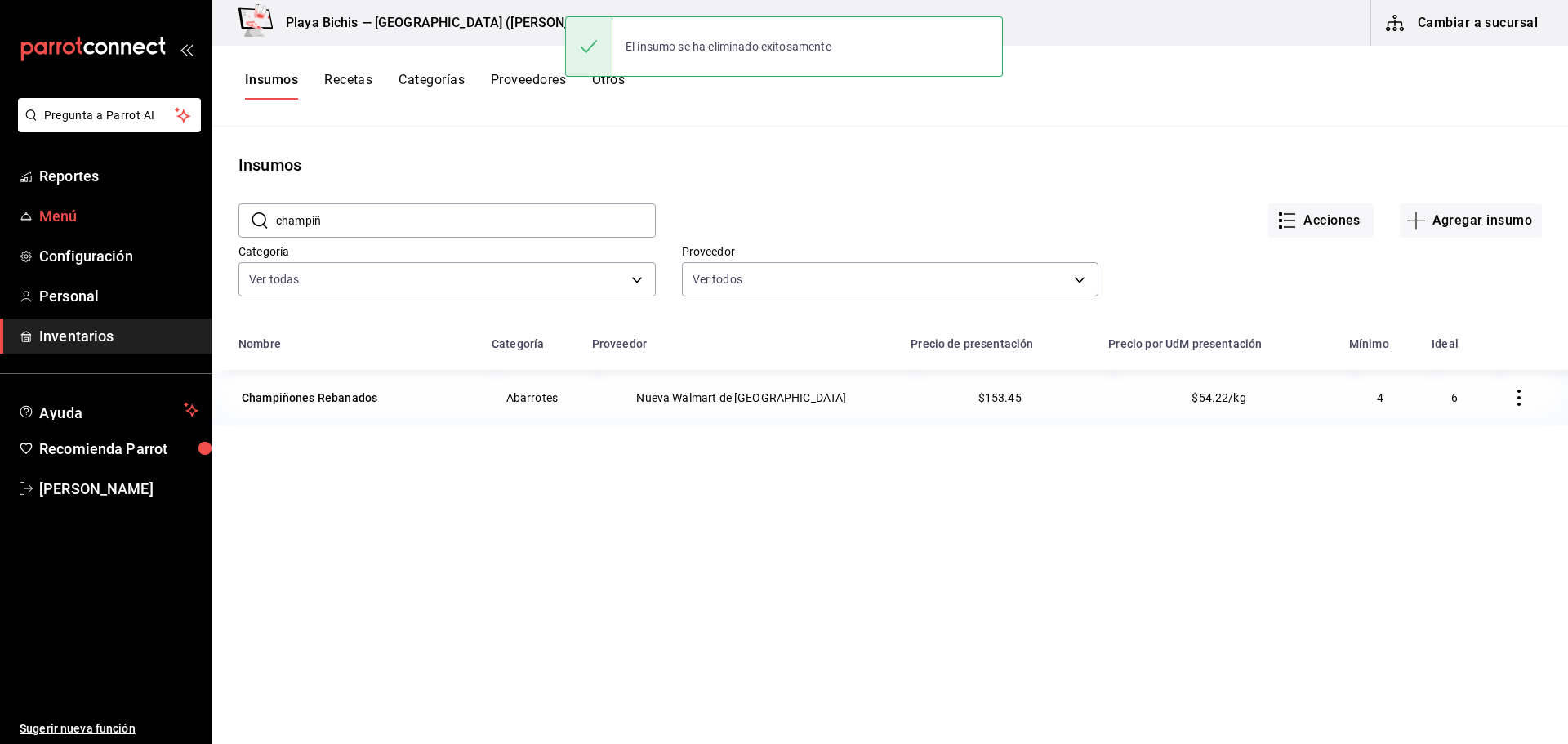
drag, startPoint x: 357, startPoint y: 218, endPoint x: 145, endPoint y: 208, distance: 212.2
click at [156, 211] on div "Pregunta a Parrot AI Reportes Menú Configuración Personal Inventarios Ayuda Rec…" at bounding box center [784, 366] width 1568 height 733
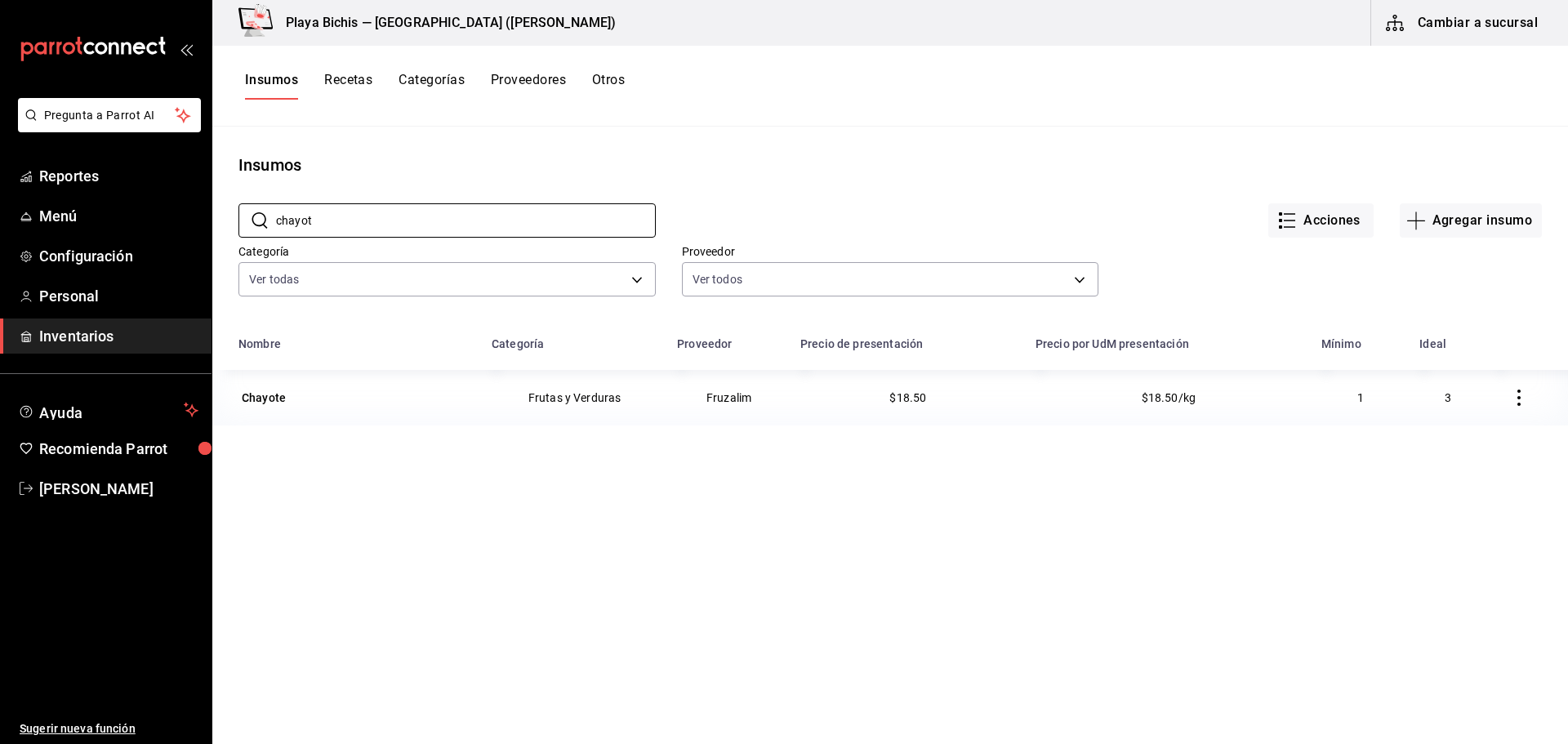
click at [1504, 389] on button "button" at bounding box center [1519, 398] width 36 height 36
click at [1439, 394] on span "Eliminar" at bounding box center [1457, 398] width 41 height 13
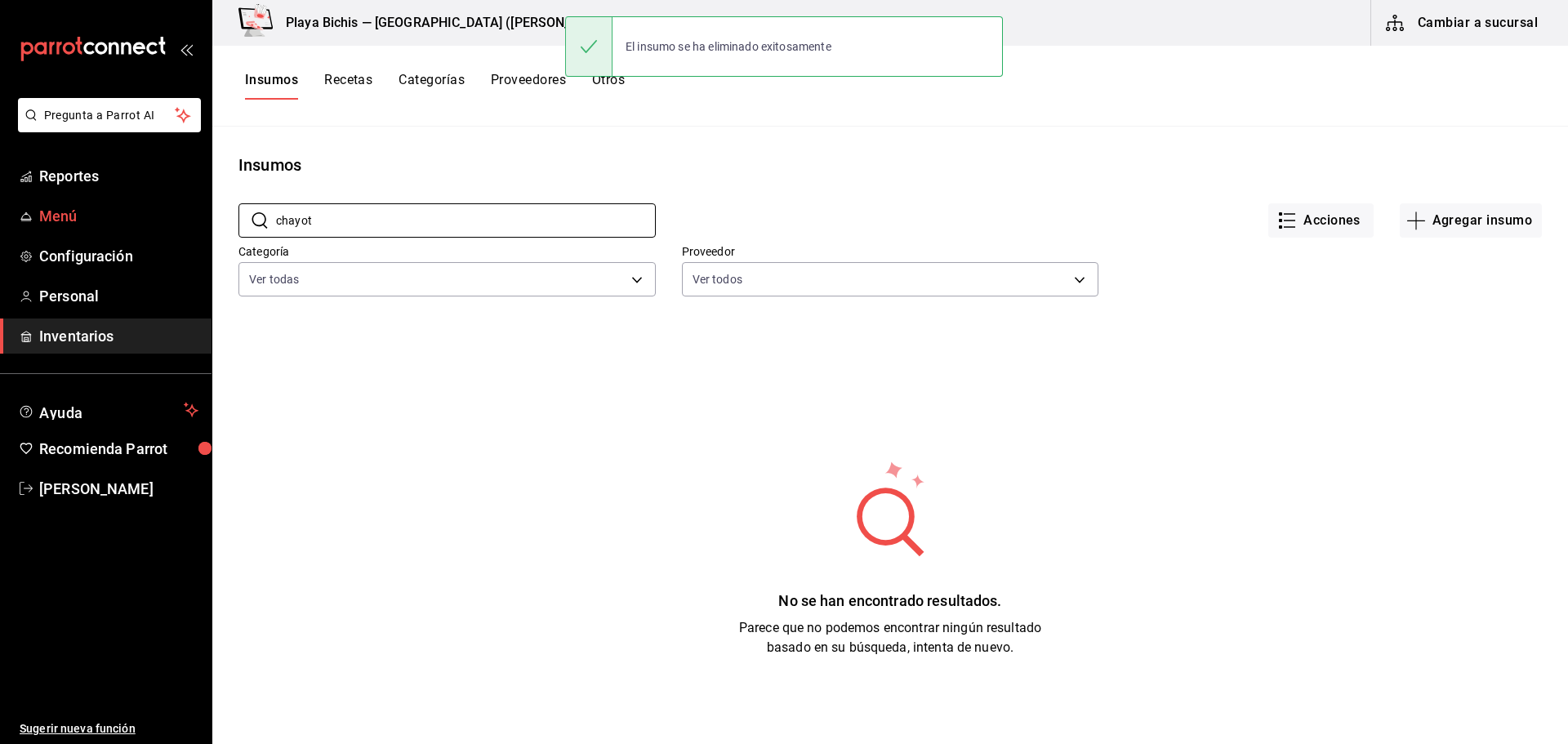
drag, startPoint x: 310, startPoint y: 223, endPoint x: 99, endPoint y: 208, distance: 211.5
click at [98, 208] on div "Pregunta a Parrot AI Reportes Menú Configuración Personal Inventarios Ayuda Rec…" at bounding box center [784, 366] width 1568 height 733
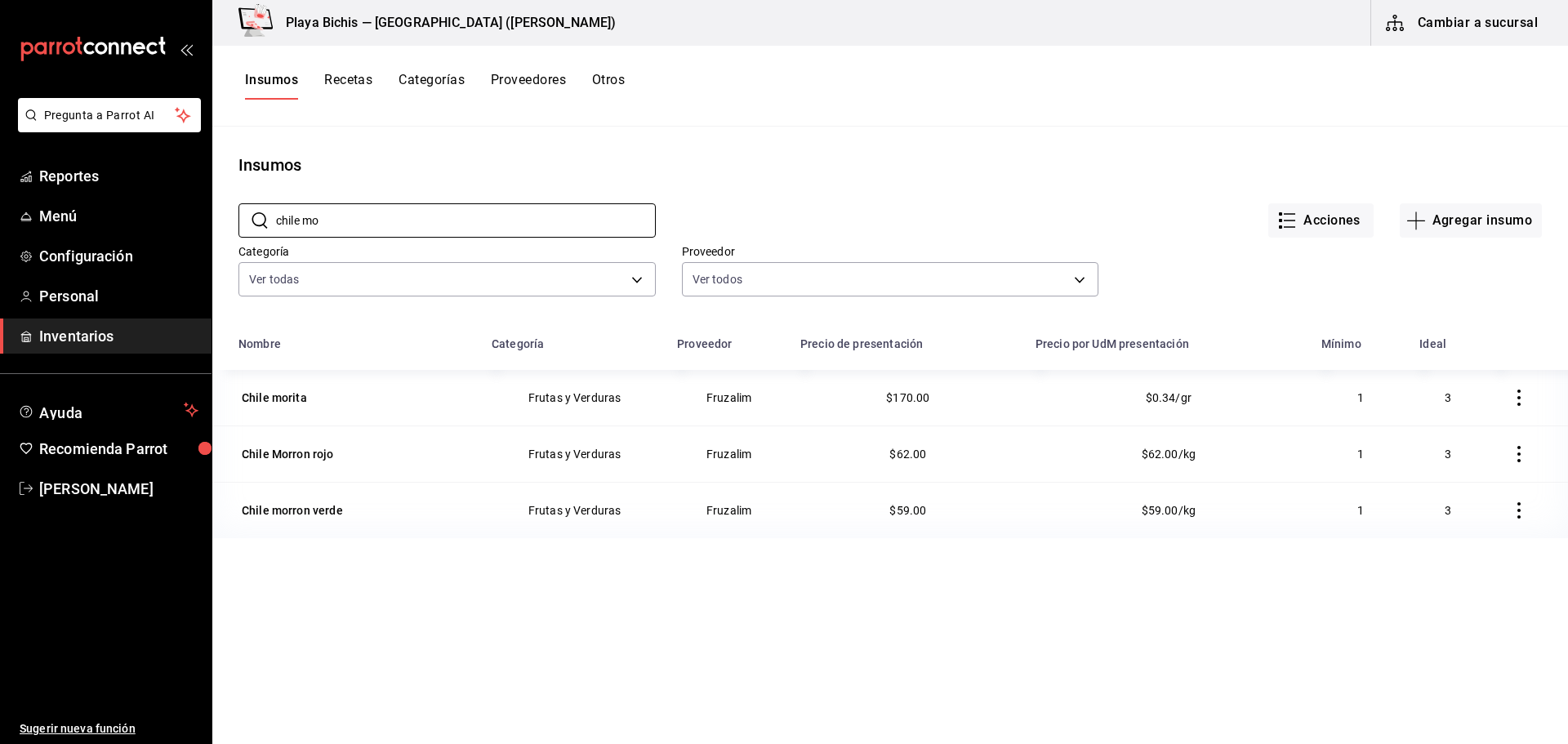
click at [1515, 450] on button "button" at bounding box center [1519, 455] width 36 height 36
click at [1496, 454] on li "Eliminar" at bounding box center [1455, 455] width 137 height 46
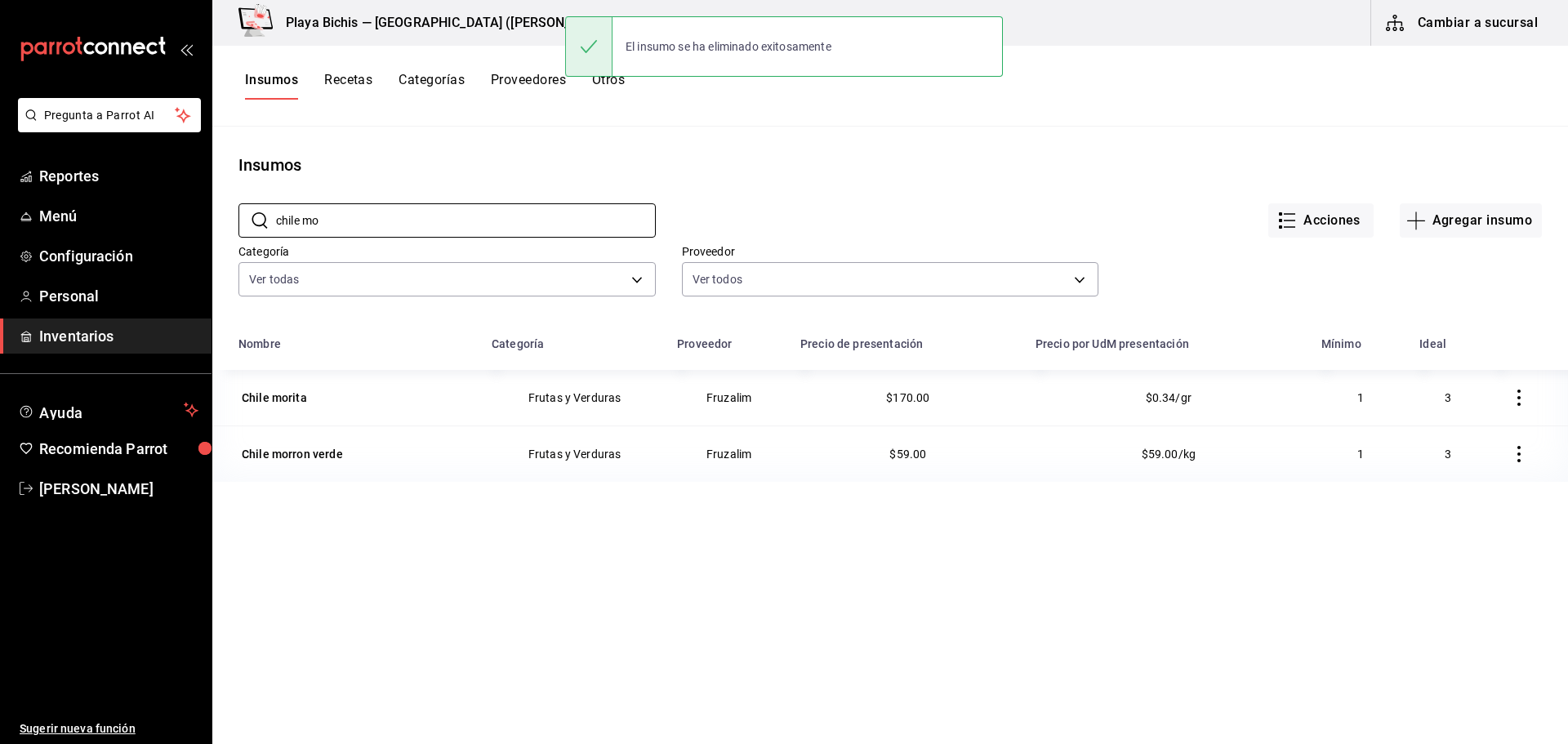
drag, startPoint x: 334, startPoint y: 216, endPoint x: 20, endPoint y: 158, distance: 319.3
click at [46, 158] on div "Pregunta a Parrot AI Reportes Menú Configuración Personal Inventarios Ayuda Rec…" at bounding box center [784, 366] width 1568 height 733
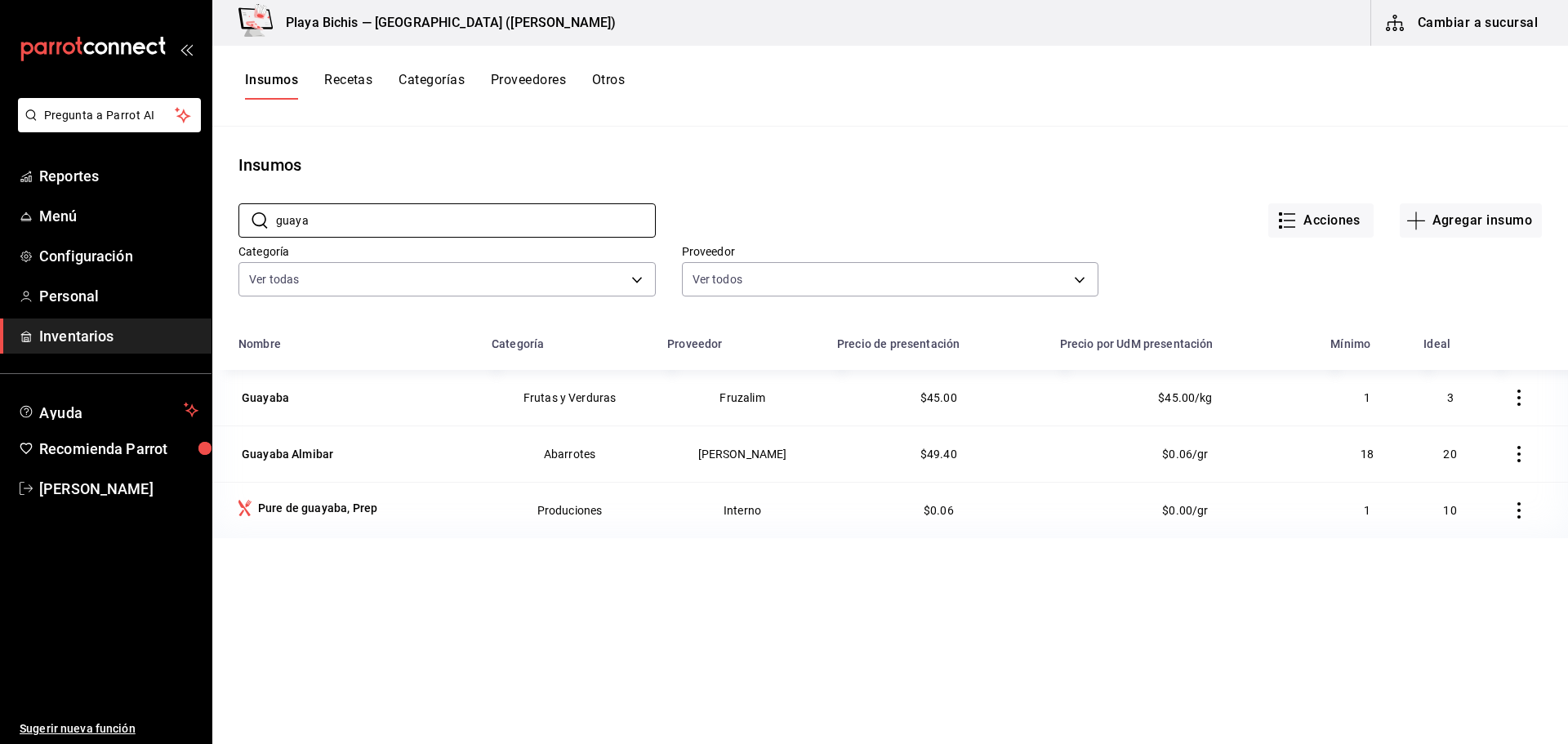
click at [1511, 393] on icon "button" at bounding box center [1519, 398] width 16 height 16
click at [1469, 397] on span "Eliminar" at bounding box center [1457, 398] width 41 height 13
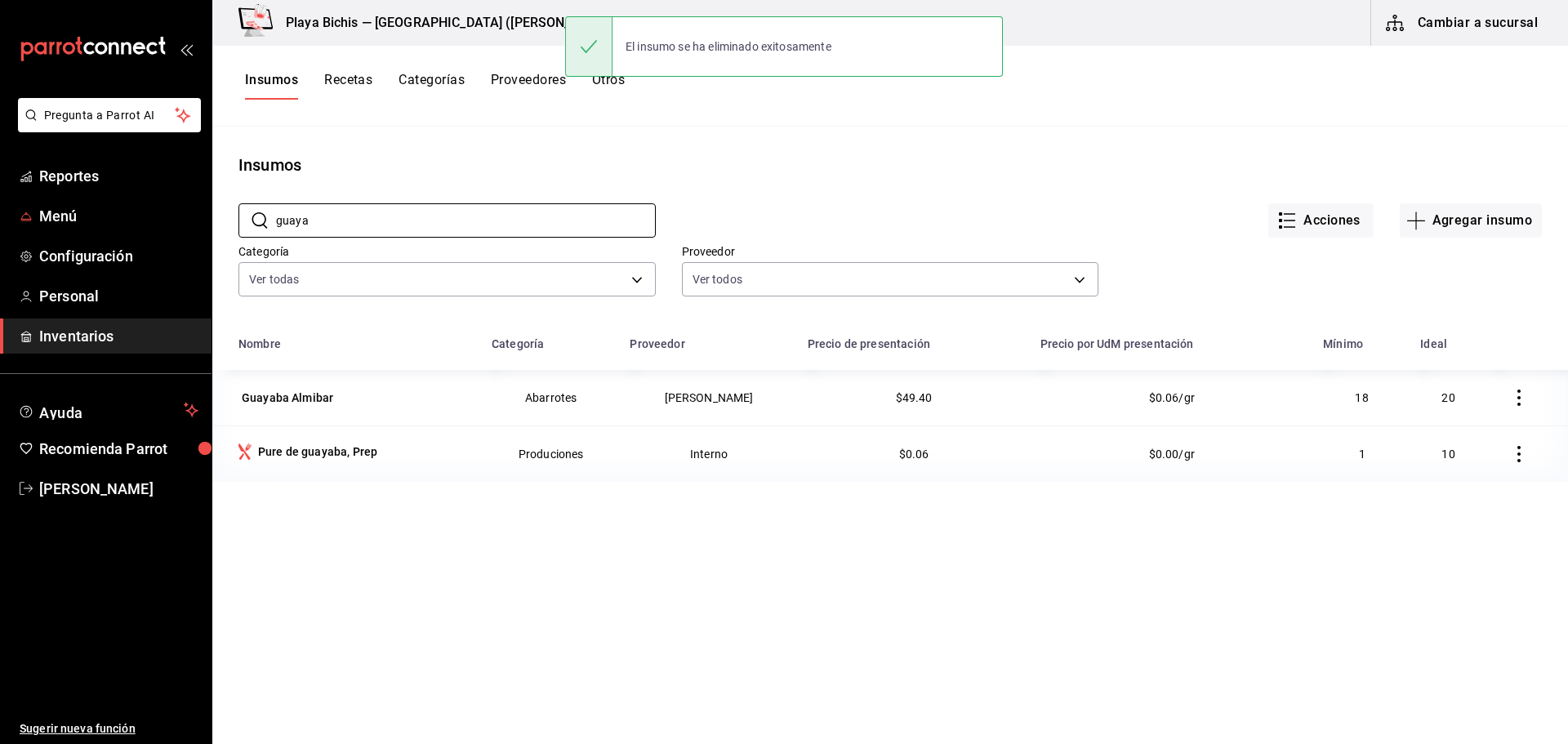
drag, startPoint x: 336, startPoint y: 221, endPoint x: 33, endPoint y: 196, distance: 304.0
click at [33, 196] on div "Pregunta a Parrot AI Reportes Menú Configuración Personal Inventarios Ayuda Rec…" at bounding box center [784, 366] width 1568 height 733
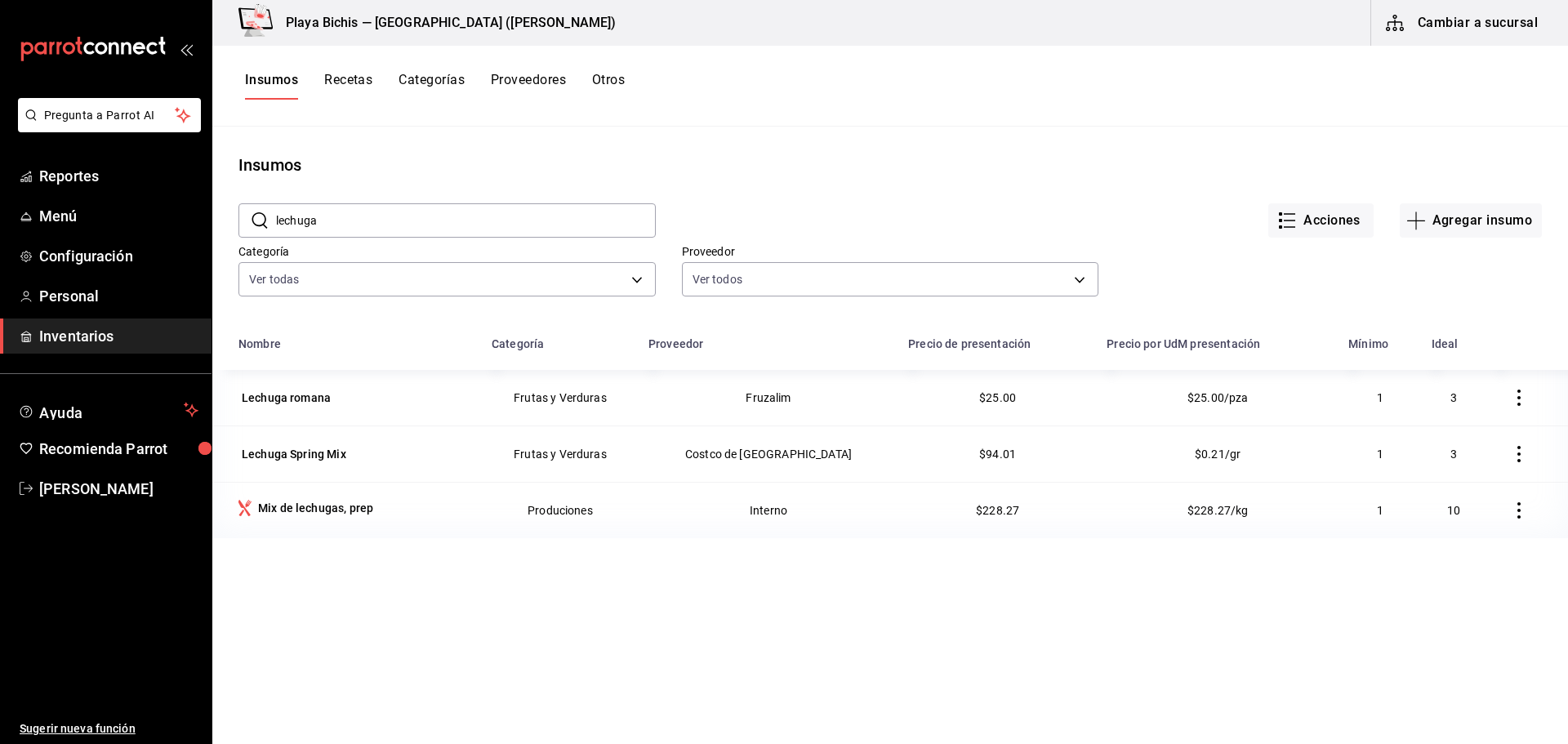
click at [1511, 452] on icon "button" at bounding box center [1519, 454] width 16 height 16
click at [1448, 455] on span "Eliminar" at bounding box center [1457, 455] width 41 height 13
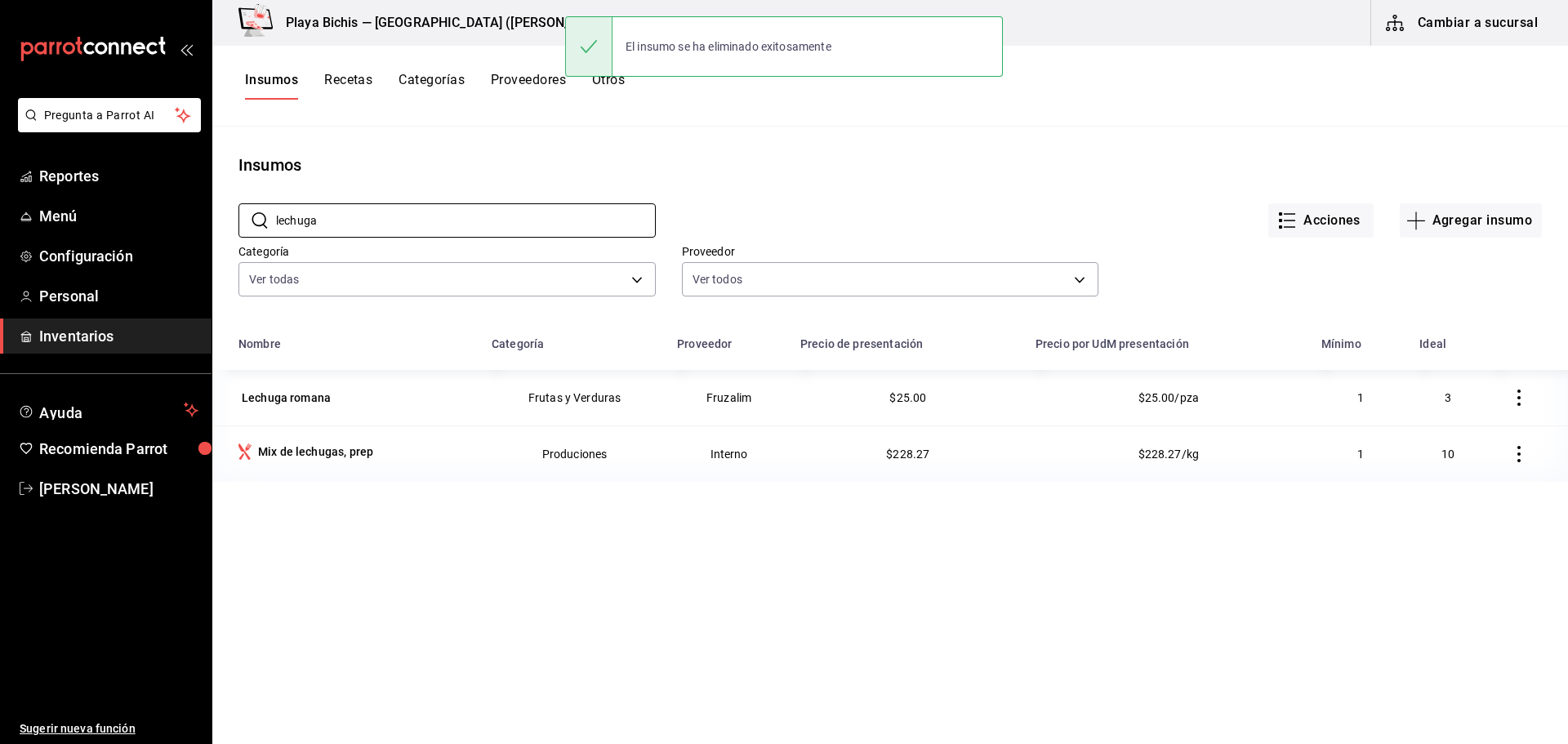
drag, startPoint x: 357, startPoint y: 216, endPoint x: 172, endPoint y: 197, distance: 186.0
click at [172, 197] on div "Pregunta a Parrot AI Reportes Menú Configuración Personal Inventarios Ayuda Rec…" at bounding box center [784, 366] width 1568 height 733
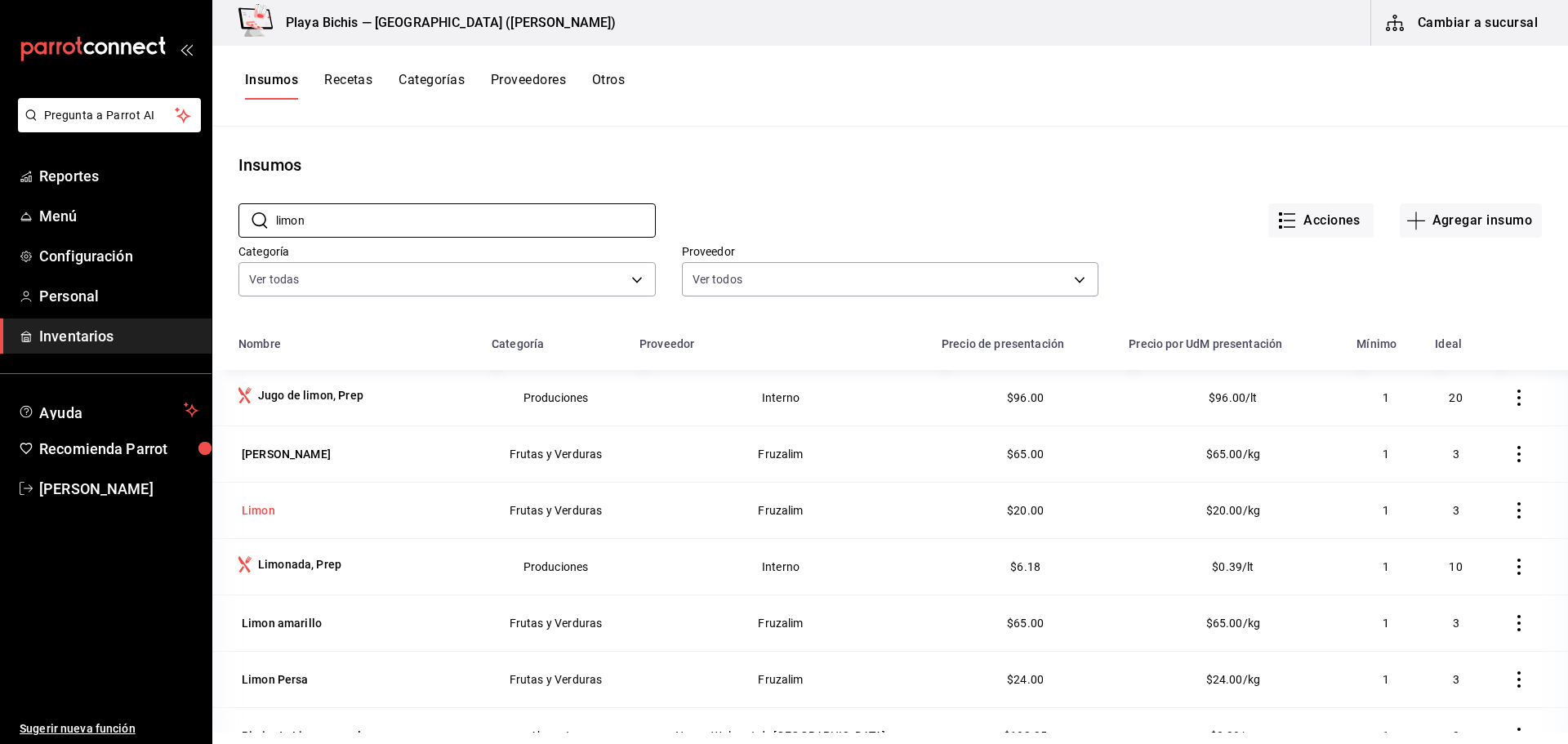
scroll to position [164, 0]
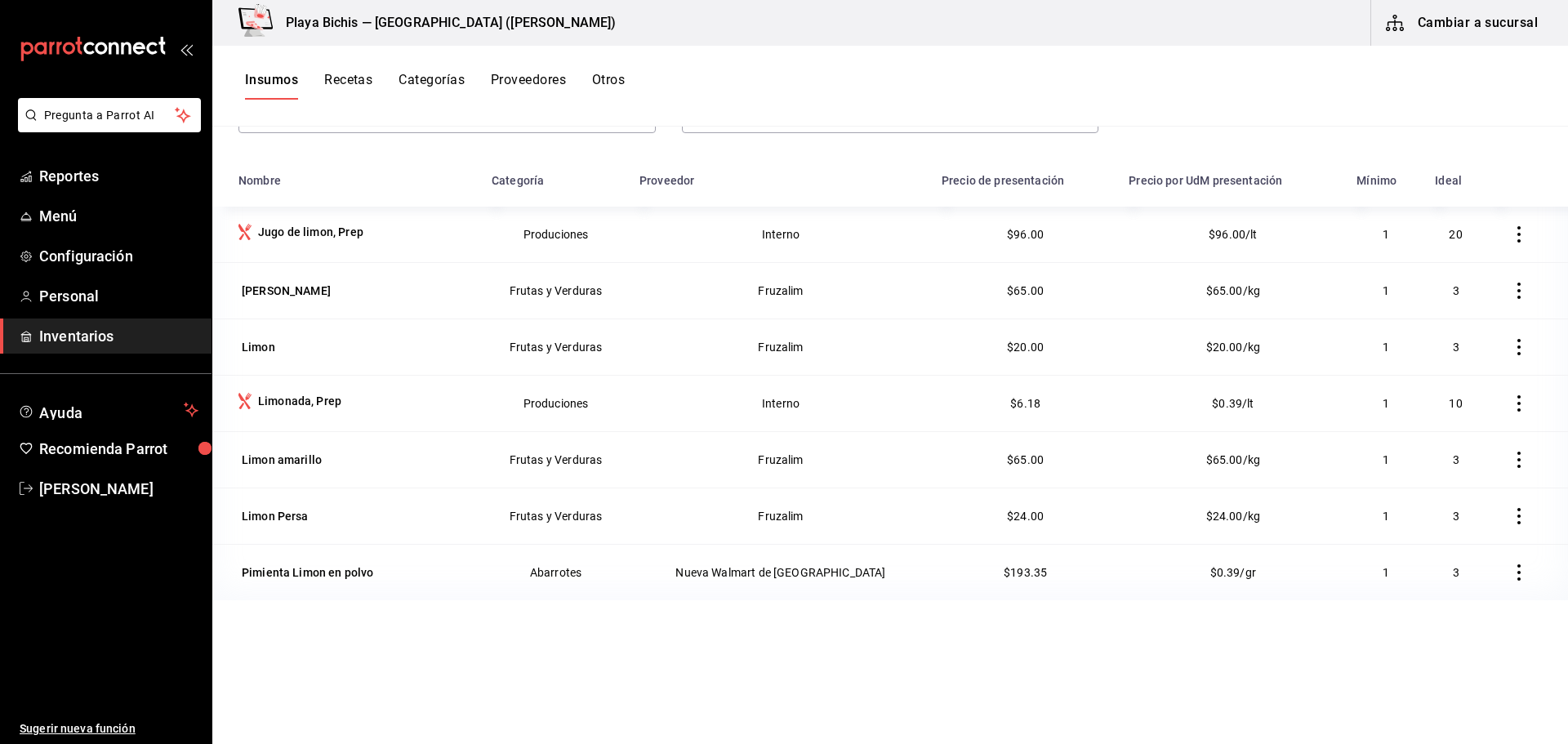
click at [1512, 462] on icon "button" at bounding box center [1519, 460] width 16 height 16
click at [1469, 464] on span "Eliminar" at bounding box center [1457, 461] width 41 height 13
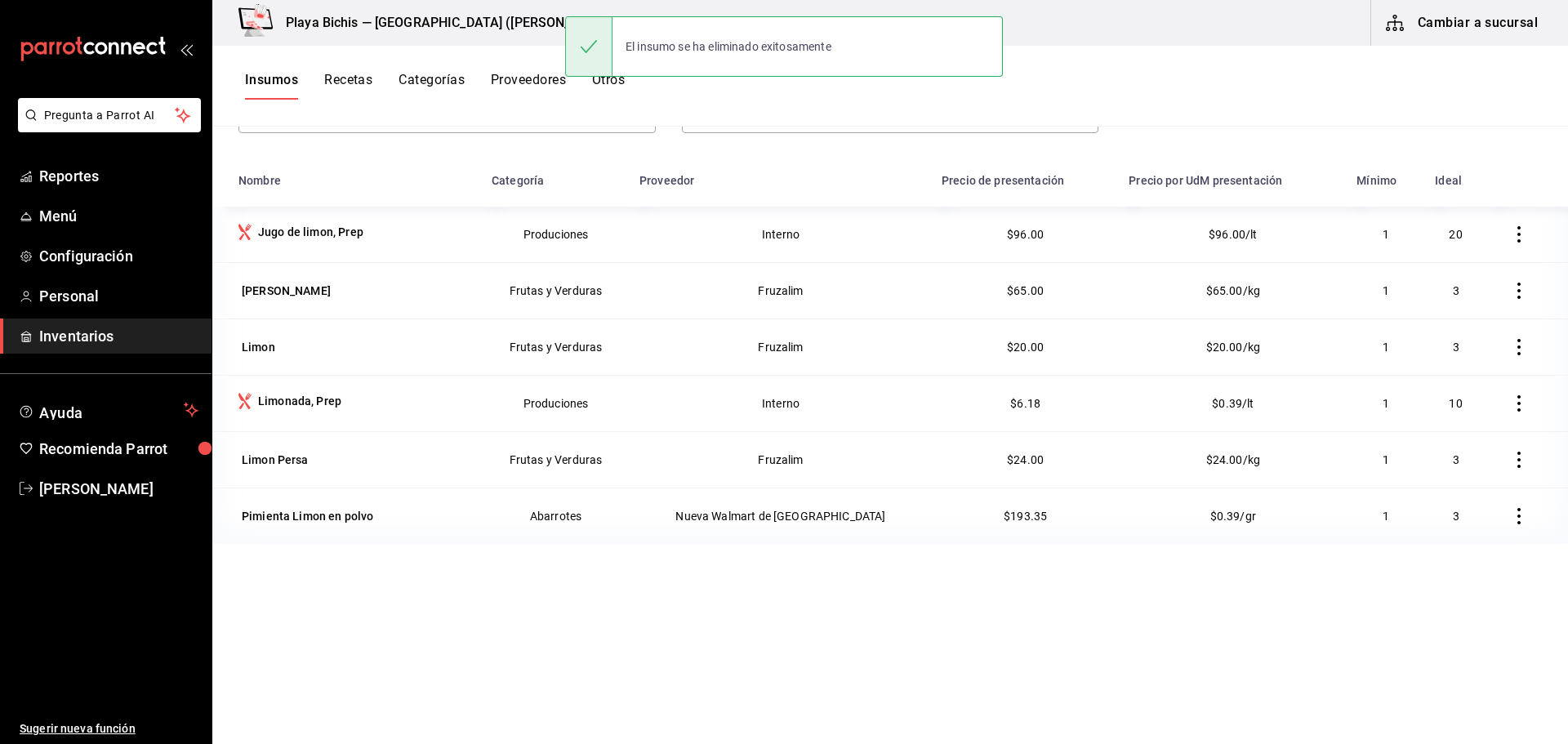
scroll to position [0, 0]
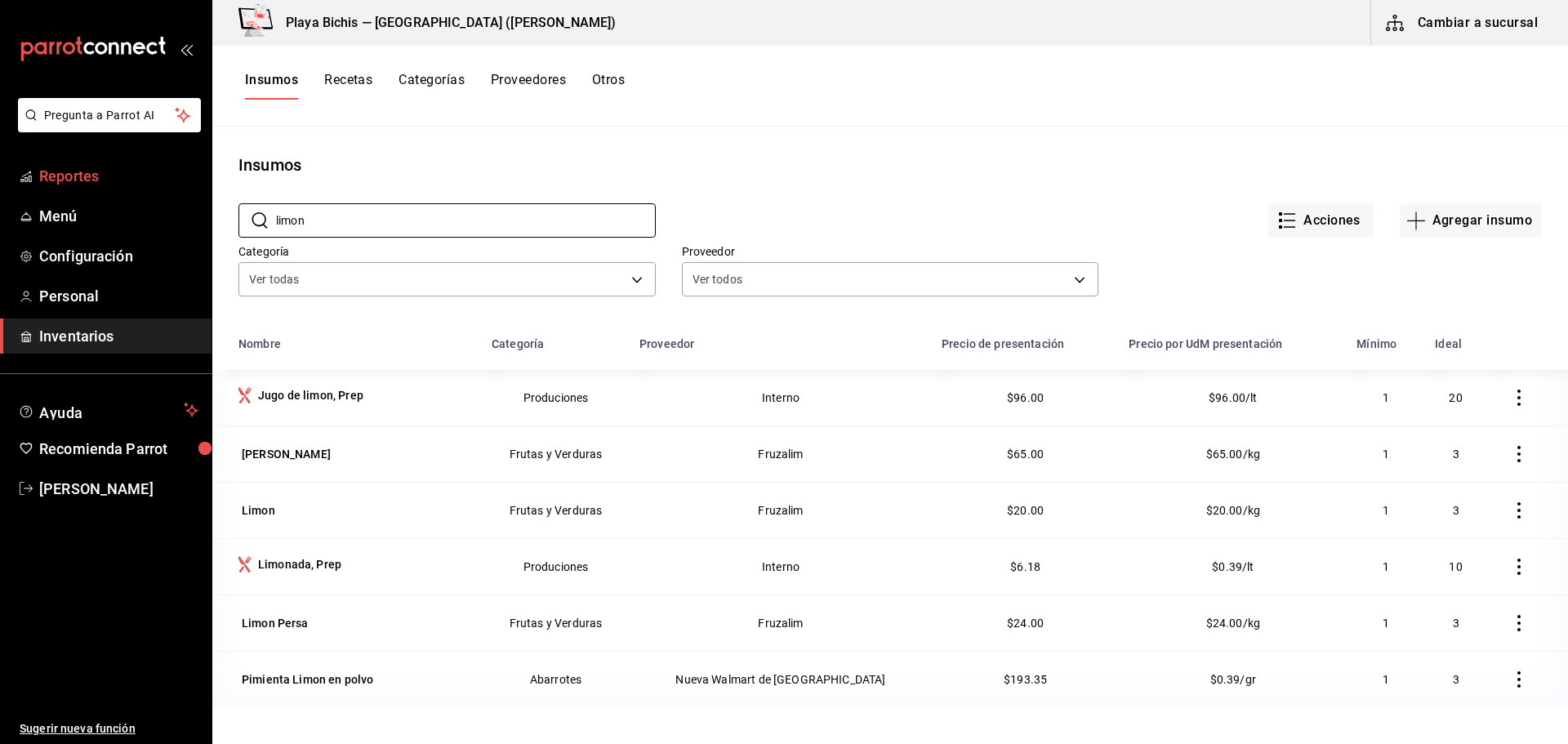
drag, startPoint x: 370, startPoint y: 215, endPoint x: 122, endPoint y: 184, distance: 249.9
click at [122, 184] on div "Pregunta a Parrot AI Reportes Menú Configuración Personal Inventarios Ayuda Rec…" at bounding box center [784, 366] width 1568 height 733
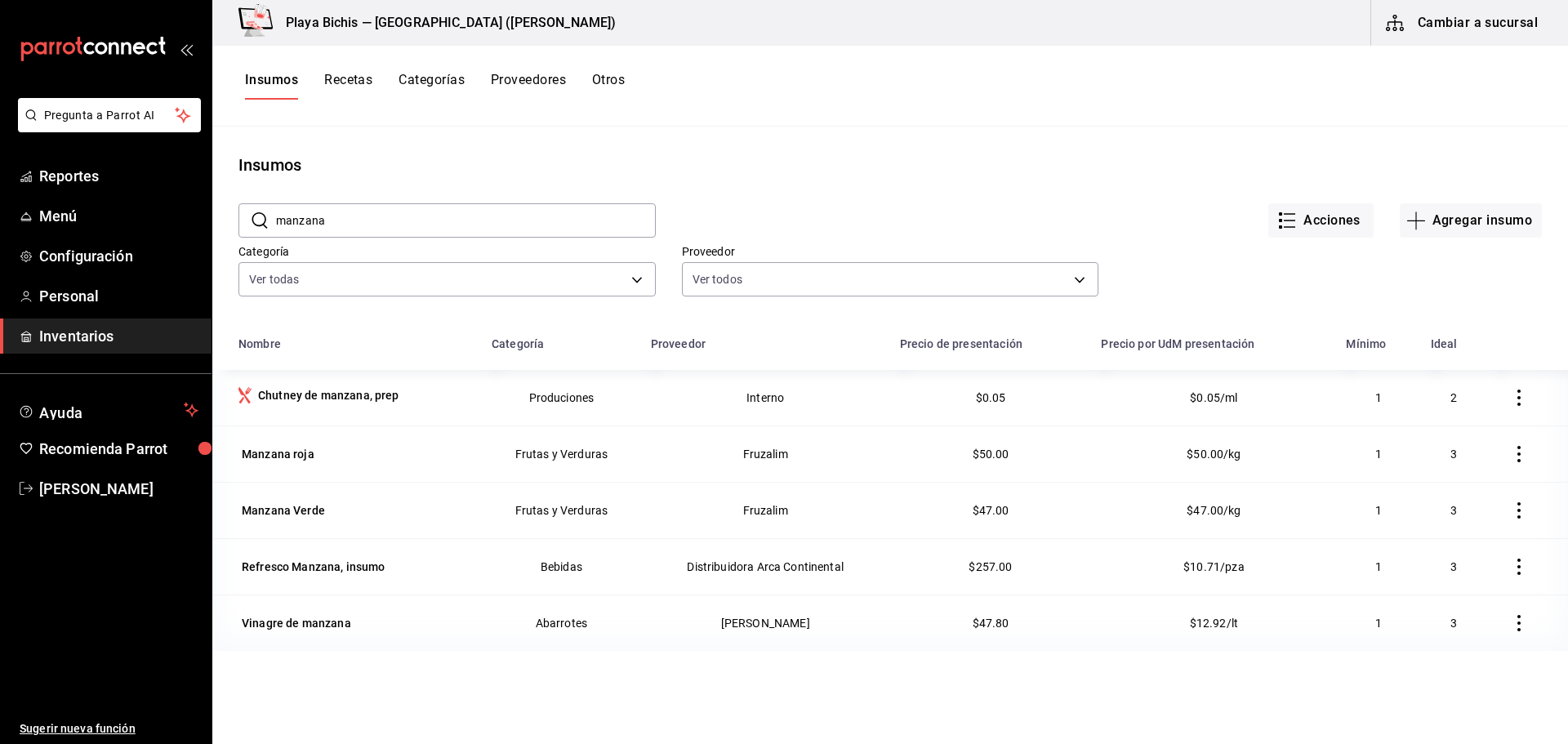
click at [1511, 453] on icon "button" at bounding box center [1519, 454] width 16 height 16
click at [1450, 456] on span "Eliminar" at bounding box center [1457, 455] width 41 height 13
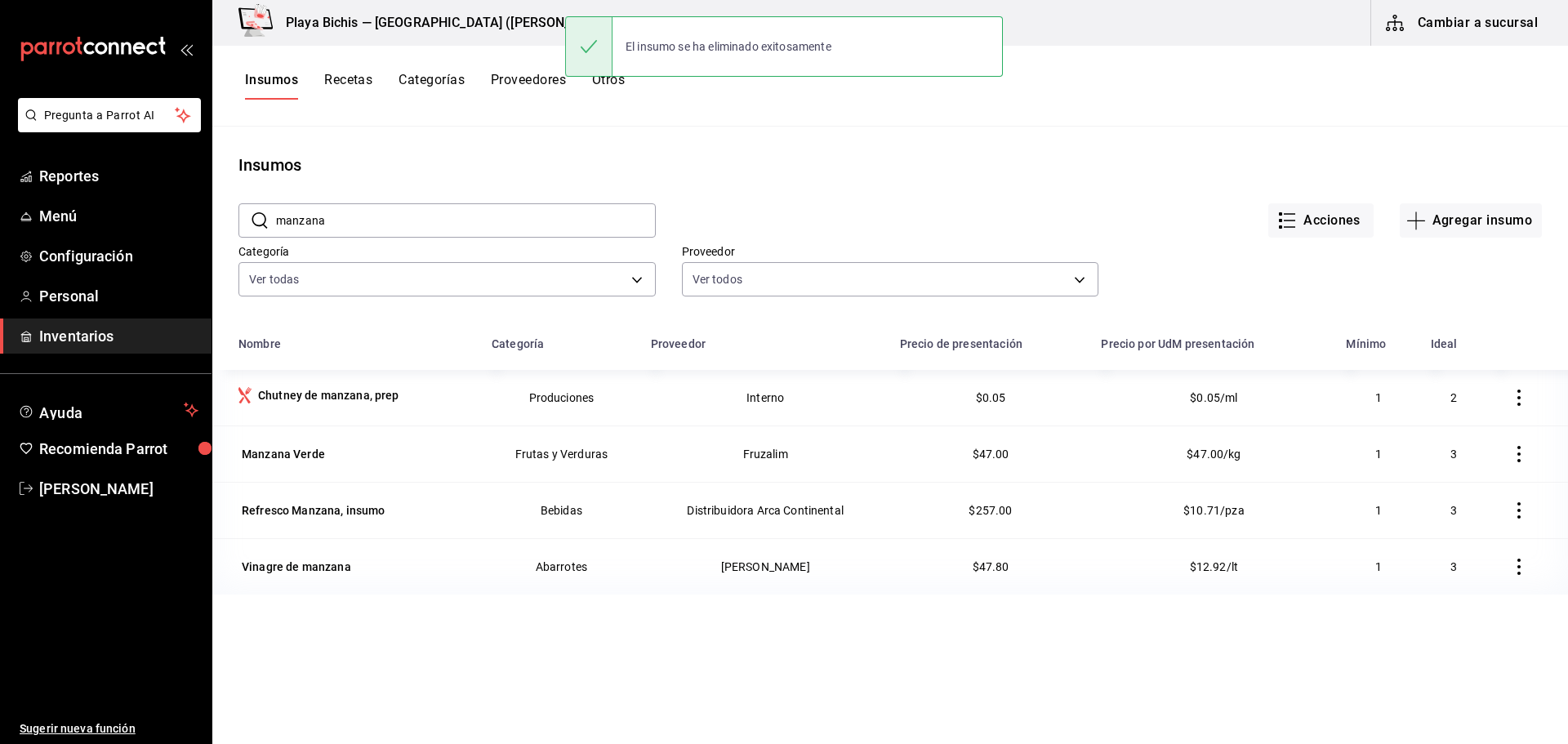
click at [393, 214] on input "manzana" at bounding box center [466, 220] width 380 height 33
drag, startPoint x: 393, startPoint y: 214, endPoint x: 65, endPoint y: 193, distance: 328.7
click at [64, 190] on div "Pregunta a Parrot AI Reportes Menú Configuración Personal Inventarios Ayuda Rec…" at bounding box center [784, 366] width 1568 height 733
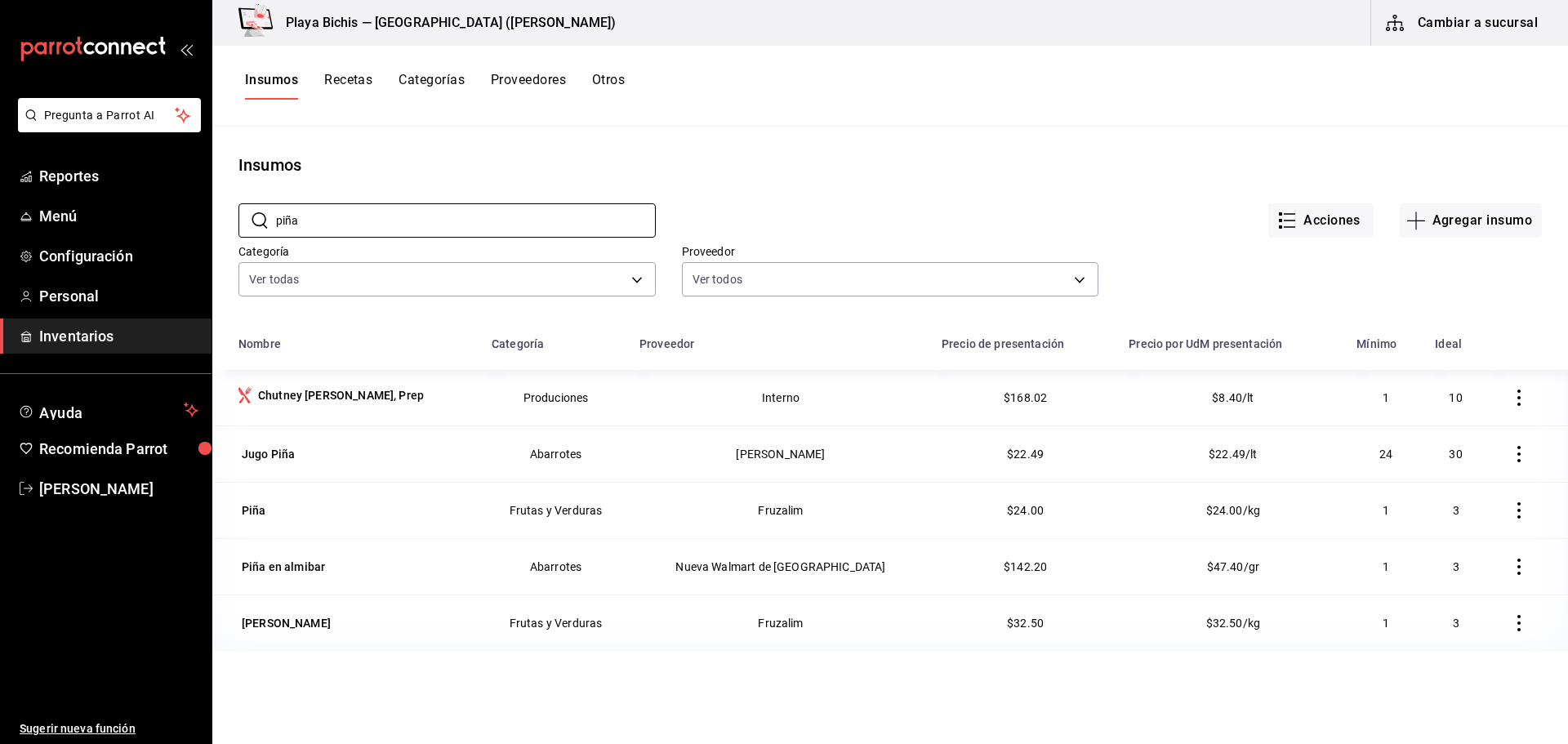
click at [1517, 512] on icon "button" at bounding box center [1519, 511] width 3 height 16
click at [1449, 504] on span "Eliminar" at bounding box center [1442, 512] width 71 height 20
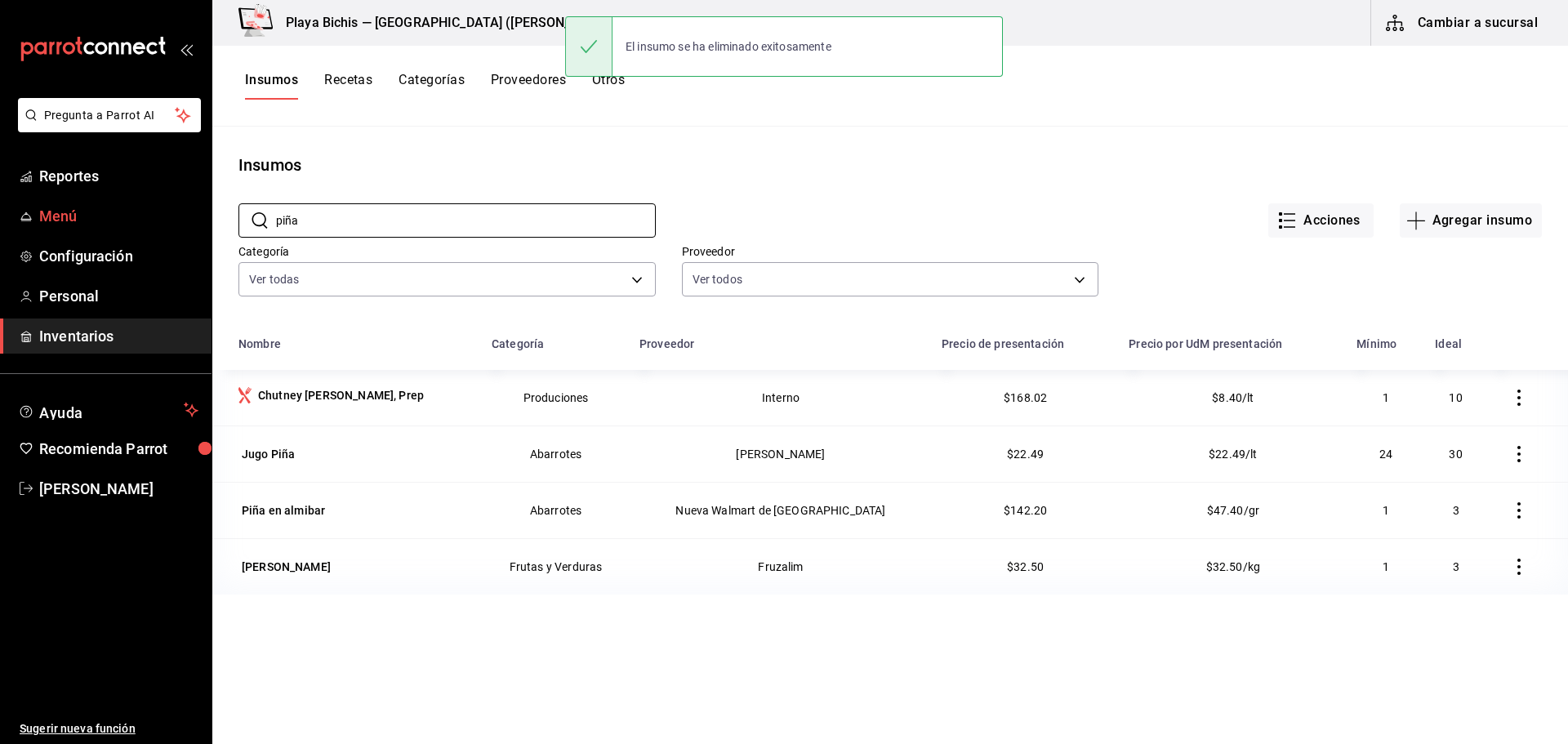
drag, startPoint x: 338, startPoint y: 218, endPoint x: 117, endPoint y: 200, distance: 221.7
click at [117, 200] on div "Pregunta a Parrot AI Reportes Menú Configuración Personal Inventarios Ayuda Rec…" at bounding box center [784, 366] width 1568 height 733
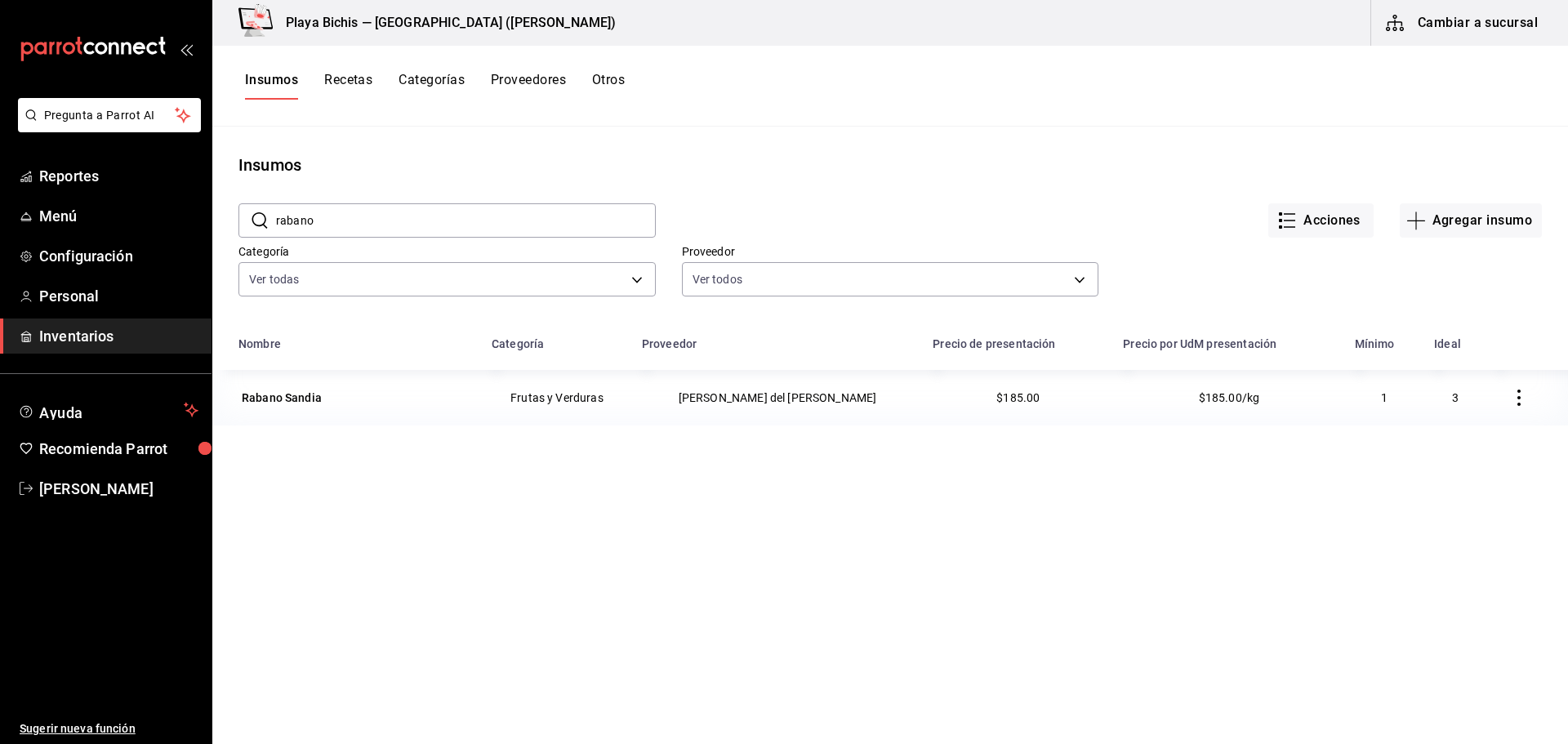
click at [1511, 396] on icon "button" at bounding box center [1519, 398] width 16 height 16
click at [1470, 394] on span "Eliminar" at bounding box center [1457, 398] width 41 height 13
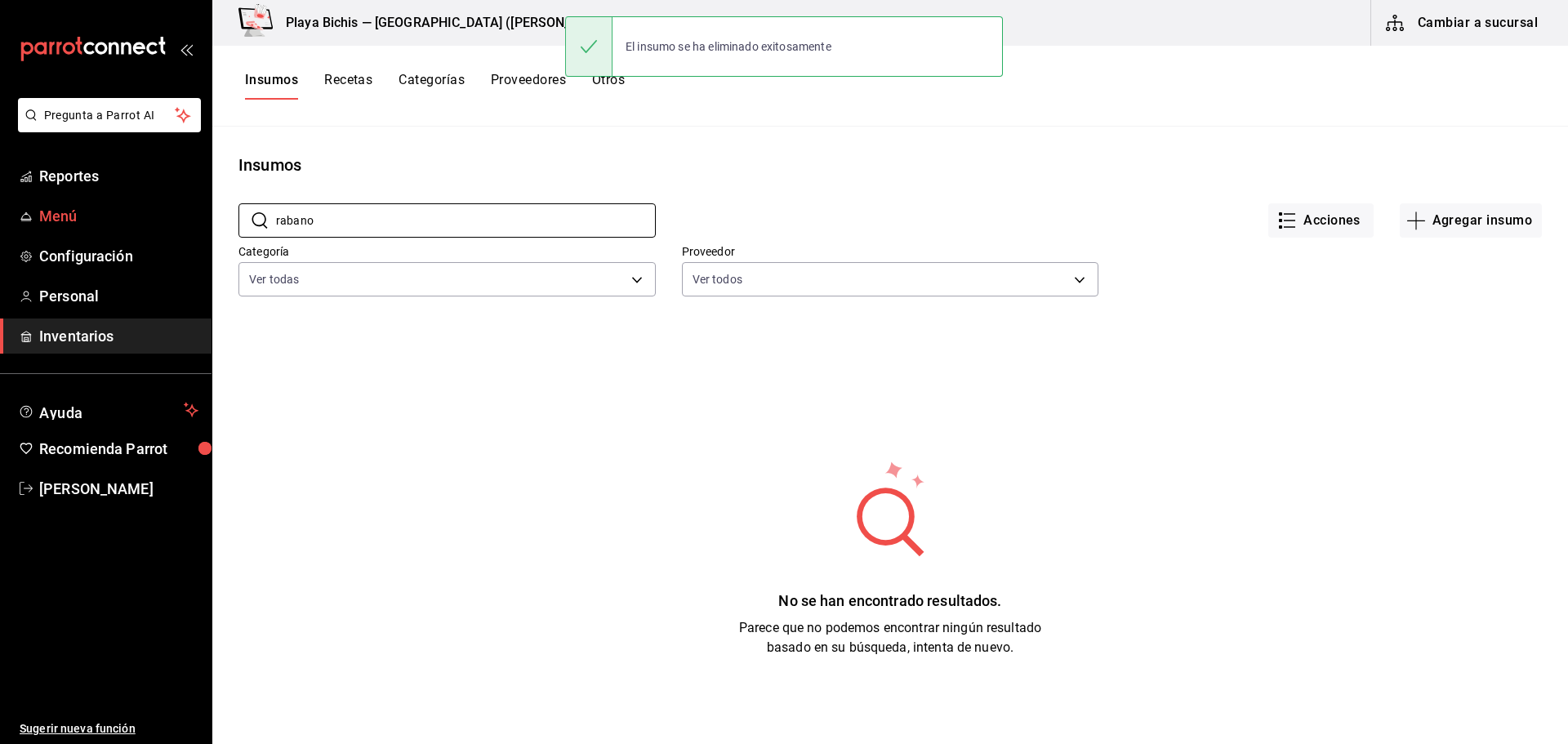
drag, startPoint x: 349, startPoint y: 217, endPoint x: 22, endPoint y: 226, distance: 327.1
click at [39, 226] on div "Pregunta a Parrot AI Reportes Menú Configuración Personal Inventarios Ayuda Rec…" at bounding box center [784, 366] width 1568 height 733
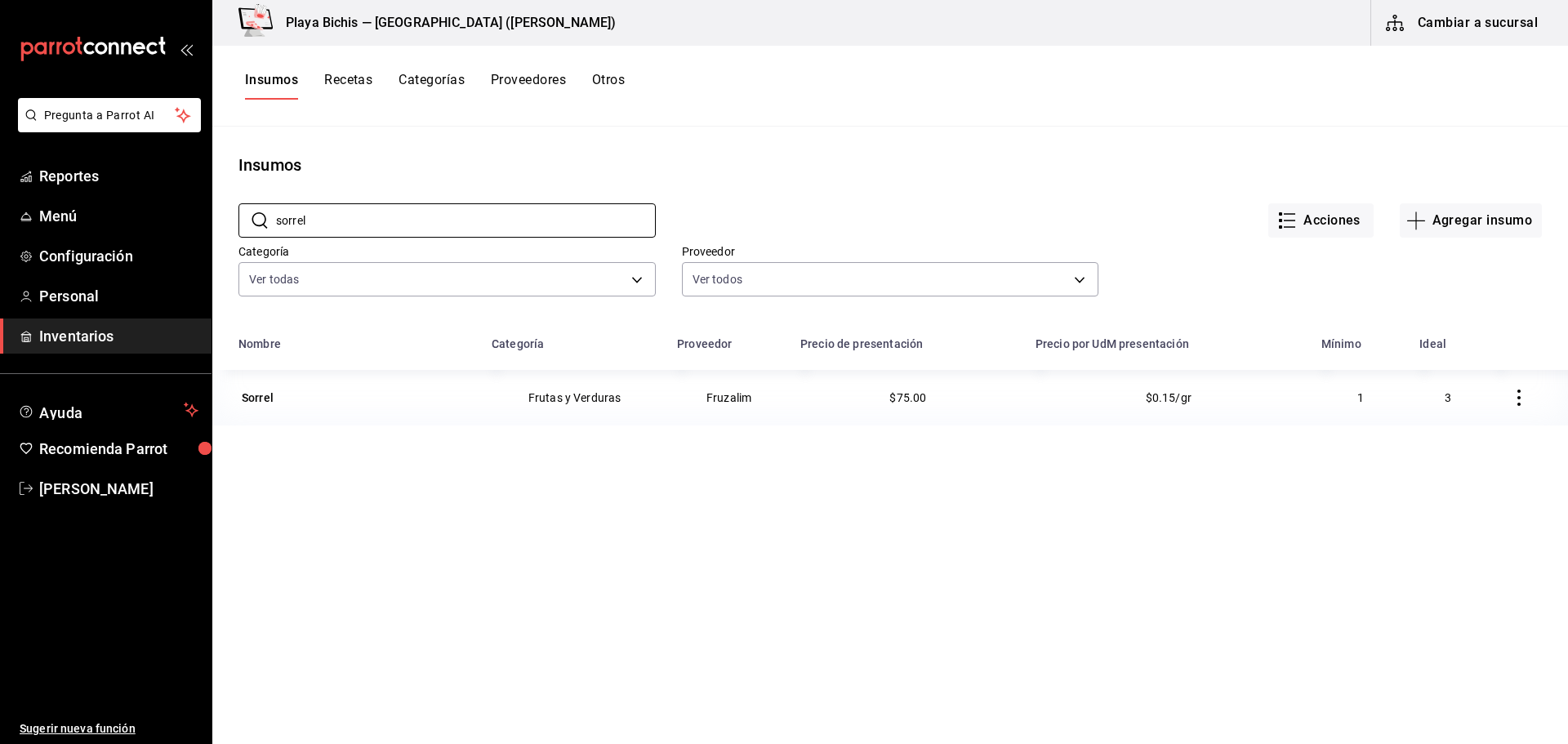
click at [1512, 403] on icon "button" at bounding box center [1519, 398] width 16 height 16
click at [1445, 401] on span "Eliminar" at bounding box center [1457, 398] width 41 height 13
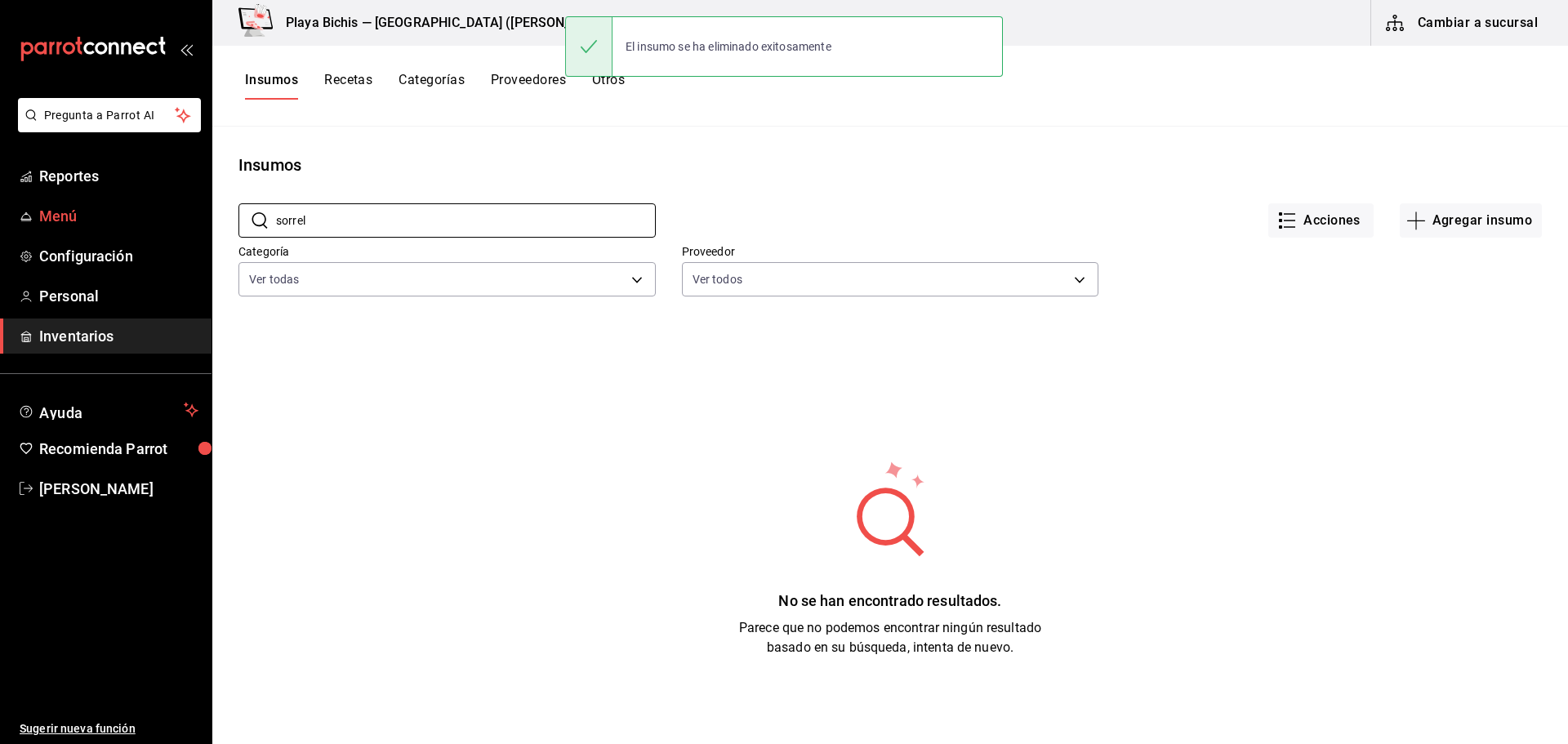
drag, startPoint x: 434, startPoint y: 232, endPoint x: 154, endPoint y: 222, distance: 280.2
click at [154, 222] on div "Pregunta a Parrot AI Reportes Menú Configuración Personal Inventarios Ayuda Rec…" at bounding box center [784, 366] width 1568 height 733
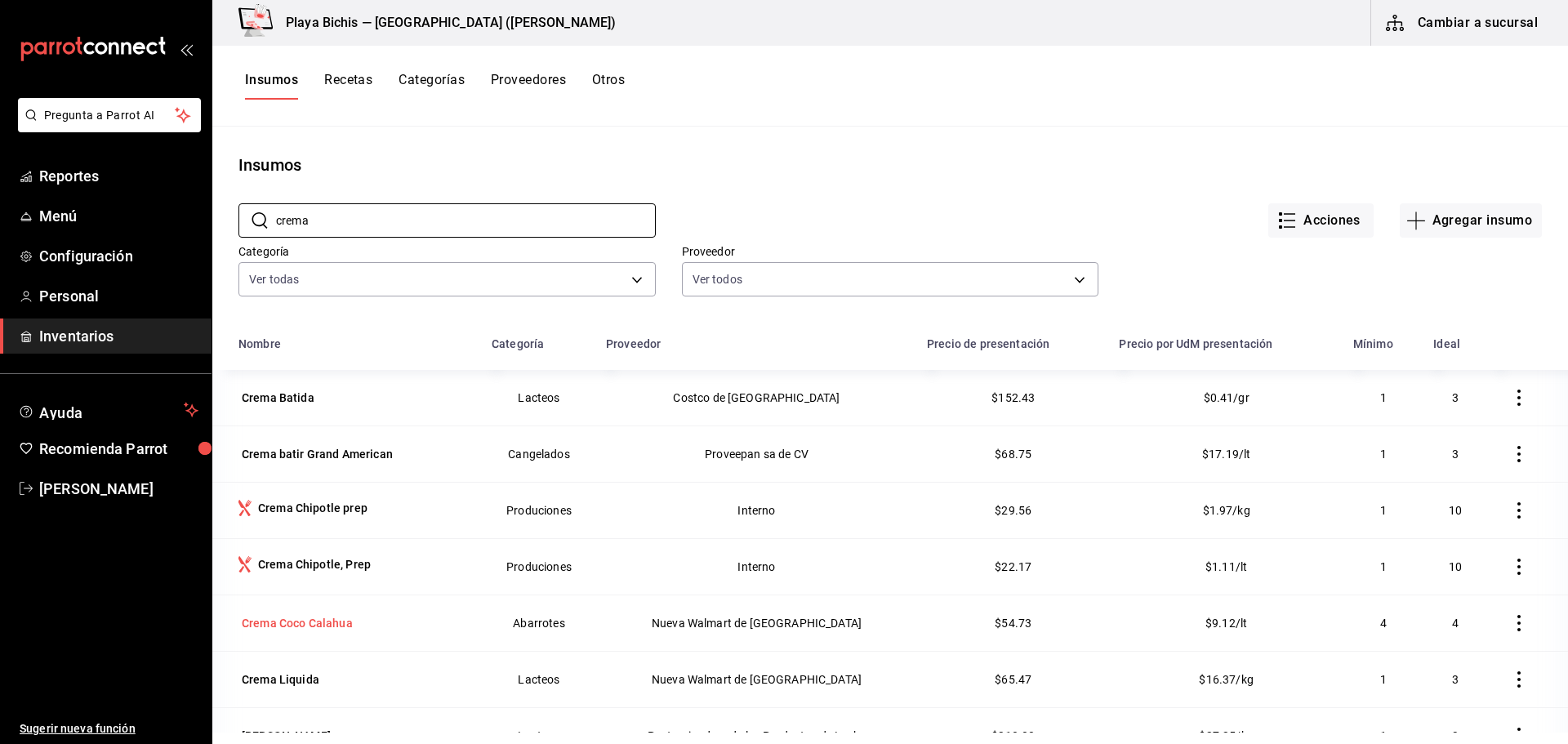
scroll to position [201, 0]
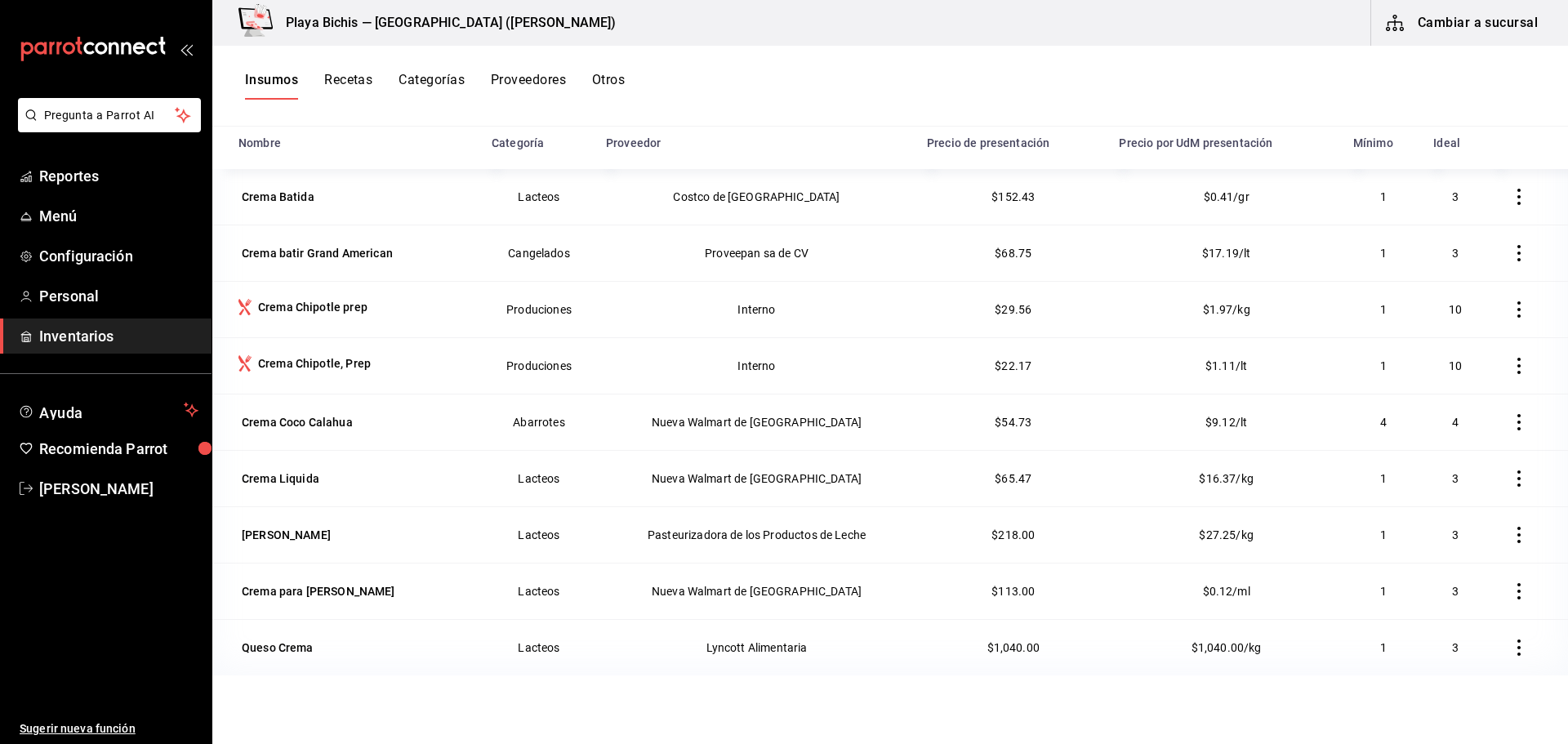
click at [1511, 535] on icon "button" at bounding box center [1519, 535] width 16 height 16
click at [1462, 546] on li "Eliminar" at bounding box center [1455, 536] width 137 height 46
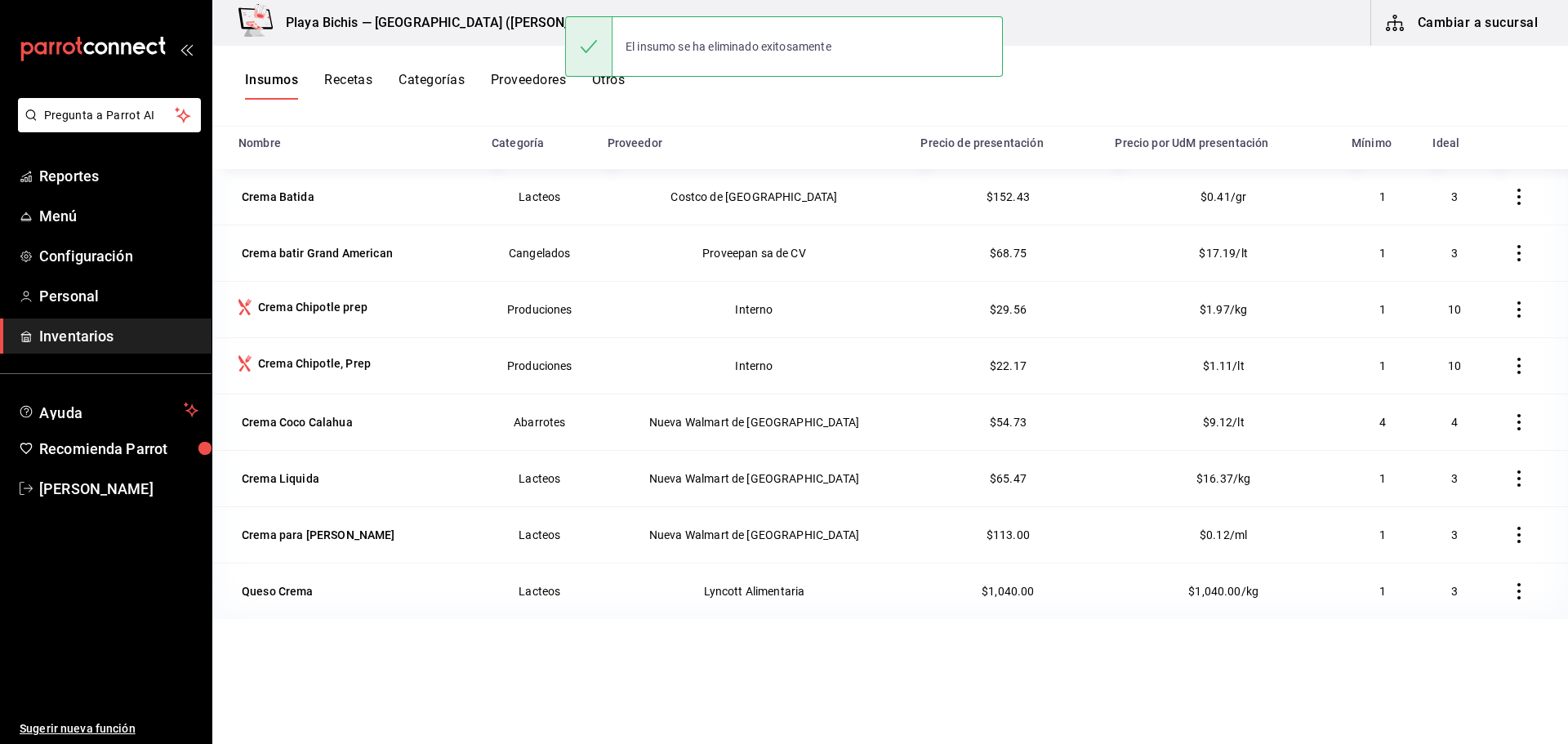
scroll to position [0, 0]
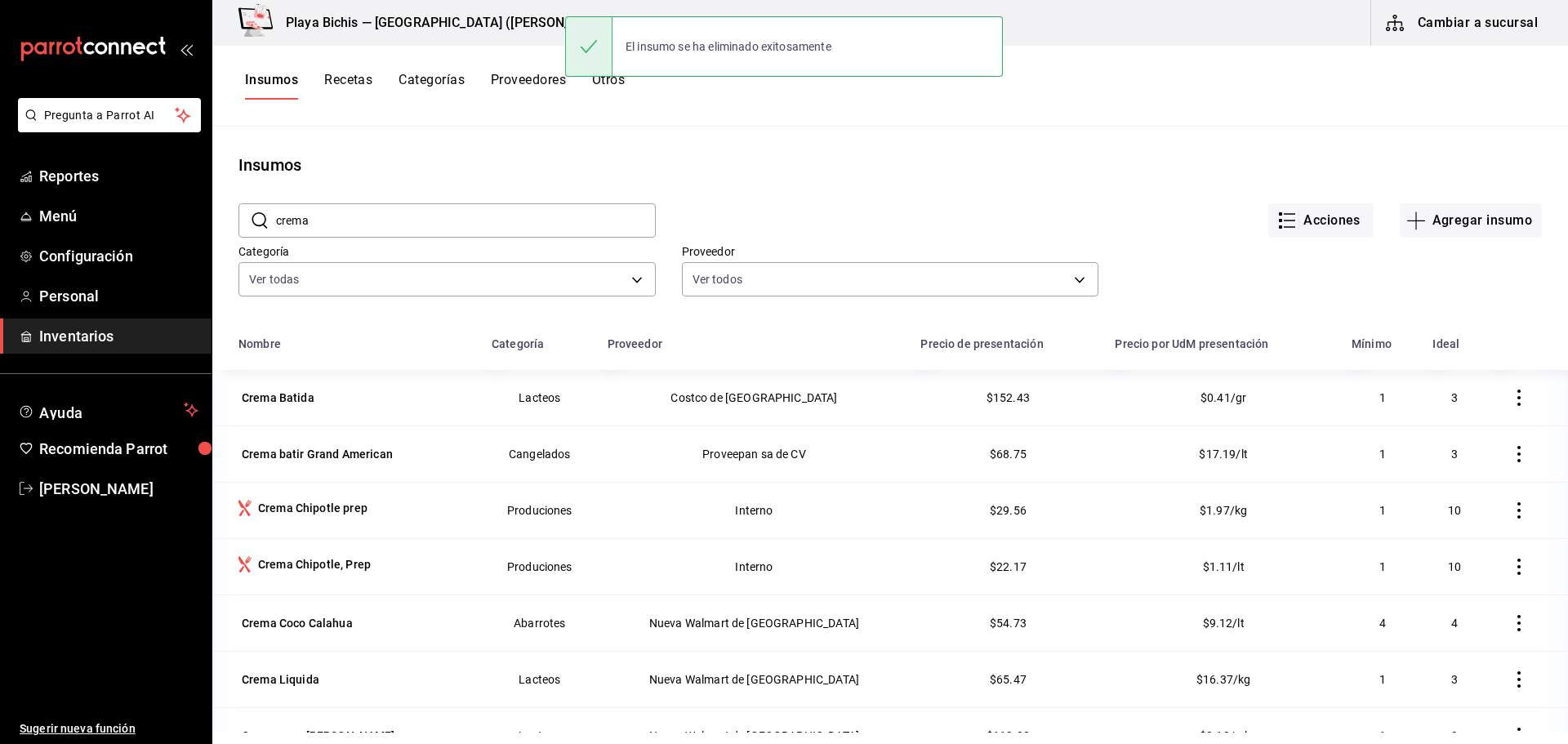
drag, startPoint x: 356, startPoint y: 206, endPoint x: 351, endPoint y: 217, distance: 12.1
click at [352, 214] on input "crema" at bounding box center [466, 220] width 380 height 33
drag, startPoint x: 351, startPoint y: 217, endPoint x: 0, endPoint y: 221, distance: 351.0
click at [0, 221] on div "Pregunta a Parrot AI Reportes Menú Configuración Personal Inventarios Ayuda Rec…" at bounding box center [784, 366] width 1568 height 733
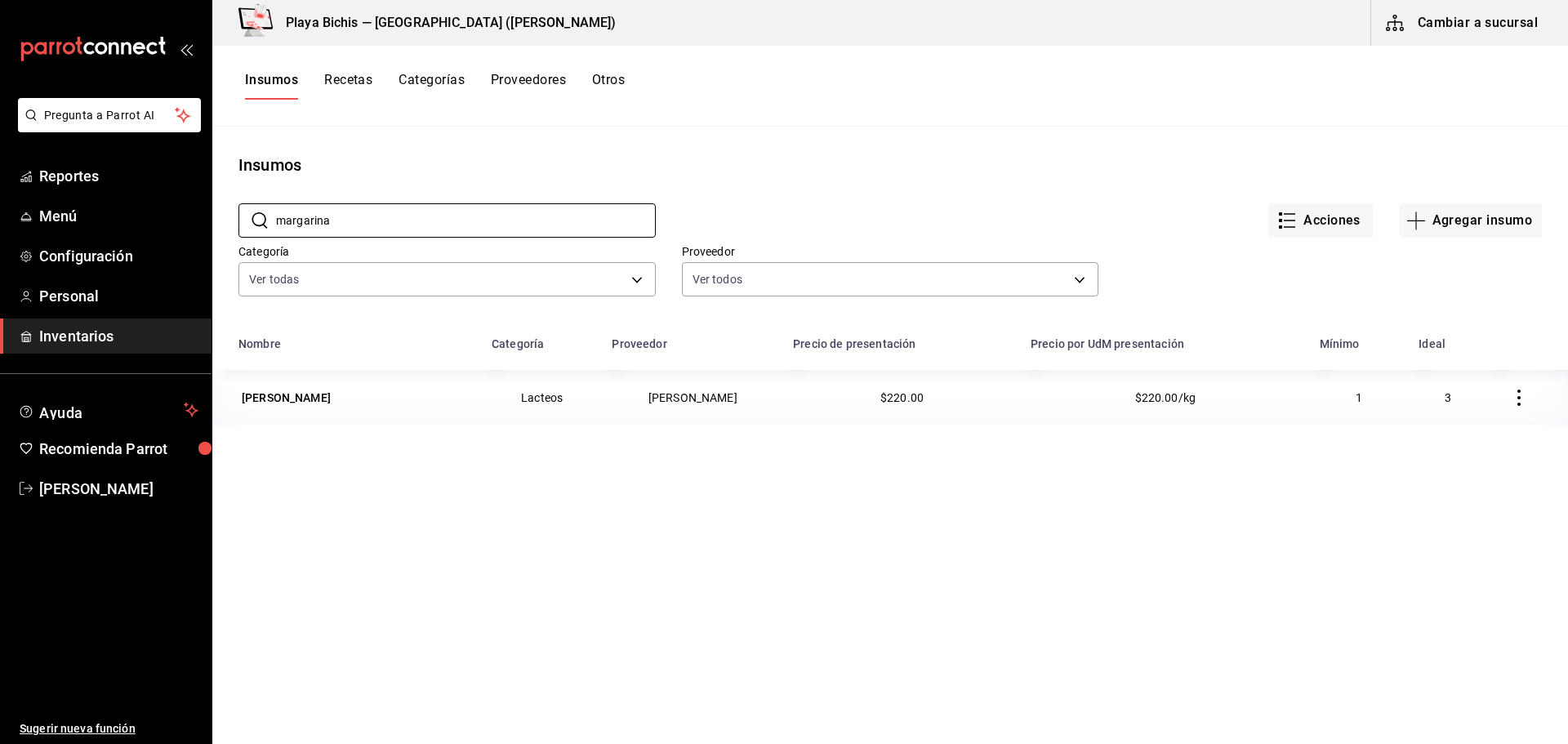
click at [1511, 401] on icon "button" at bounding box center [1519, 398] width 16 height 16
click at [1468, 400] on span "Eliminar" at bounding box center [1457, 398] width 41 height 13
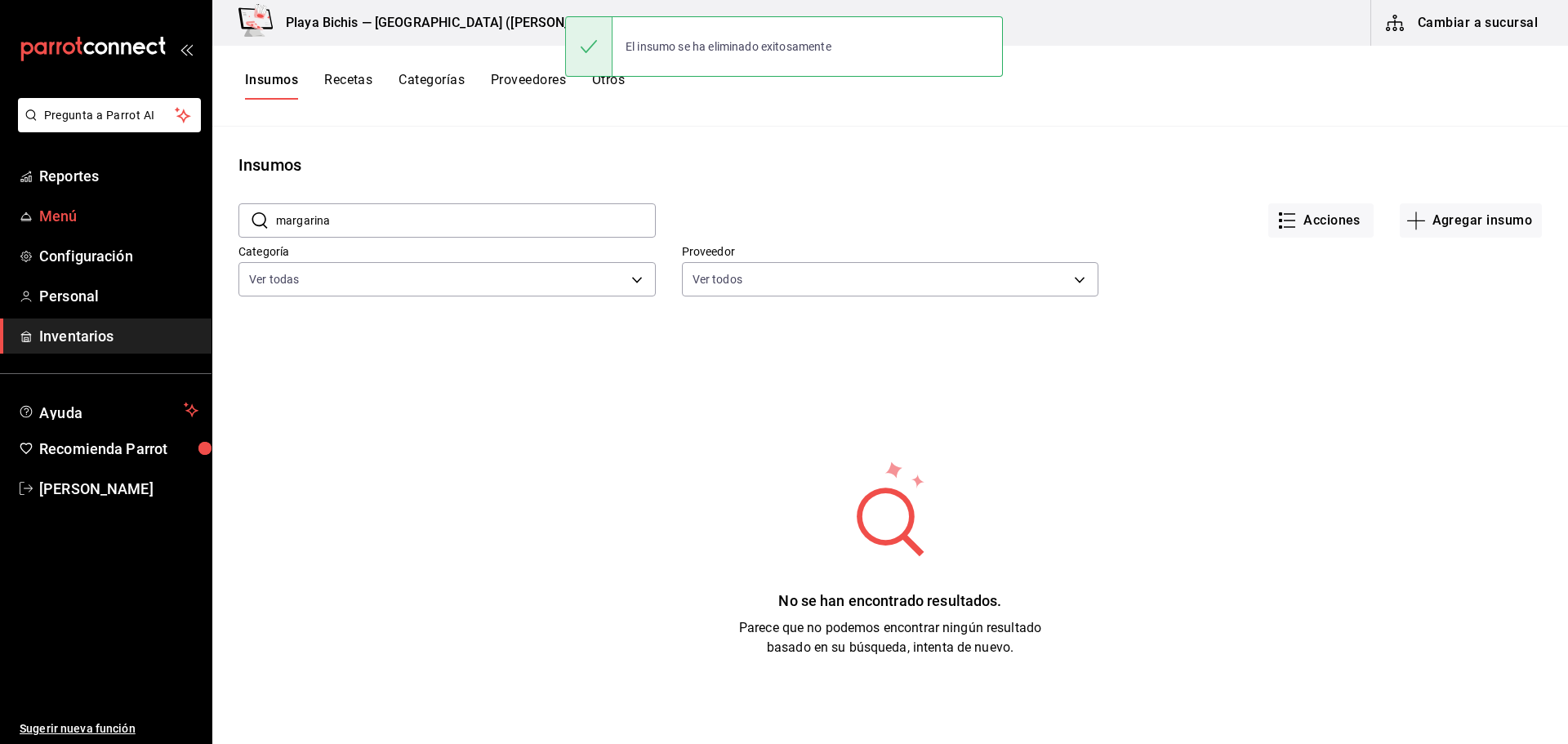
drag, startPoint x: 249, startPoint y: 219, endPoint x: 139, endPoint y: 219, distance: 110.0
click at [139, 219] on div "Pregunta a Parrot AI Reportes Menú Configuración Personal Inventarios Ayuda Rec…" at bounding box center [784, 366] width 1568 height 733
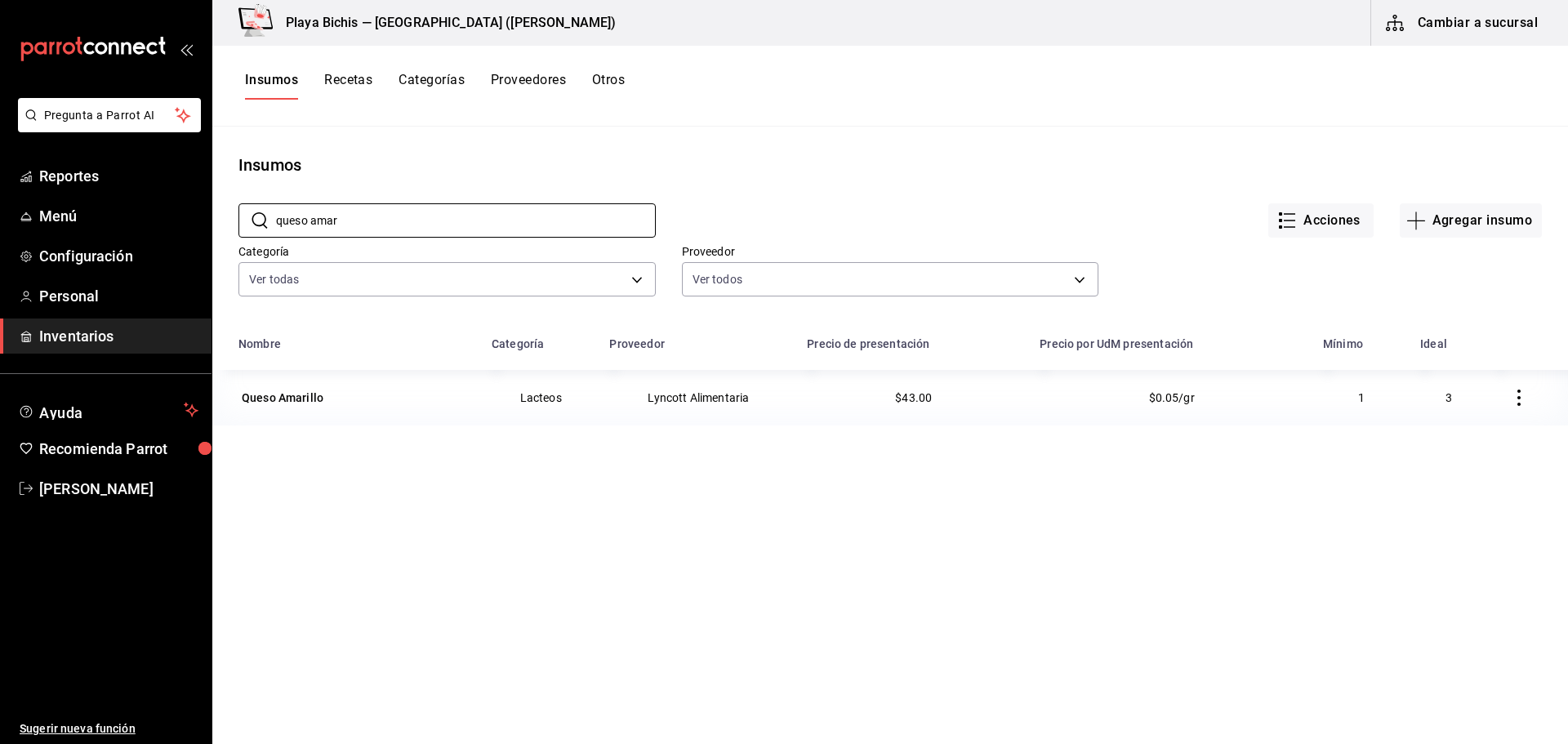
click at [1512, 404] on icon "button" at bounding box center [1519, 398] width 16 height 16
click at [1468, 399] on span "Eliminar" at bounding box center [1457, 398] width 41 height 13
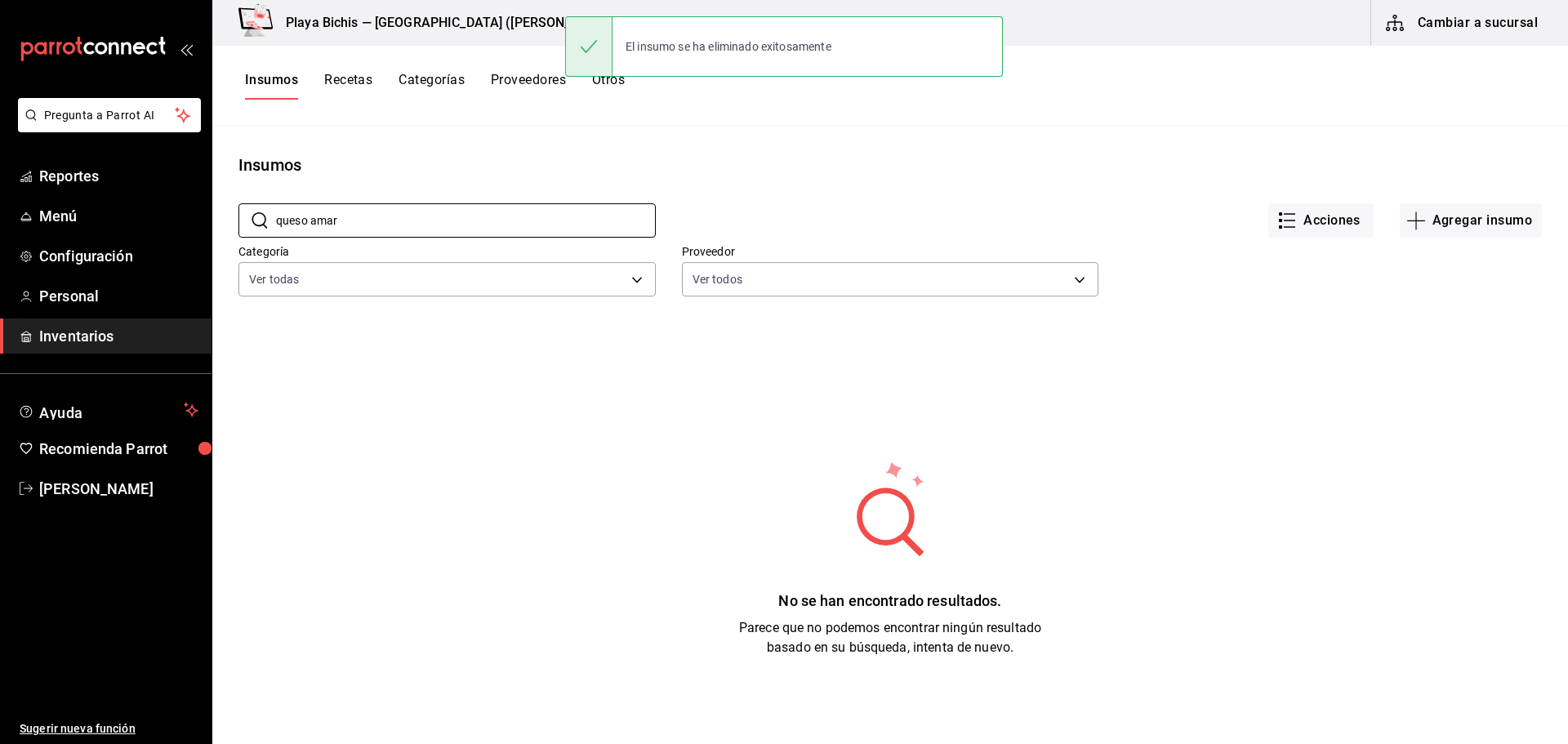
drag, startPoint x: 372, startPoint y: 229, endPoint x: 217, endPoint y: 216, distance: 155.5
click at [220, 216] on div "​ queso amar ​" at bounding box center [434, 208] width 443 height 60
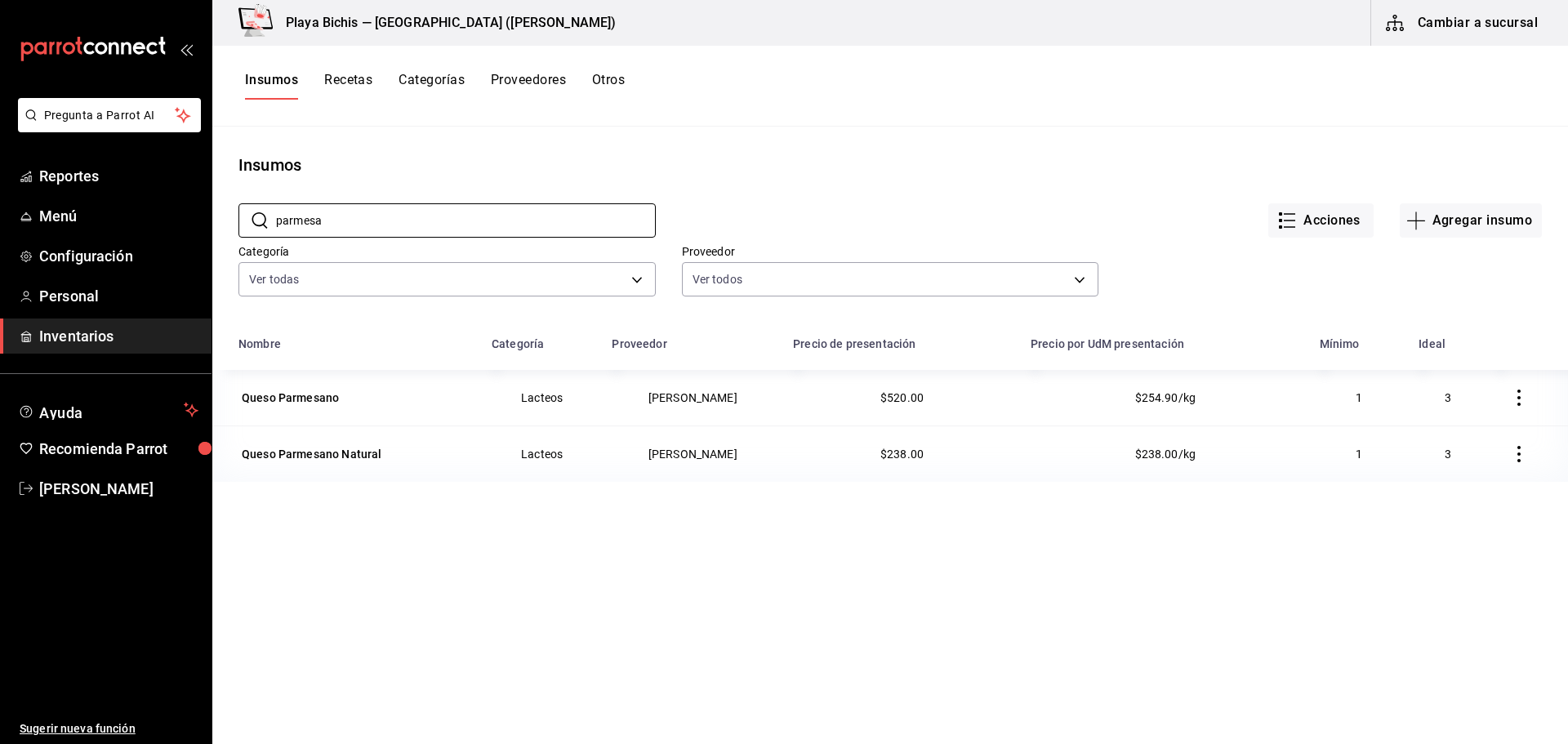
type input "parmesa"
click at [1517, 456] on button "button" at bounding box center [1519, 455] width 36 height 36
click at [1464, 453] on span "Eliminar" at bounding box center [1457, 455] width 41 height 13
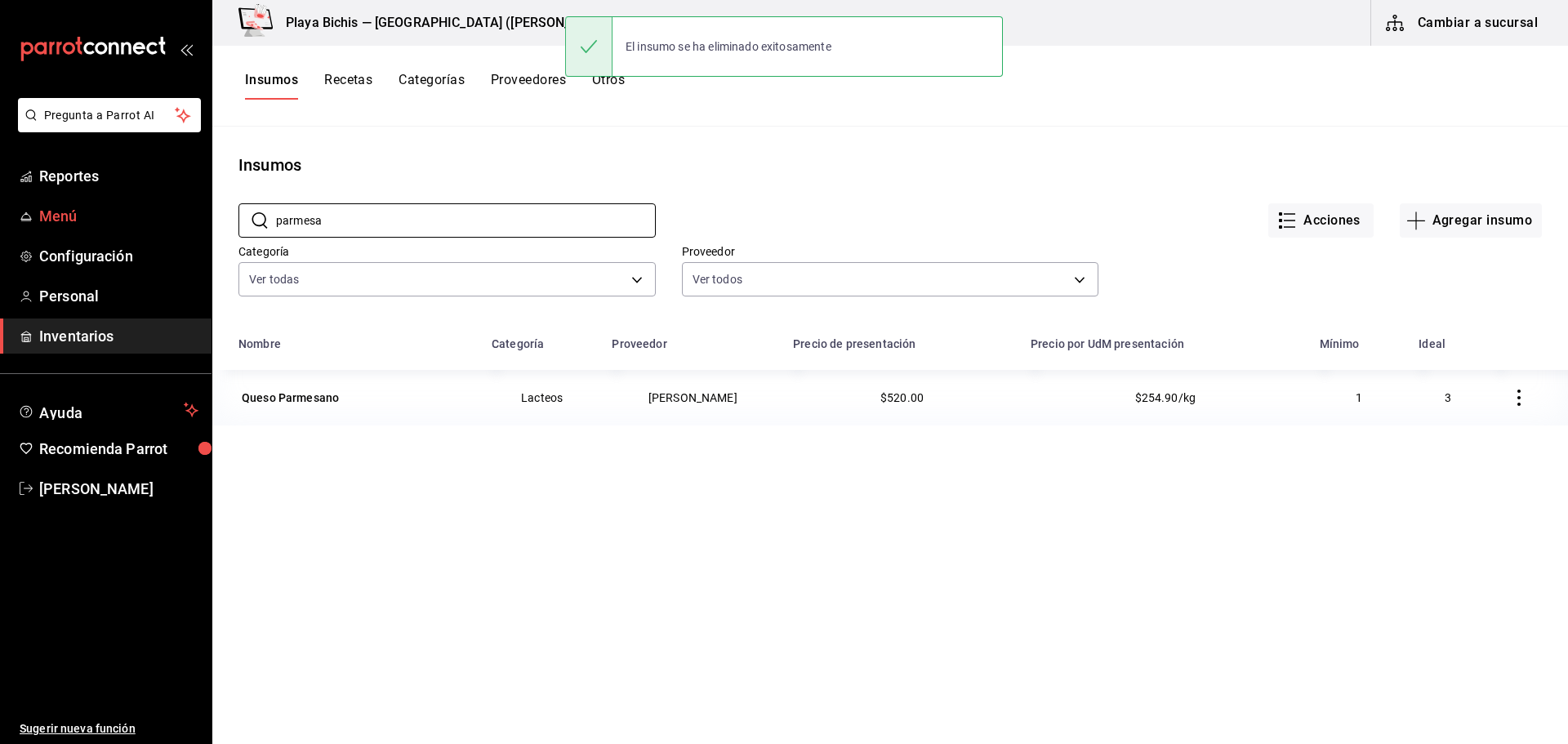
drag, startPoint x: 361, startPoint y: 226, endPoint x: 70, endPoint y: 212, distance: 291.3
click at [76, 204] on div "Pregunta a Parrot AI Reportes Menú Configuración Personal Inventarios Ayuda Rec…" at bounding box center [784, 366] width 1568 height 733
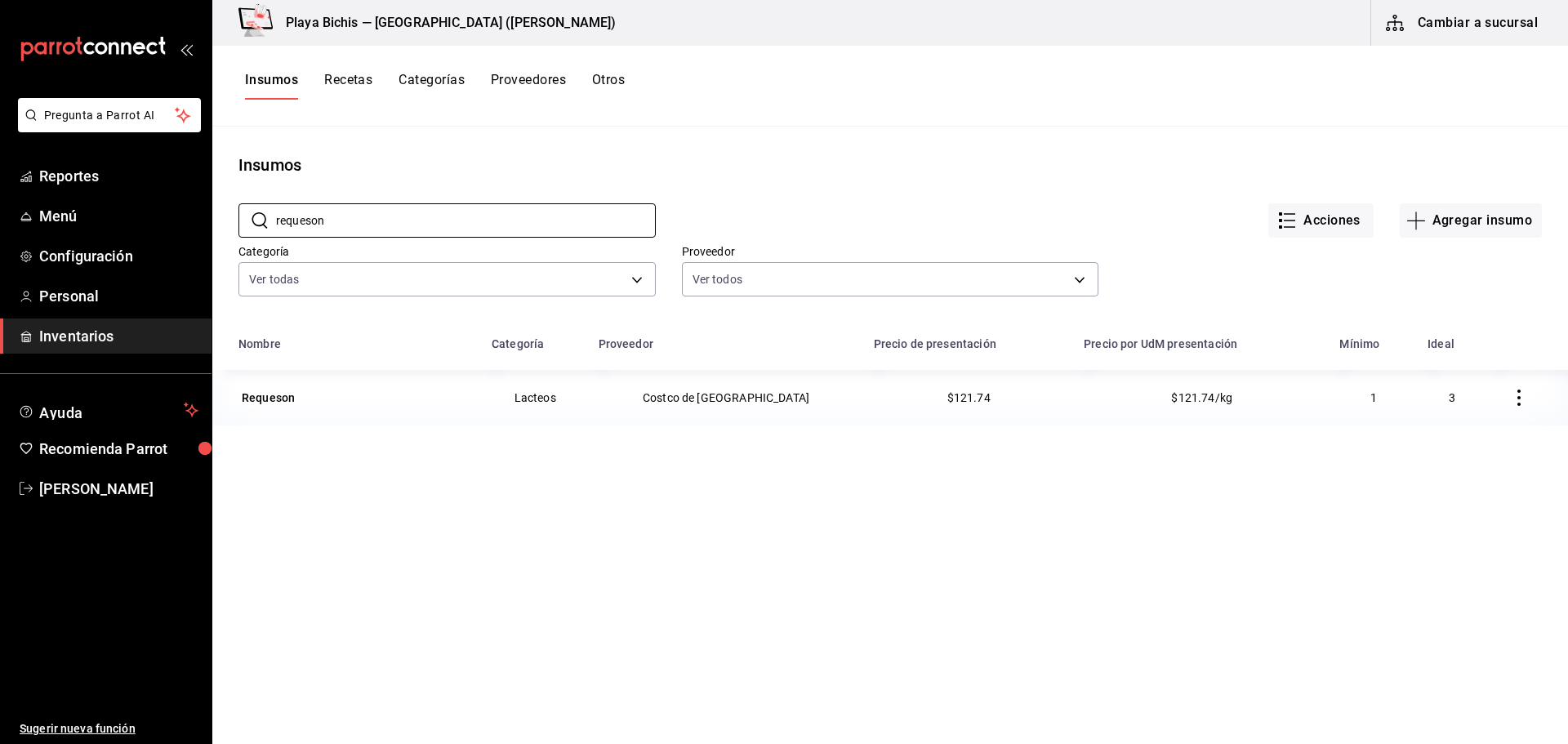
click at [1511, 395] on icon "button" at bounding box center [1519, 398] width 16 height 16
click at [1448, 399] on span "Eliminar" at bounding box center [1457, 398] width 41 height 13
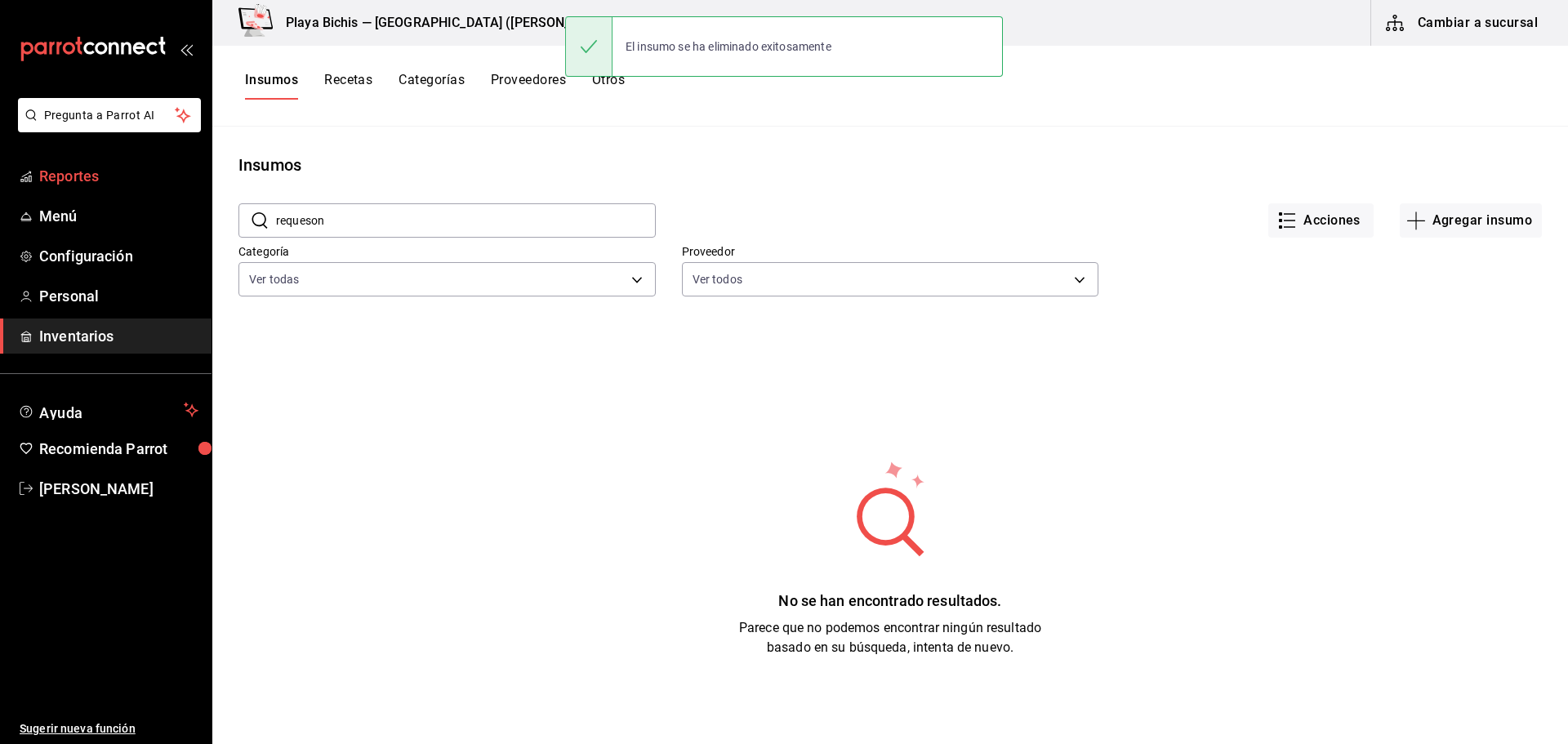
drag, startPoint x: 327, startPoint y: 223, endPoint x: 71, endPoint y: 182, distance: 259.3
click at [104, 190] on div "Pregunta a Parrot AI Reportes Menú Configuración Personal Inventarios Ayuda Rec…" at bounding box center [784, 366] width 1568 height 733
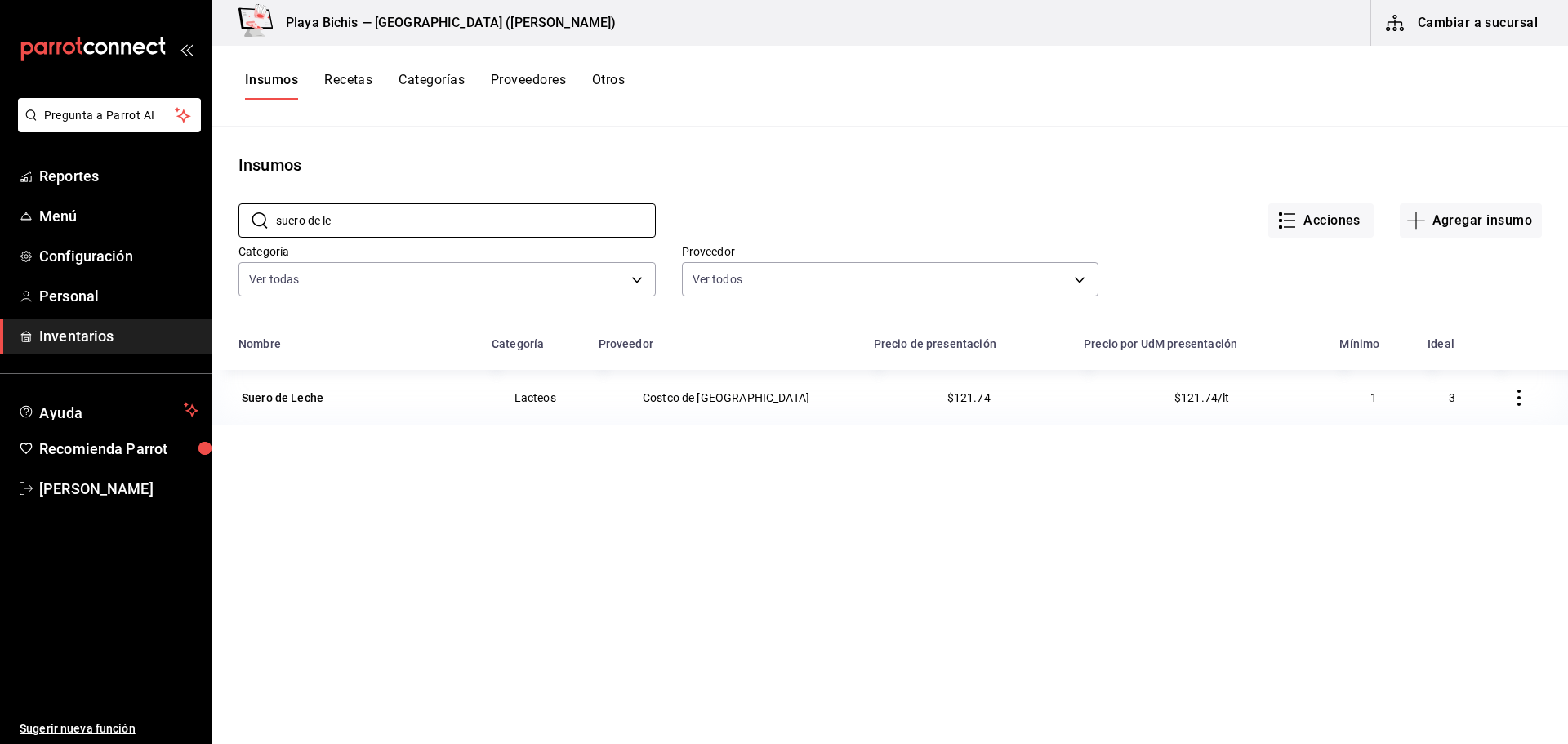
click at [1511, 392] on icon "button" at bounding box center [1519, 398] width 16 height 16
click at [1455, 402] on span "Eliminar" at bounding box center [1457, 398] width 41 height 13
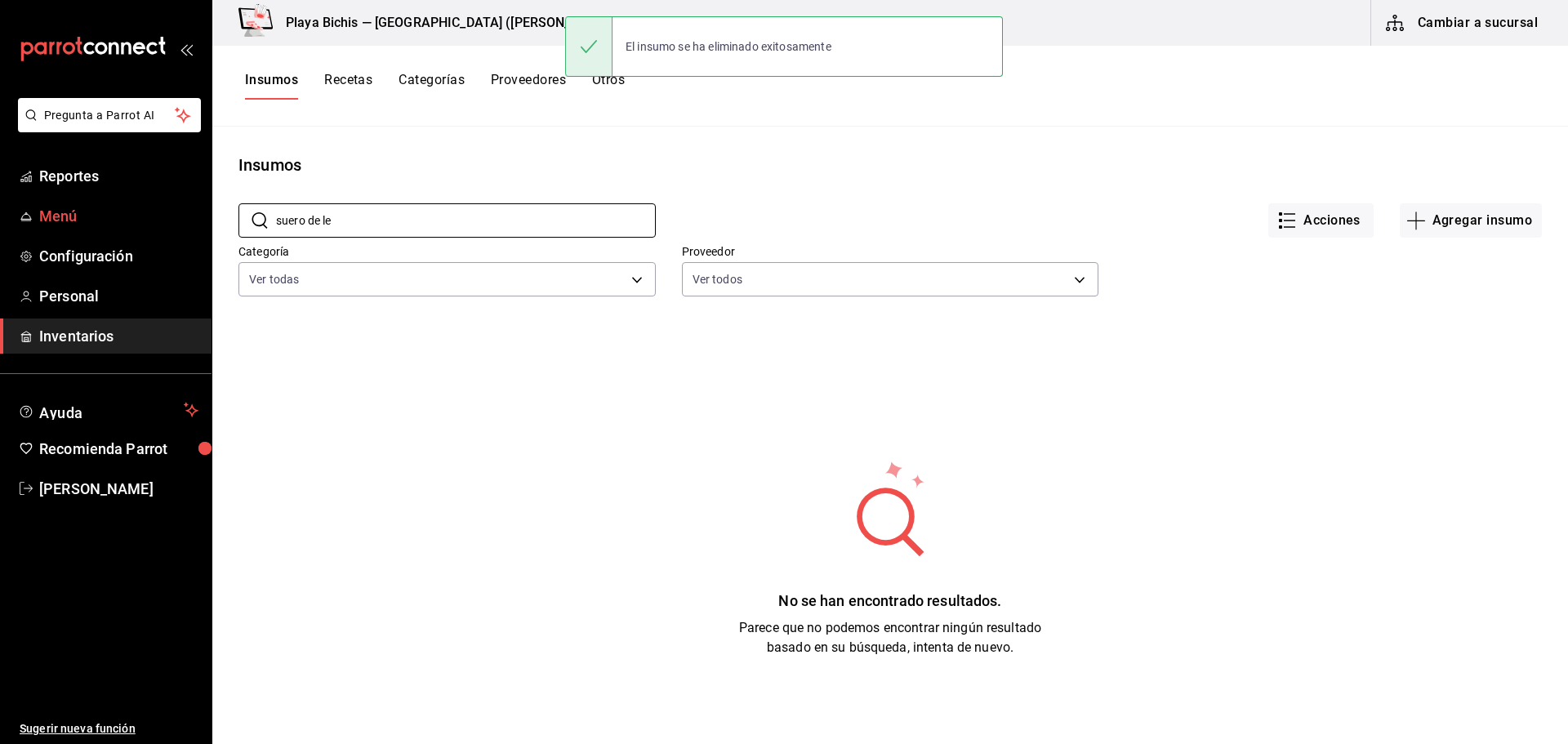
drag, startPoint x: 361, startPoint y: 220, endPoint x: 127, endPoint y: 207, distance: 234.4
click at [130, 208] on div "Pregunta a Parrot AI Reportes Menú Configuración Personal Inventarios Ayuda Rec…" at bounding box center [784, 366] width 1568 height 733
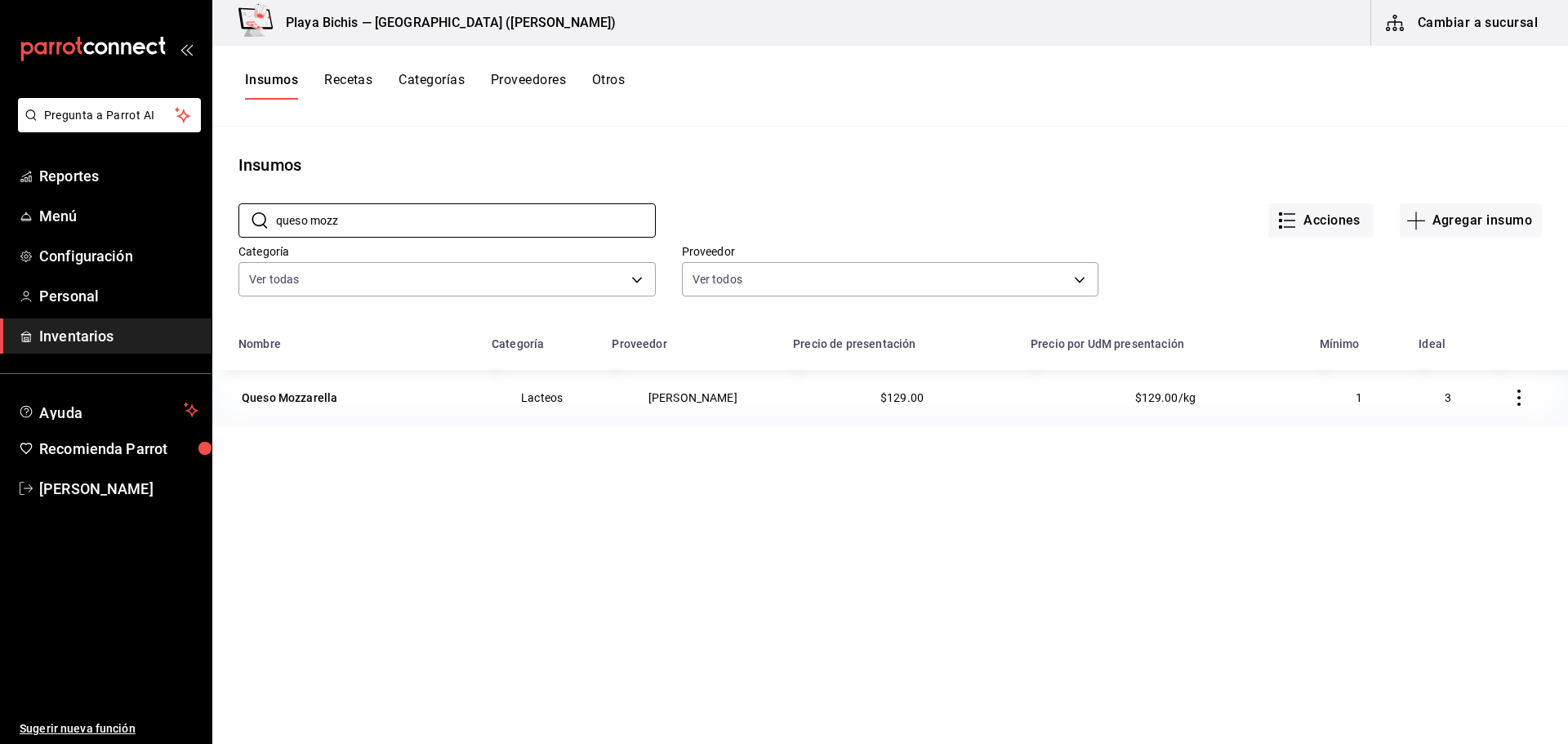
click at [1534, 399] on td at bounding box center [1527, 398] width 82 height 56
click at [1511, 397] on icon "button" at bounding box center [1519, 398] width 16 height 16
click at [1466, 405] on span "Eliminar" at bounding box center [1457, 398] width 41 height 13
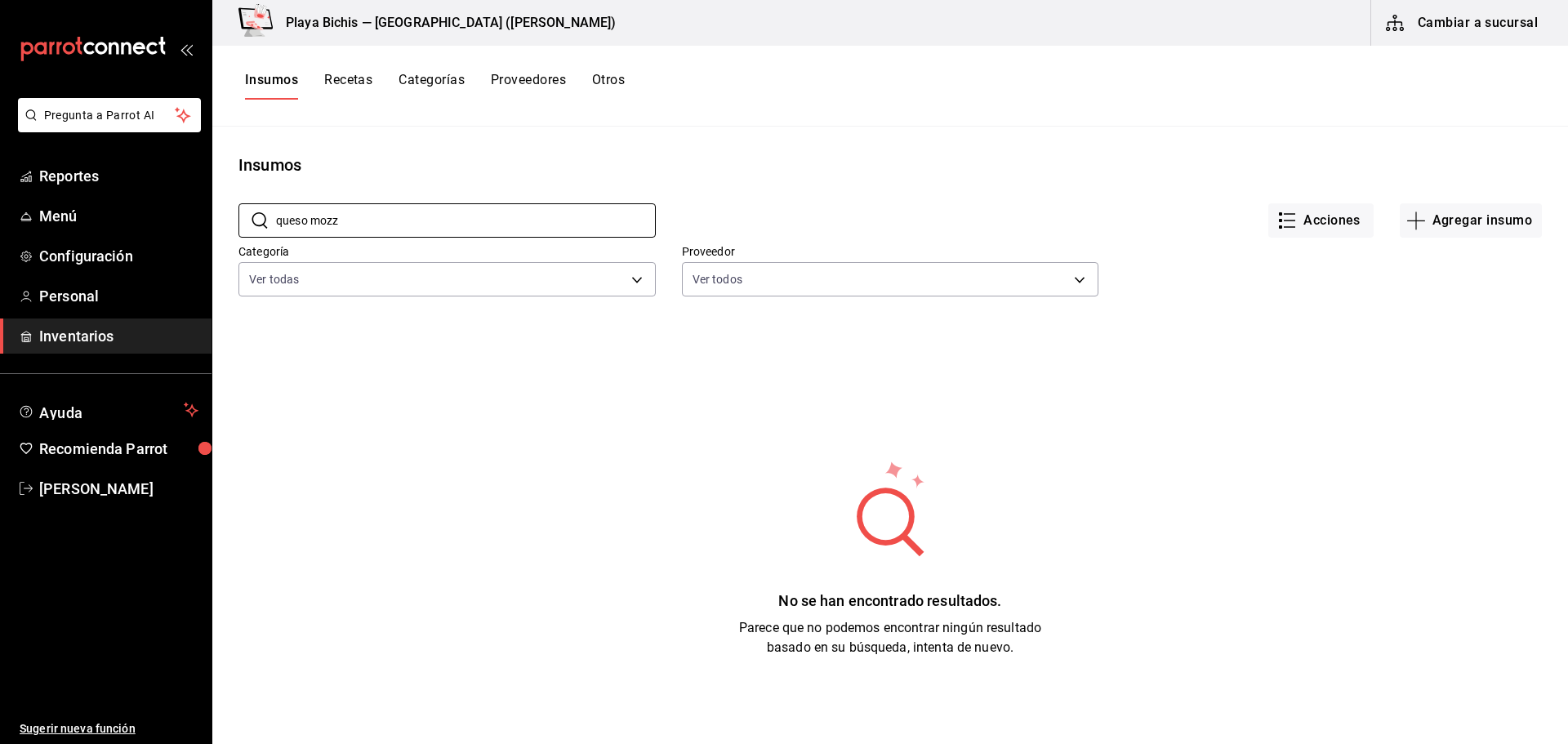
drag, startPoint x: 361, startPoint y: 232, endPoint x: 217, endPoint y: 213, distance: 145.2
click at [214, 232] on div "​ queso mozz ​ Acciones Agregar insumo Categoría Ver todas 0381c52f-9b45-4fec-8…" at bounding box center [890, 252] width 1355 height 151
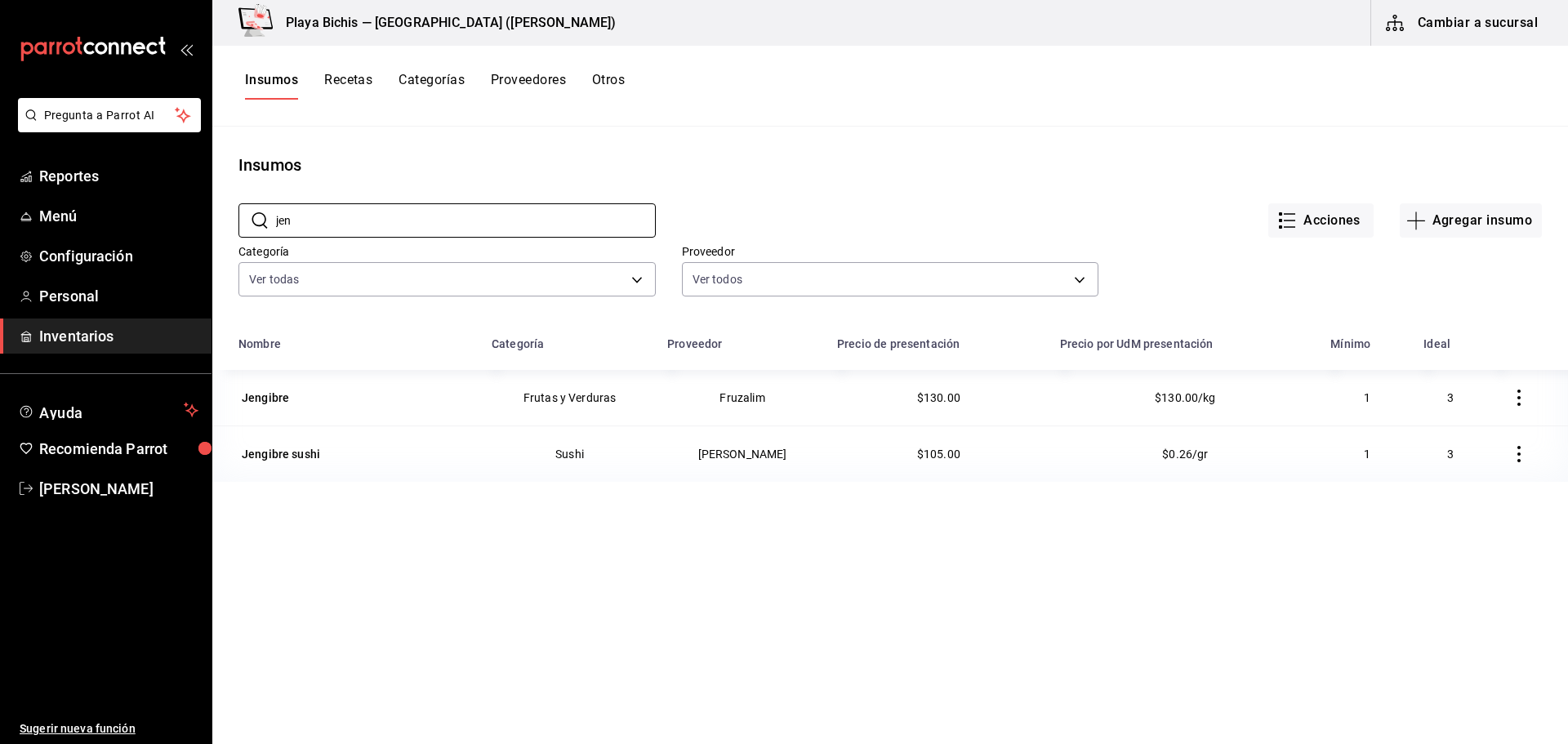
click at [1517, 456] on icon "button" at bounding box center [1519, 454] width 3 height 16
click at [1467, 457] on span "Eliminar" at bounding box center [1457, 455] width 41 height 13
drag, startPoint x: 334, startPoint y: 223, endPoint x: 145, endPoint y: 209, distance: 189.5
click at [145, 209] on div "Pregunta a Parrot AI Reportes Menú Configuración Personal Inventarios Ayuda Rec…" at bounding box center [784, 366] width 1568 height 733
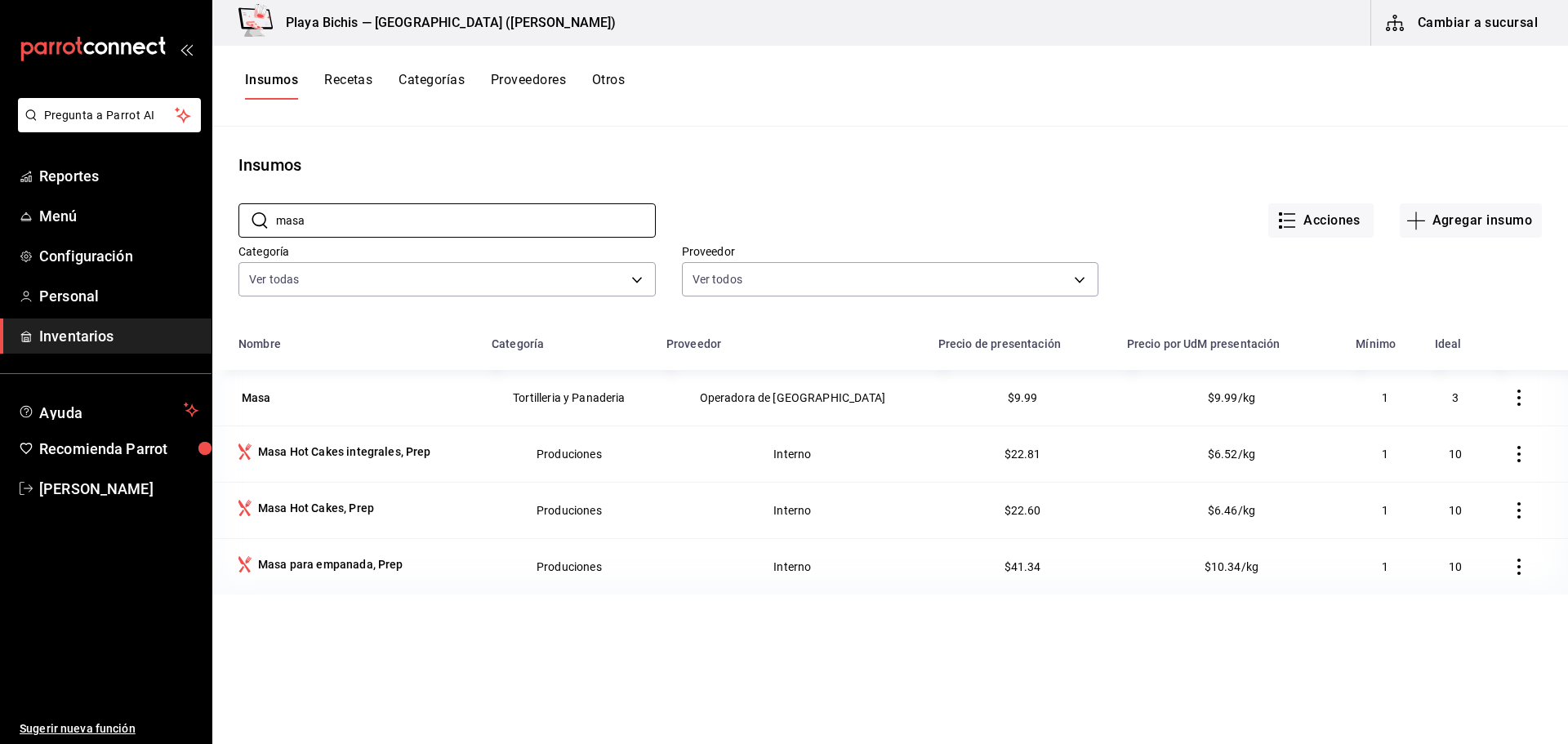
click at [1511, 400] on icon "button" at bounding box center [1519, 398] width 16 height 16
click at [1469, 403] on span "Eliminar" at bounding box center [1457, 398] width 41 height 13
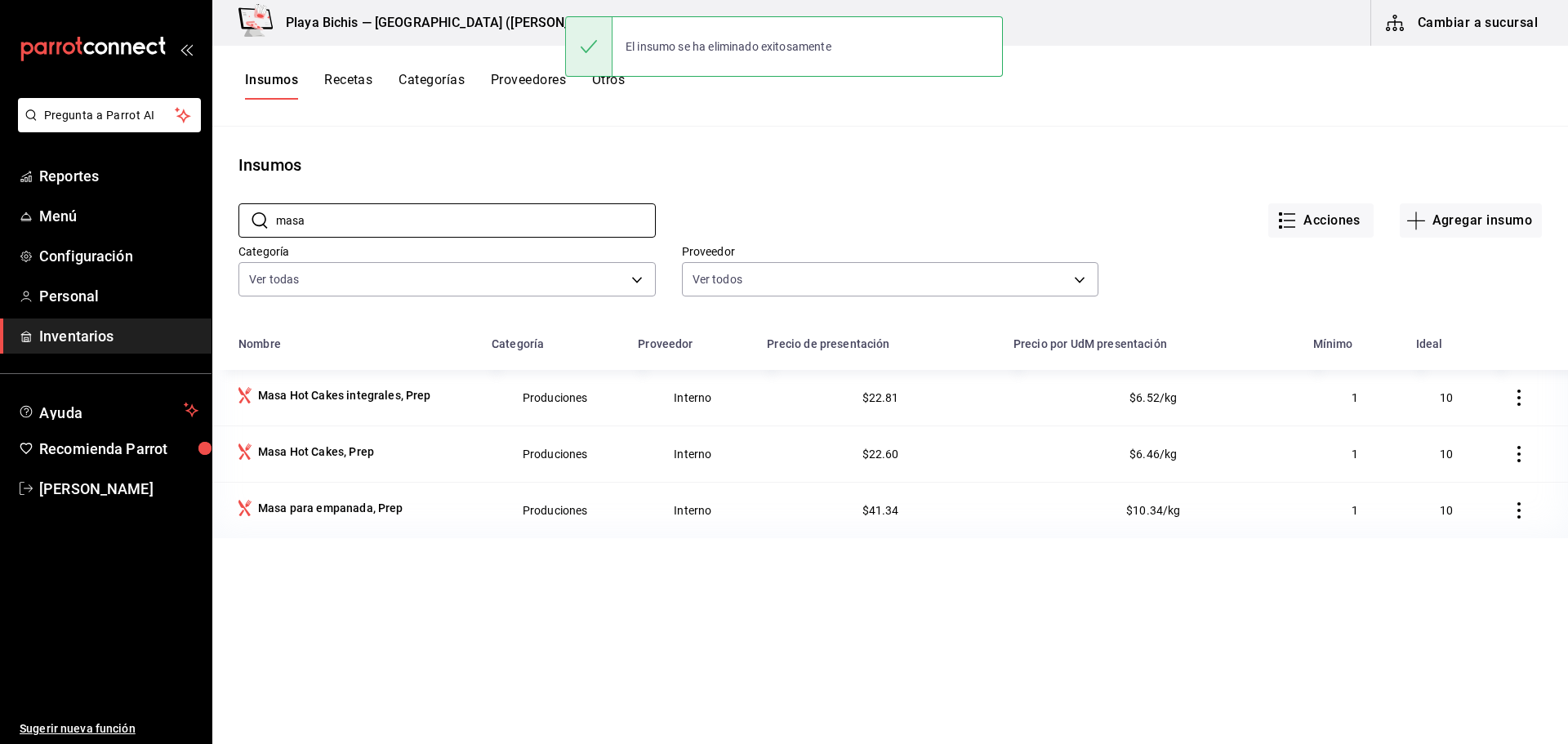
drag, startPoint x: 330, startPoint y: 218, endPoint x: 46, endPoint y: 194, distance: 285.0
click at [45, 190] on div "Pregunta a Parrot AI Reportes Menú Configuración Personal Inventarios Ayuda Rec…" at bounding box center [784, 366] width 1568 height 733
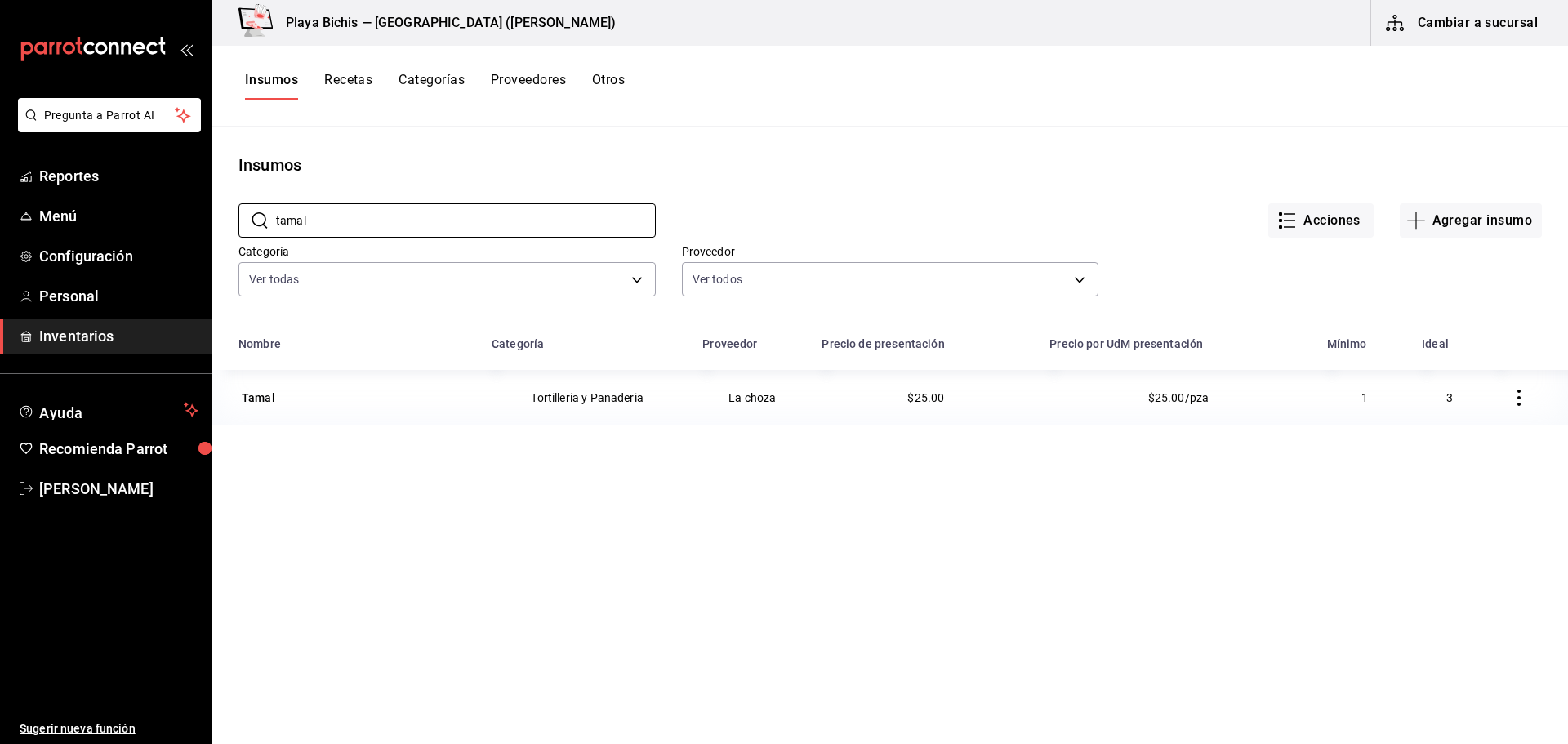
type input "tamal"
click at [1511, 398] on icon "button" at bounding box center [1519, 398] width 16 height 16
click at [1454, 398] on span "Eliminar" at bounding box center [1457, 398] width 41 height 13
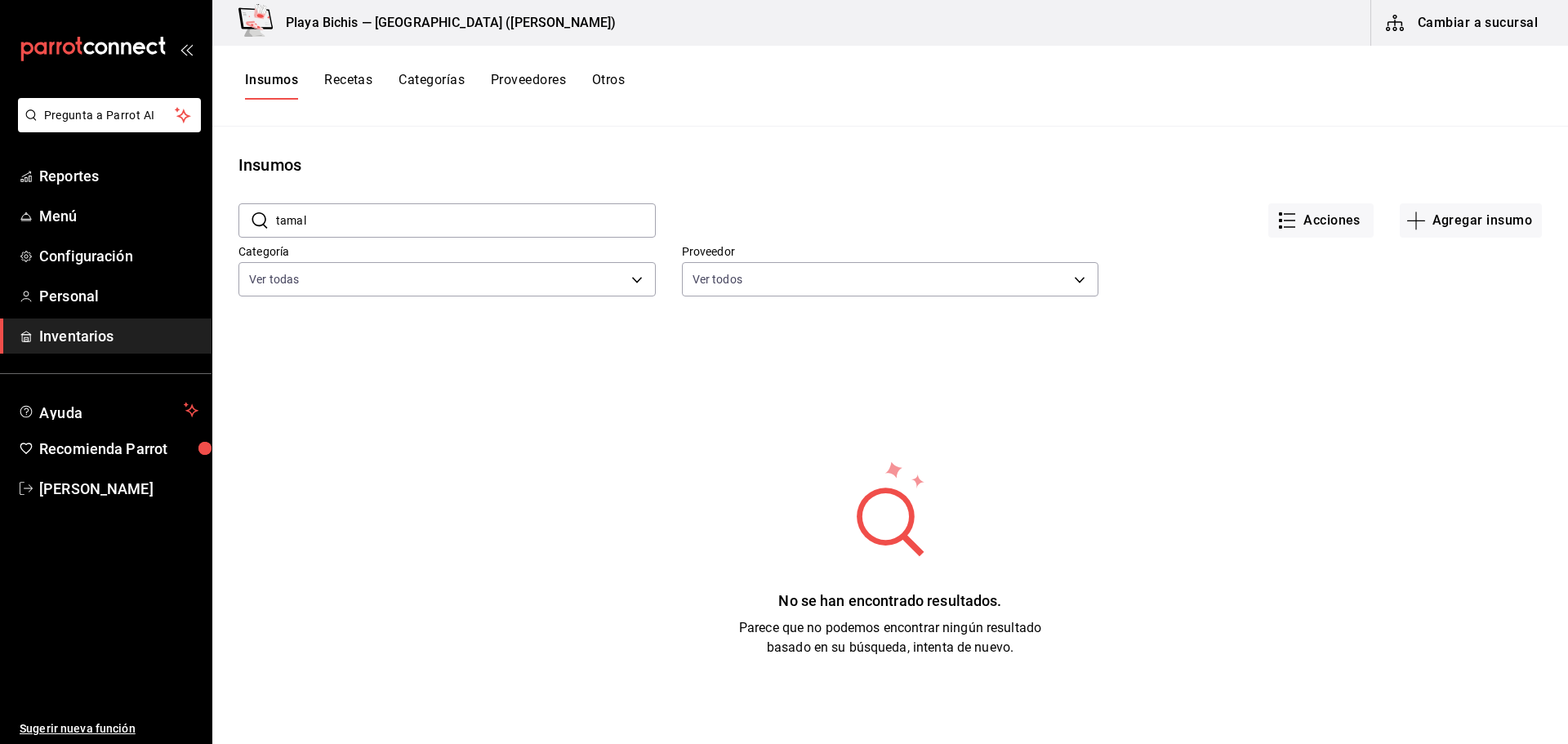
click at [61, 343] on span "Inventarios" at bounding box center [119, 337] width 159 height 22
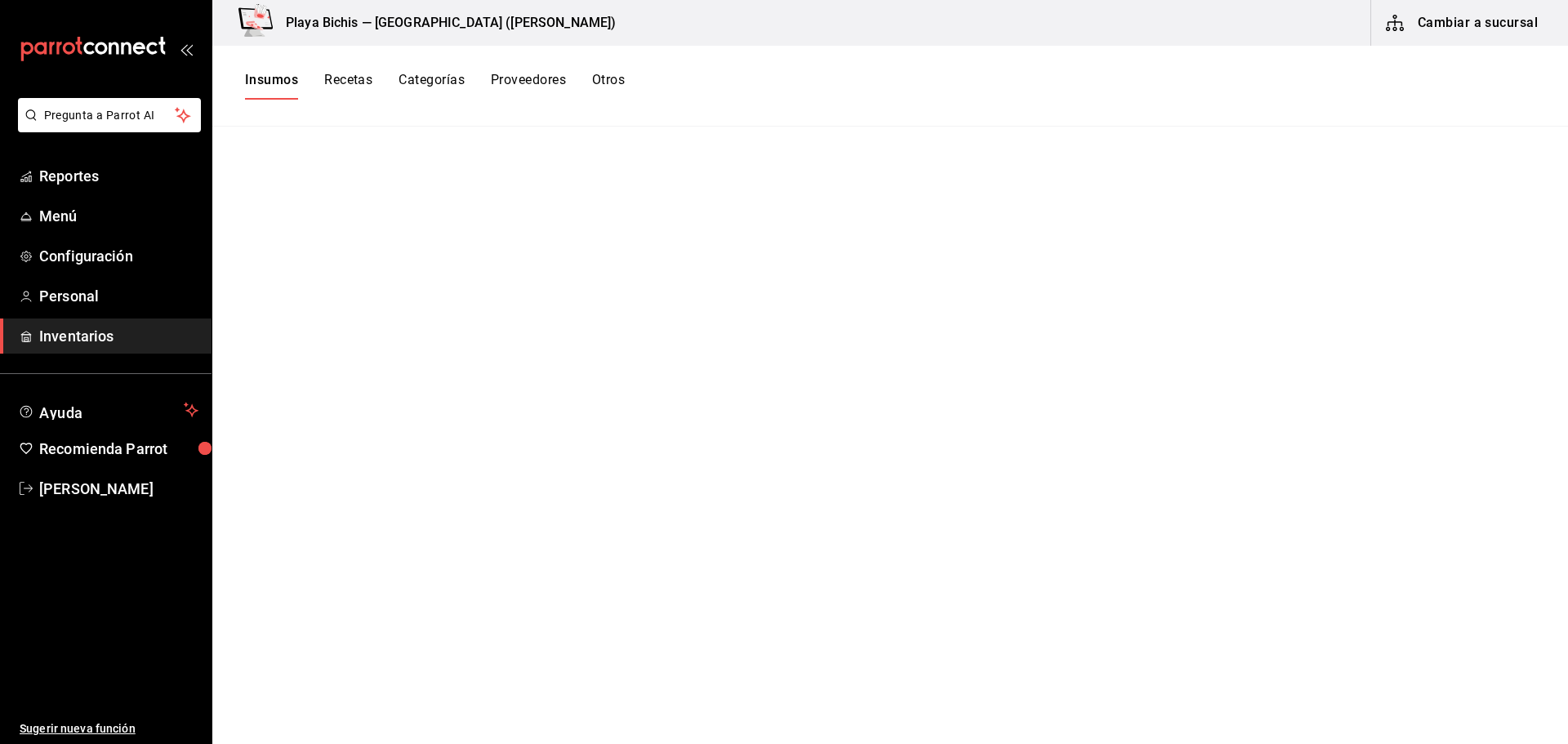
click at [1419, 15] on button "Cambiar a sucursal" at bounding box center [1463, 22] width 184 height 46
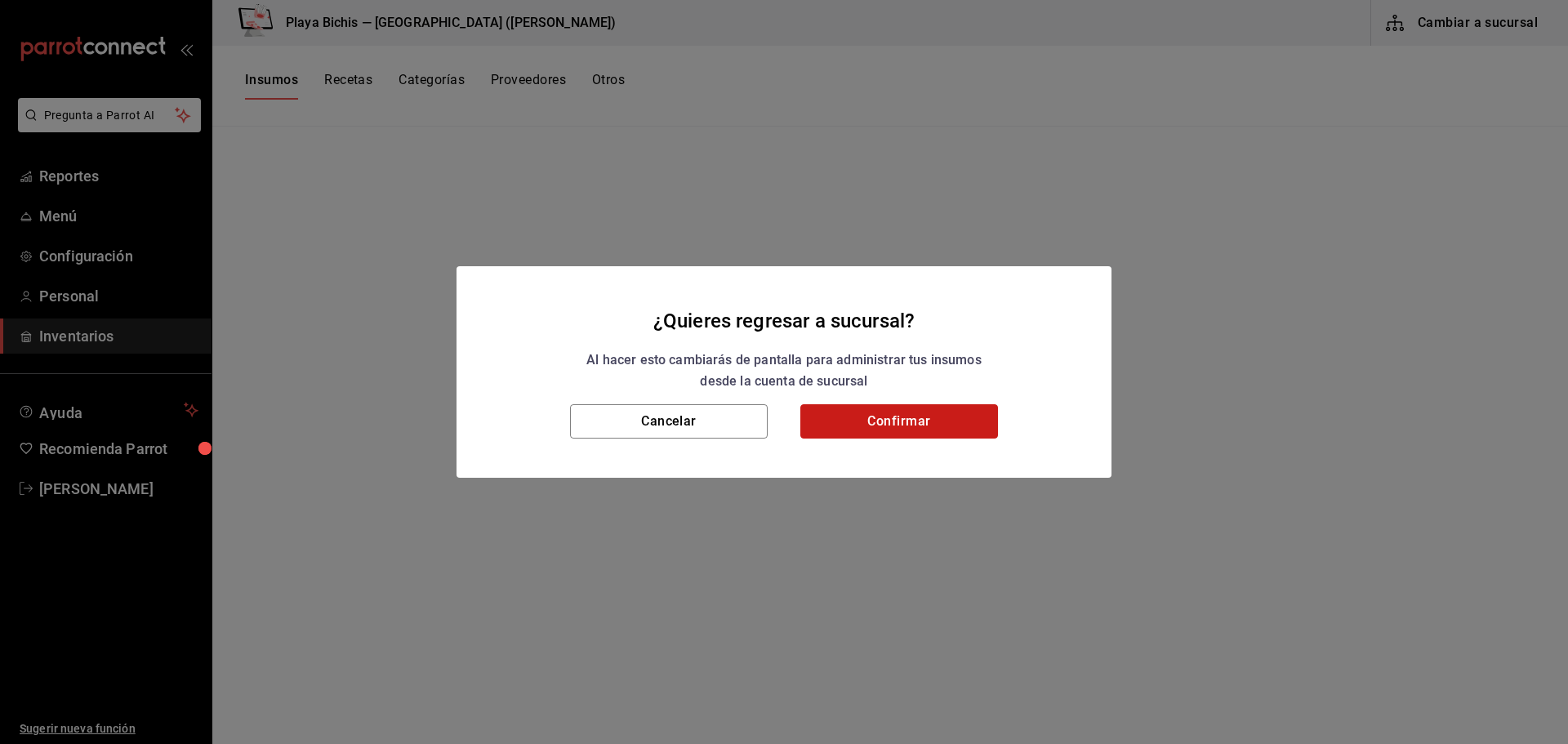
click at [929, 412] on button "Confirmar" at bounding box center [899, 422] width 198 height 34
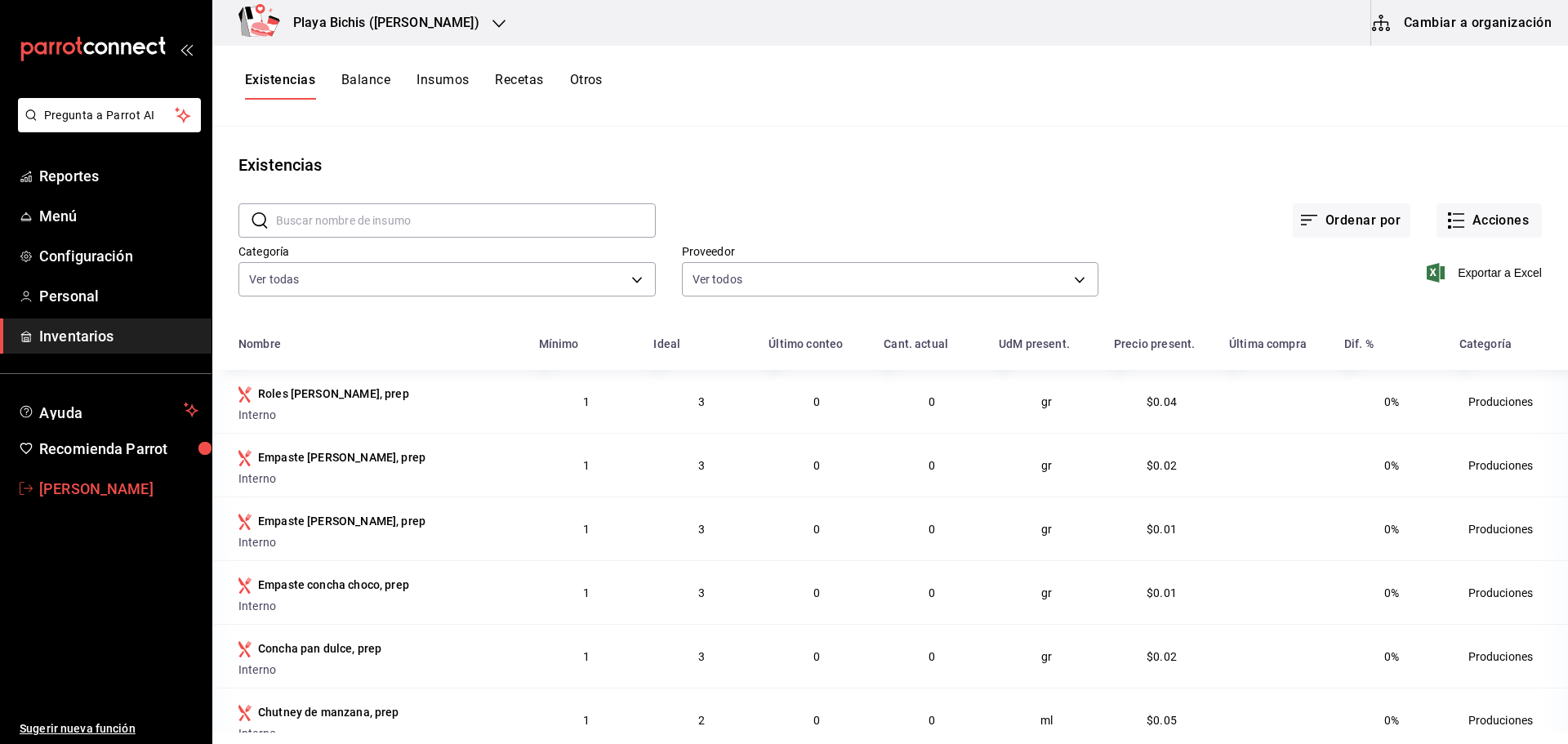
click at [72, 487] on span "[PERSON_NAME]" at bounding box center [119, 489] width 159 height 22
